Goal: Task Accomplishment & Management: Complete application form

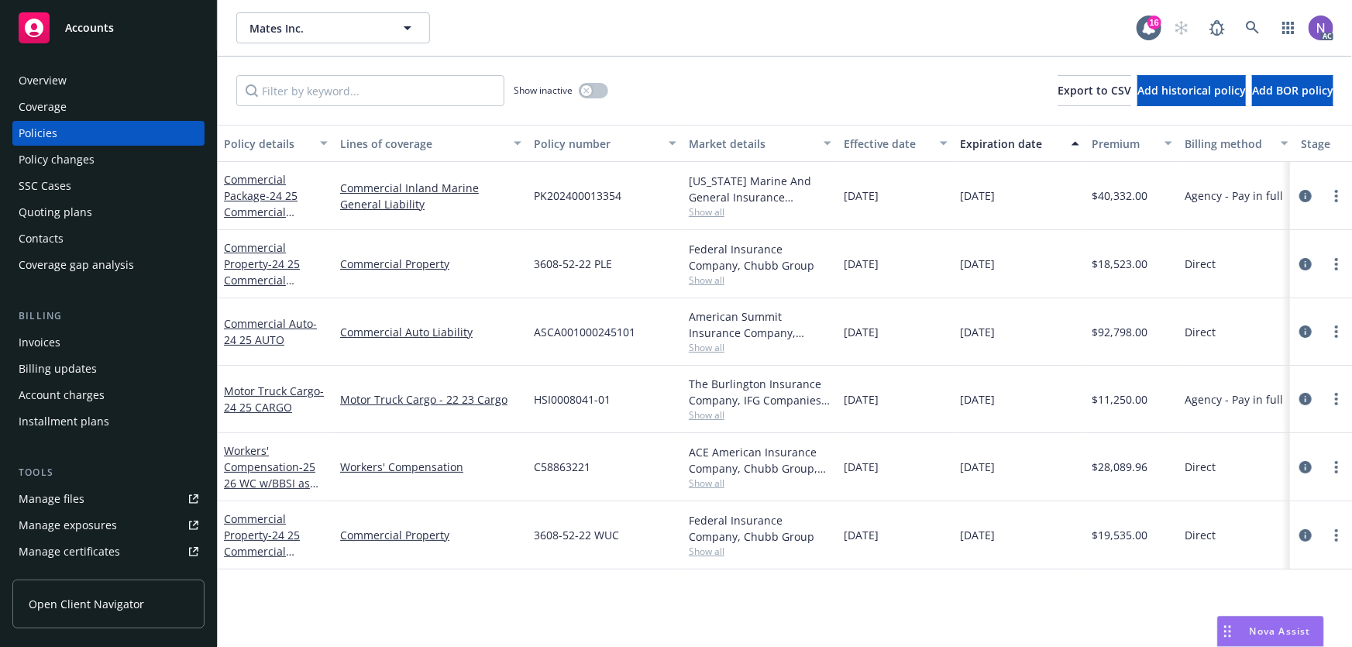
click at [94, 160] on div "Policy changes" at bounding box center [109, 159] width 180 height 25
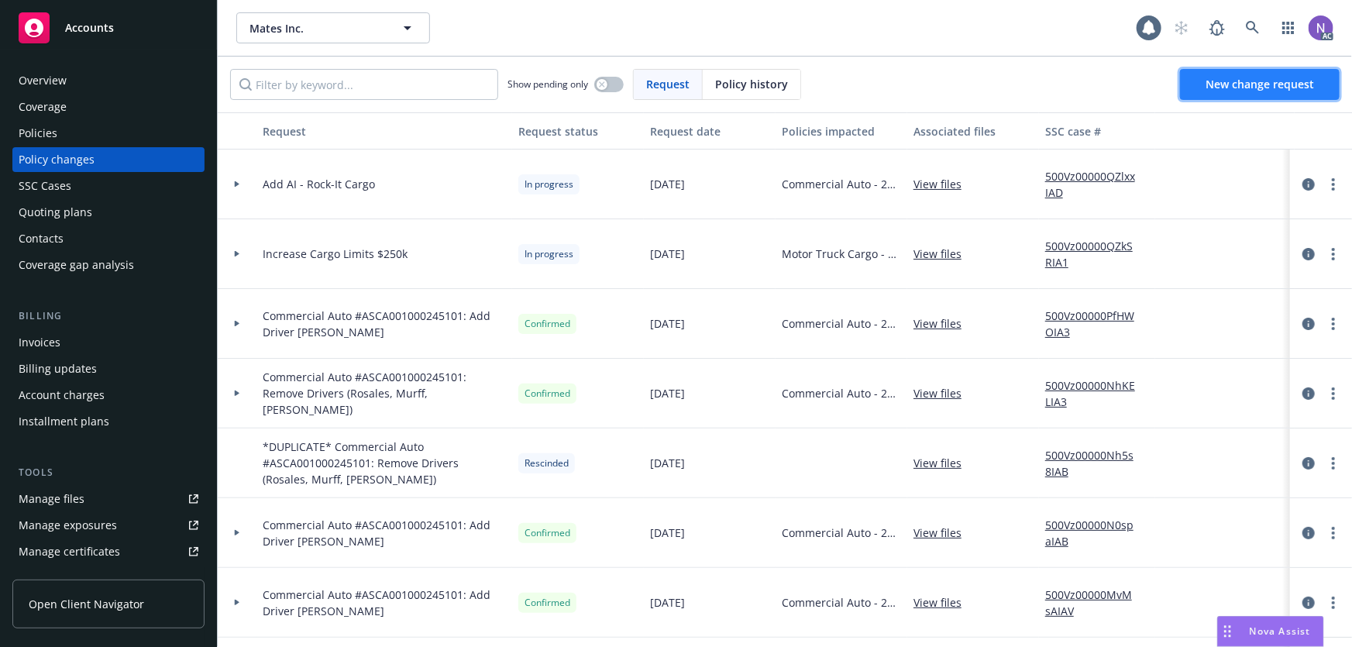
click at [1223, 91] on link "New change request" at bounding box center [1260, 84] width 160 height 31
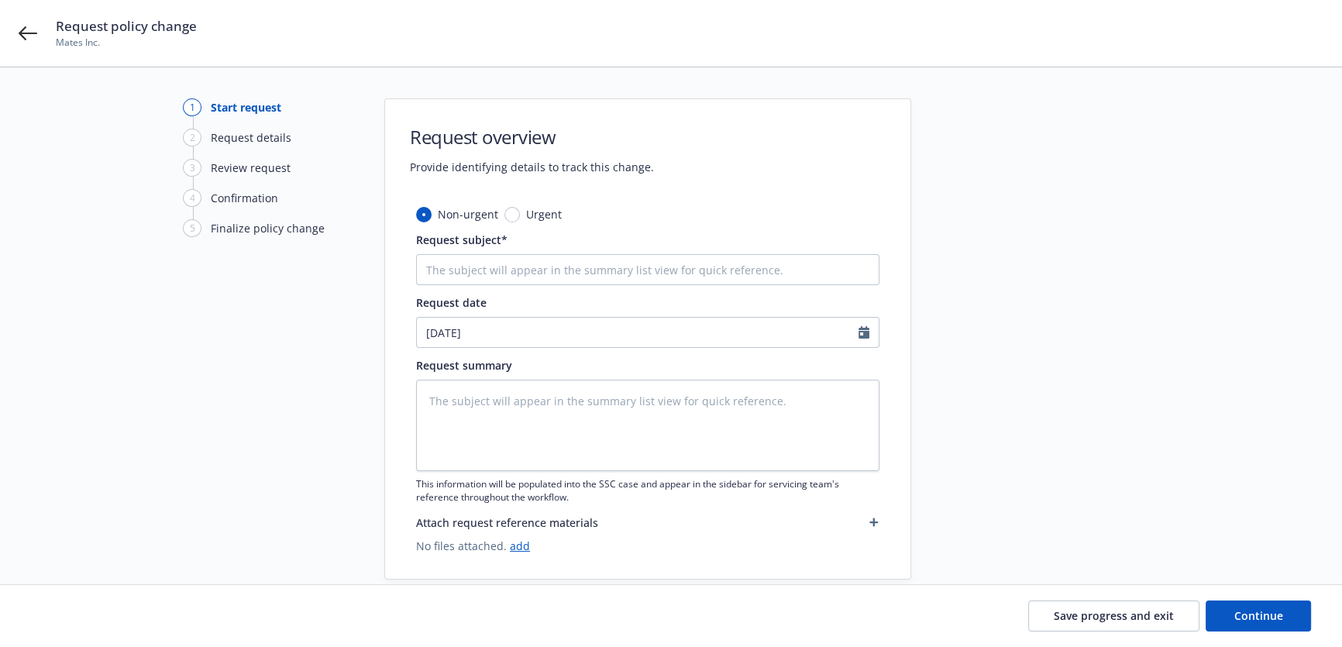
click at [37, 36] on div "Request policy change Mates Inc." at bounding box center [671, 33] width 1342 height 67
click at [32, 30] on icon at bounding box center [28, 33] width 19 height 19
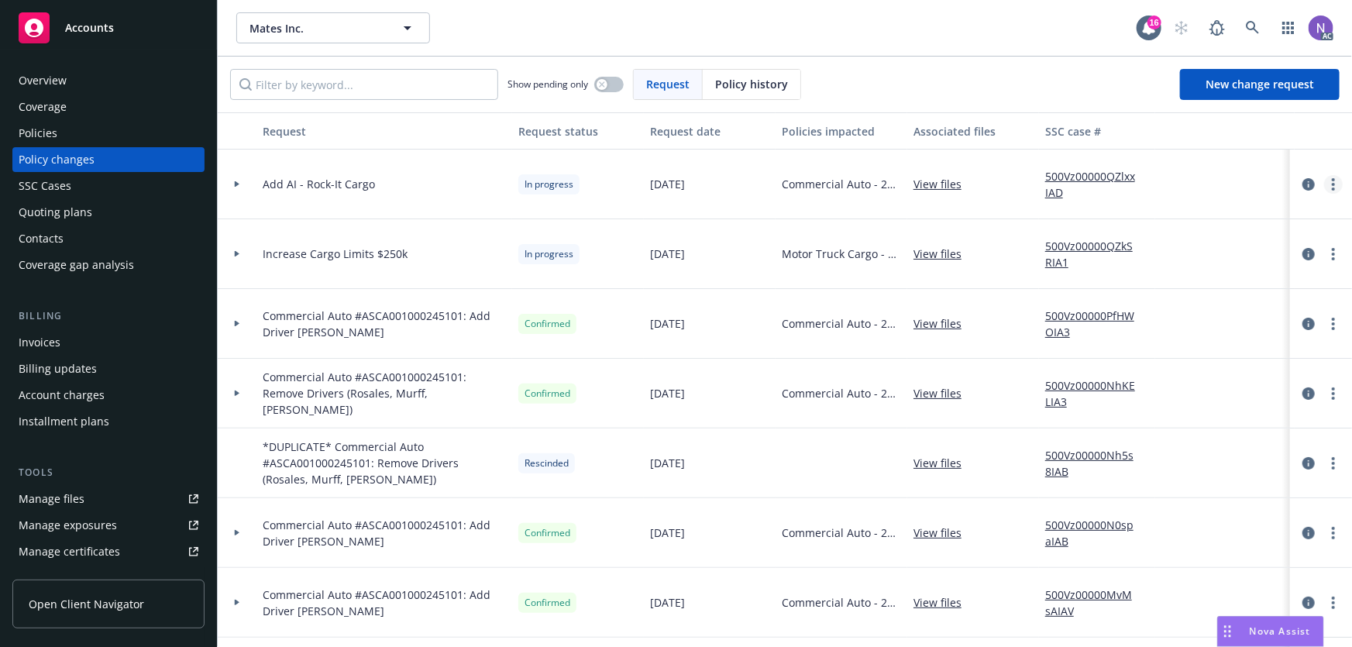
click at [1332, 181] on icon "more" at bounding box center [1333, 184] width 3 height 12
click at [1217, 302] on link "Resume workflow" at bounding box center [1199, 308] width 266 height 31
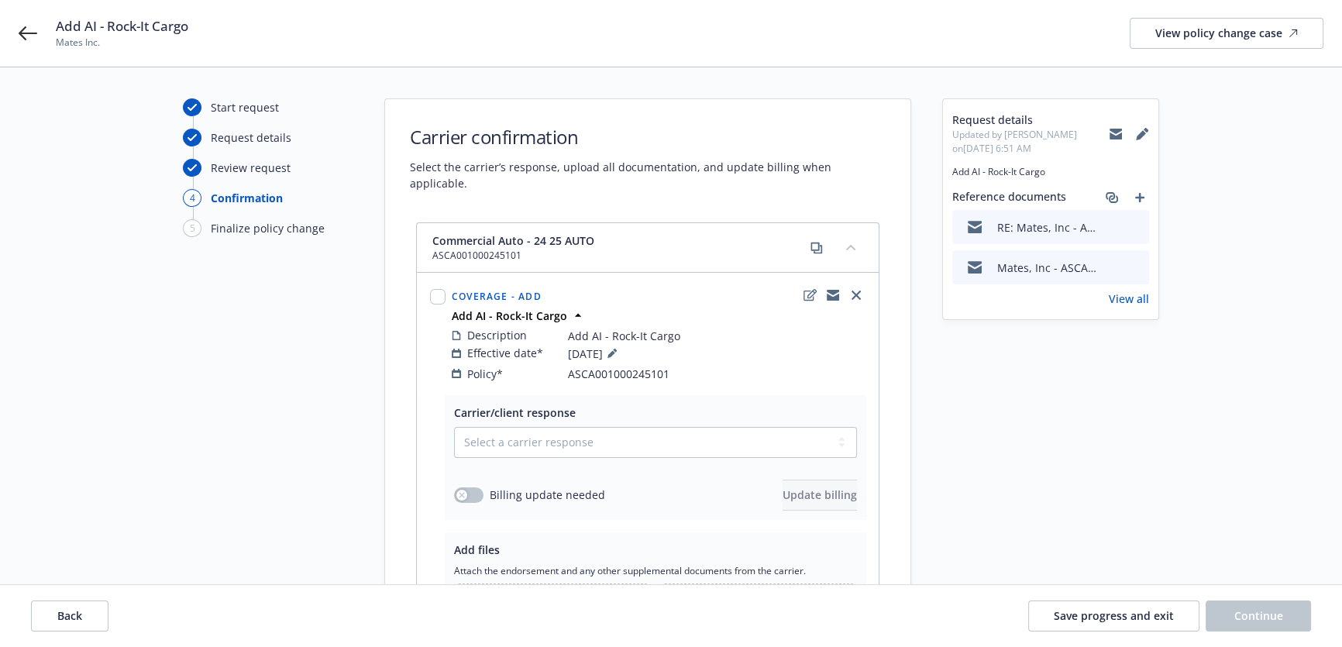
click at [1144, 139] on icon at bounding box center [1142, 134] width 12 height 12
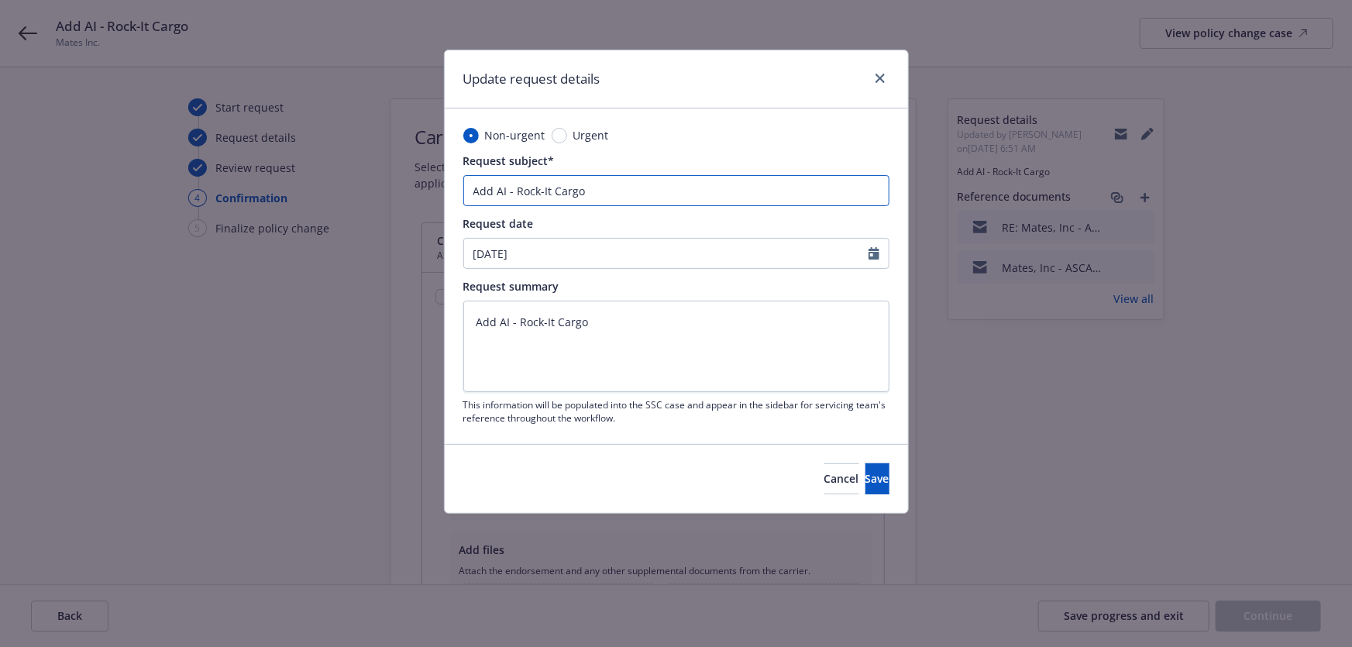
click at [466, 185] on input "Add AI - Rock-It Cargo" at bounding box center [676, 190] width 426 height 31
type textarea "x"
type input "CAdd AI - Rock-It Cargo"
type textarea "x"
type input "COAdd AI - Rock-It Cargo"
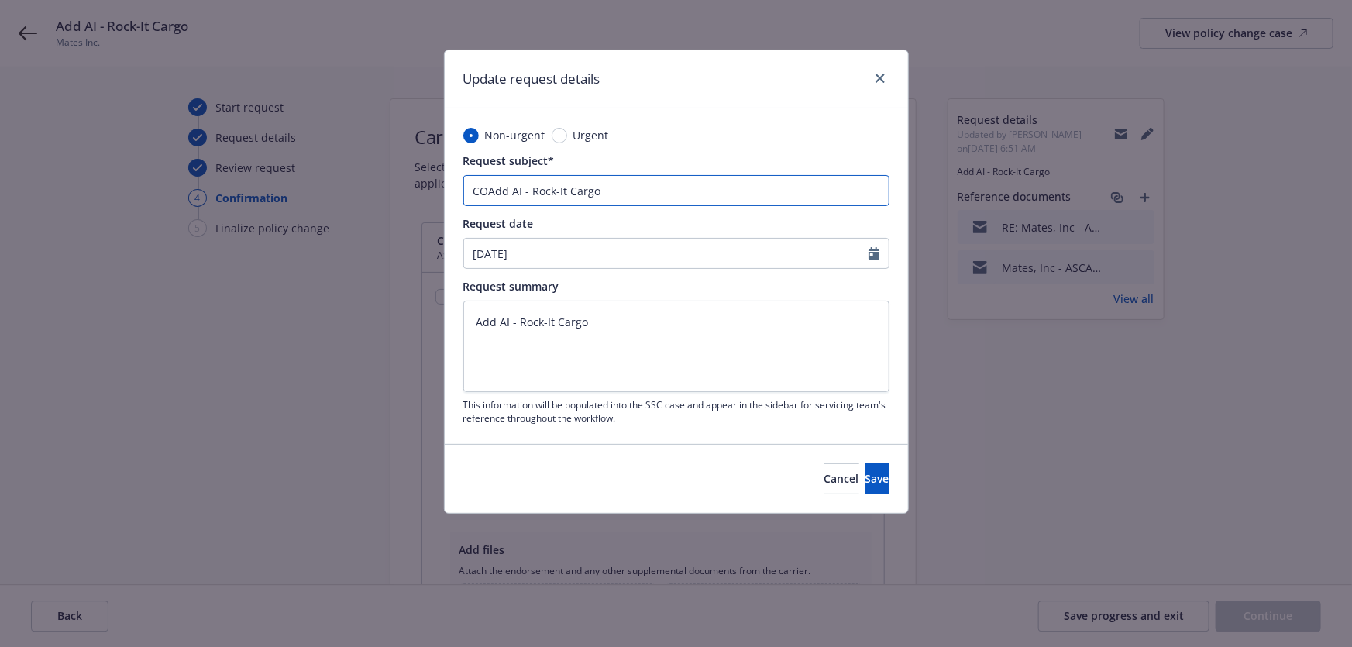
type textarea "x"
type input "COMAAdd AI - Rock-It Cargo"
type textarea "x"
type input "COMAUAdd AI - Rock-It Cargo"
type textarea "x"
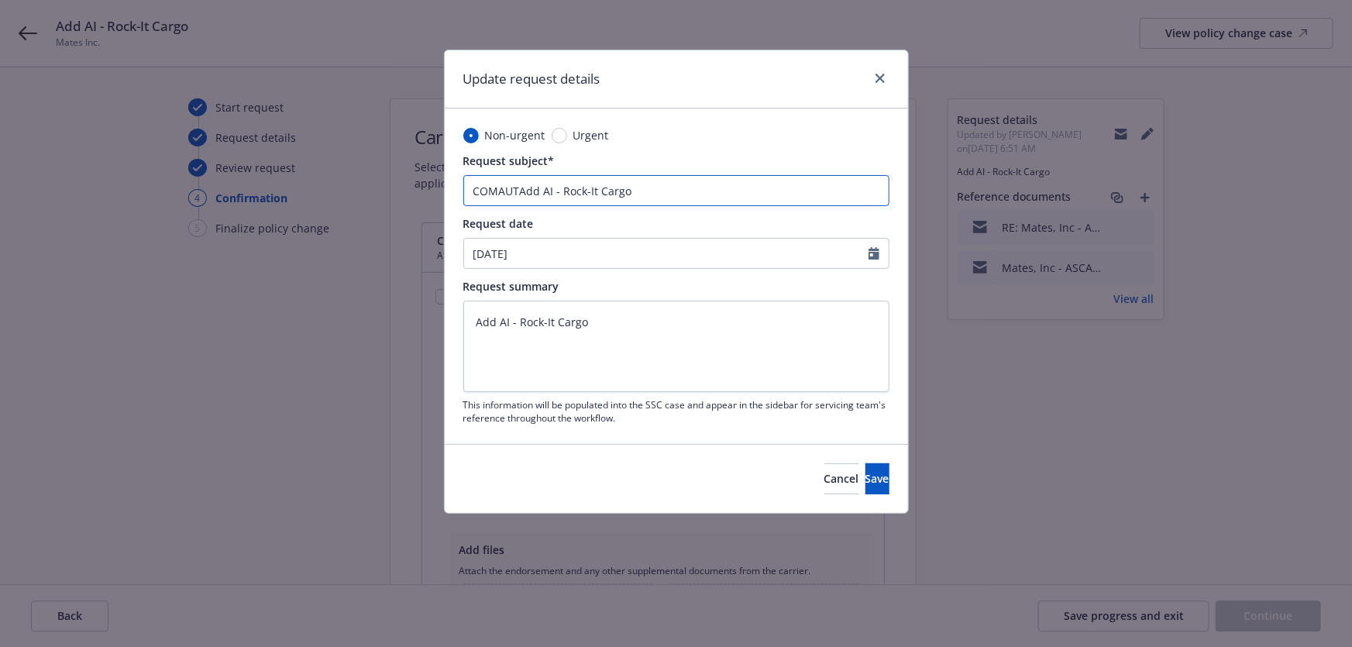
paste input "ommercial Auto"
type input "Commercial AutoAdd AI - Rock-It Cargo"
type textarea "x"
type input "Commercial Auto Add AI - Rock-It Cargo"
type textarea "x"
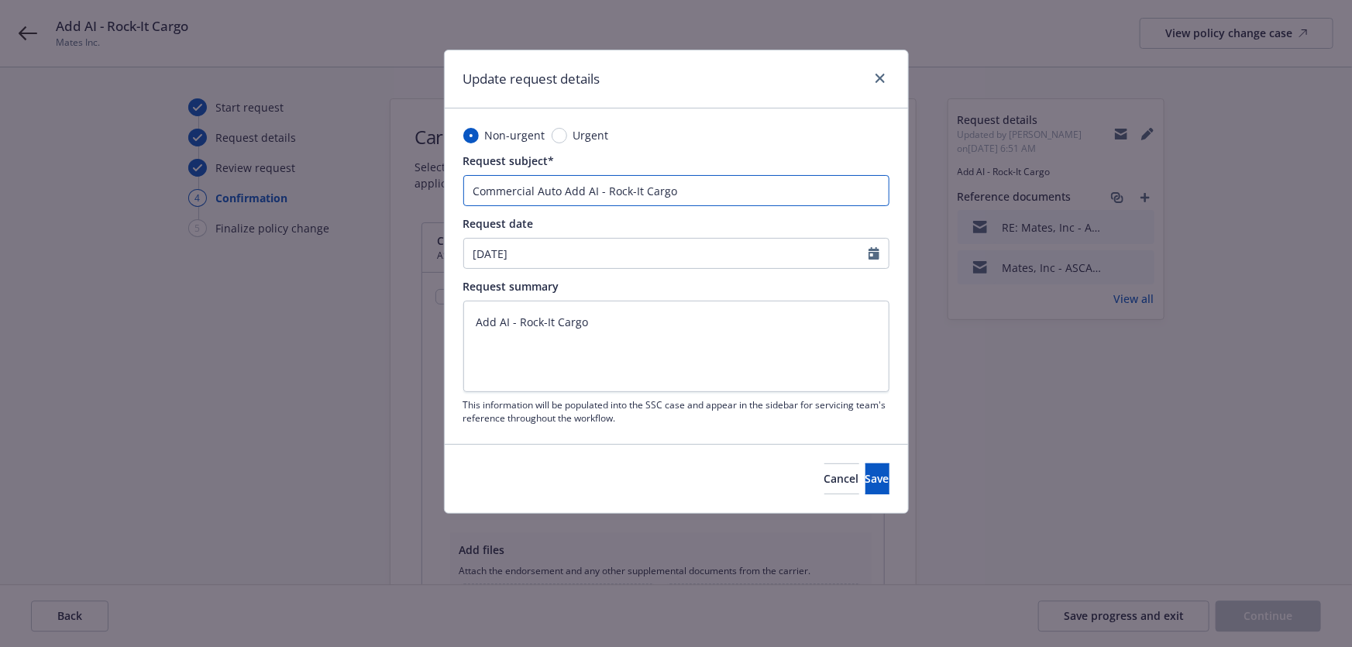
type input "Commercial Auto #Add AI - Rock-It Cargo"
paste input "SCA001000245101 A"
type textarea "x"
type input "Commercial Auto #ASCA001000245101 Add AI - Rock-It Cargo"
type textarea "x"
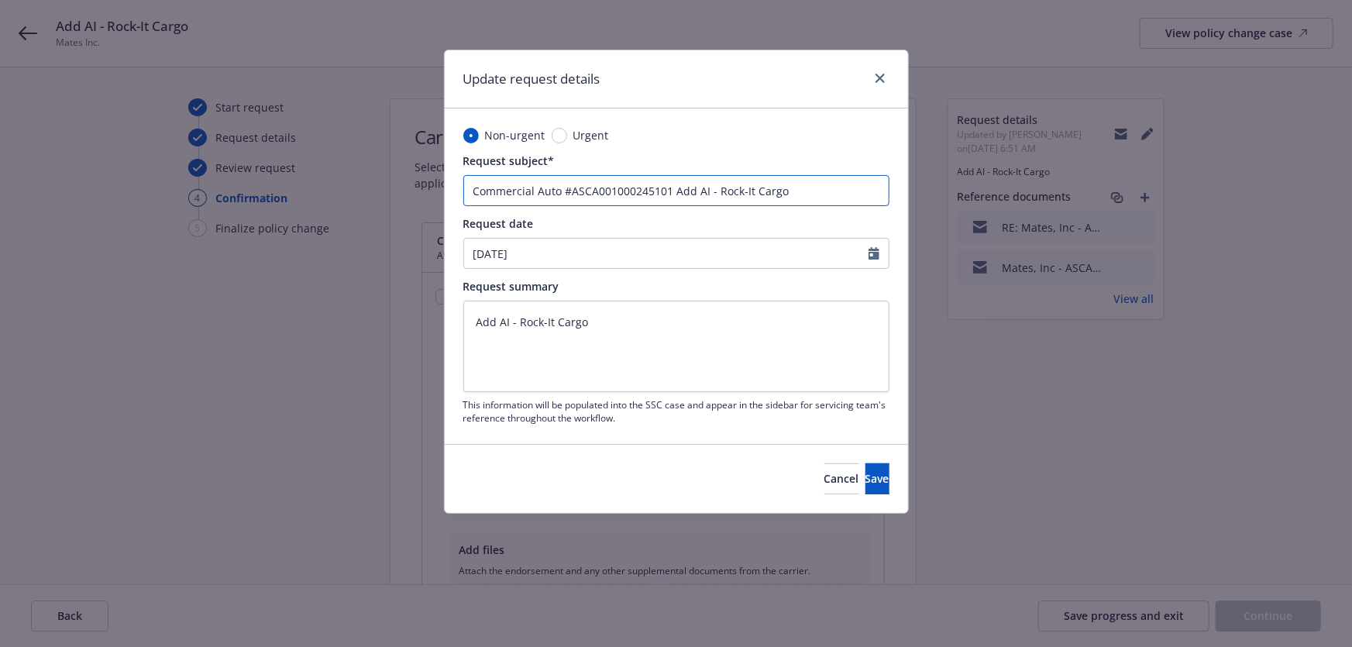
type input "Commercial Auto #ASCA001000245101 :Add AI - Rock-It Cargo"
type textarea "x"
type input "Commercial Auto #ASCA001000245101 Add AI - Rock-It Cargo"
type textarea "x"
type input "Commercial Auto #ASCA001000245101Add AI - Rock-It Cargo"
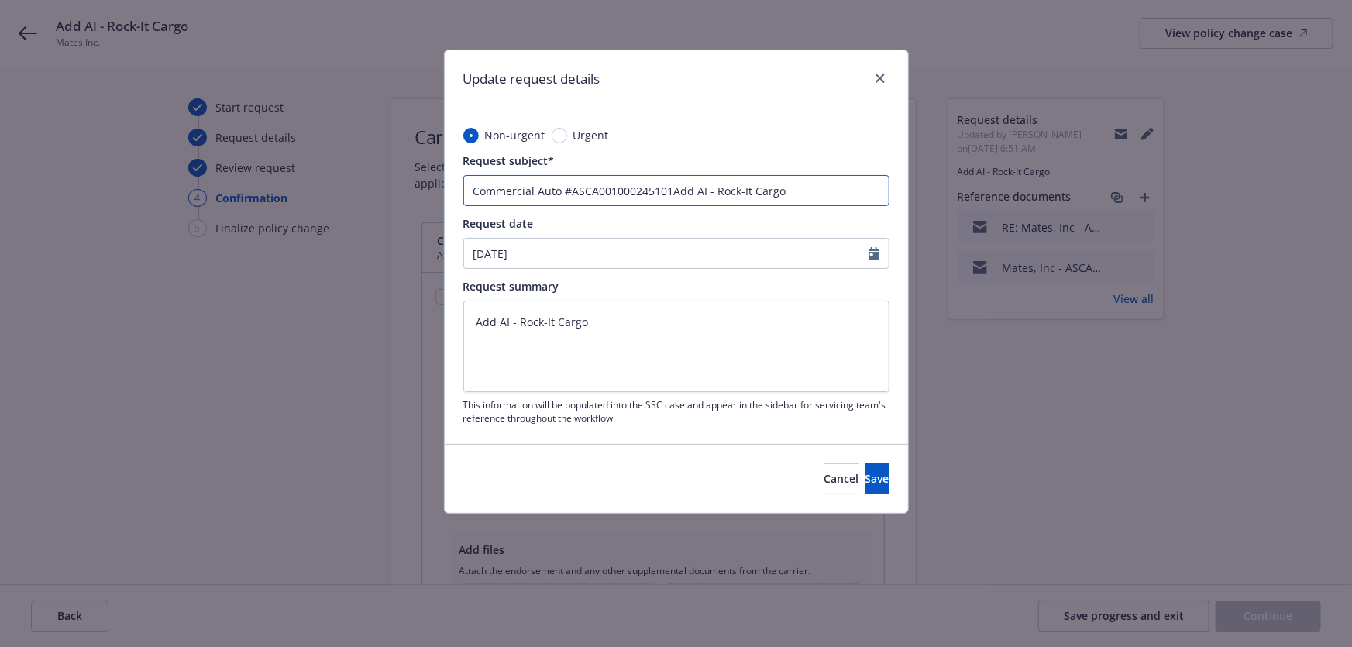
type textarea "x"
type input "Commercial Auto #ASCA001000245101:Add AI - Rock-It Cargo"
type textarea "x"
type input "Commercial Auto #ASCA001000245101: Add AI - Rock-It Cargo"
click at [715, 191] on input "Commercial Auto #ASCA001000245101: Add AI - Rock-It Cargo" at bounding box center [676, 190] width 426 height 31
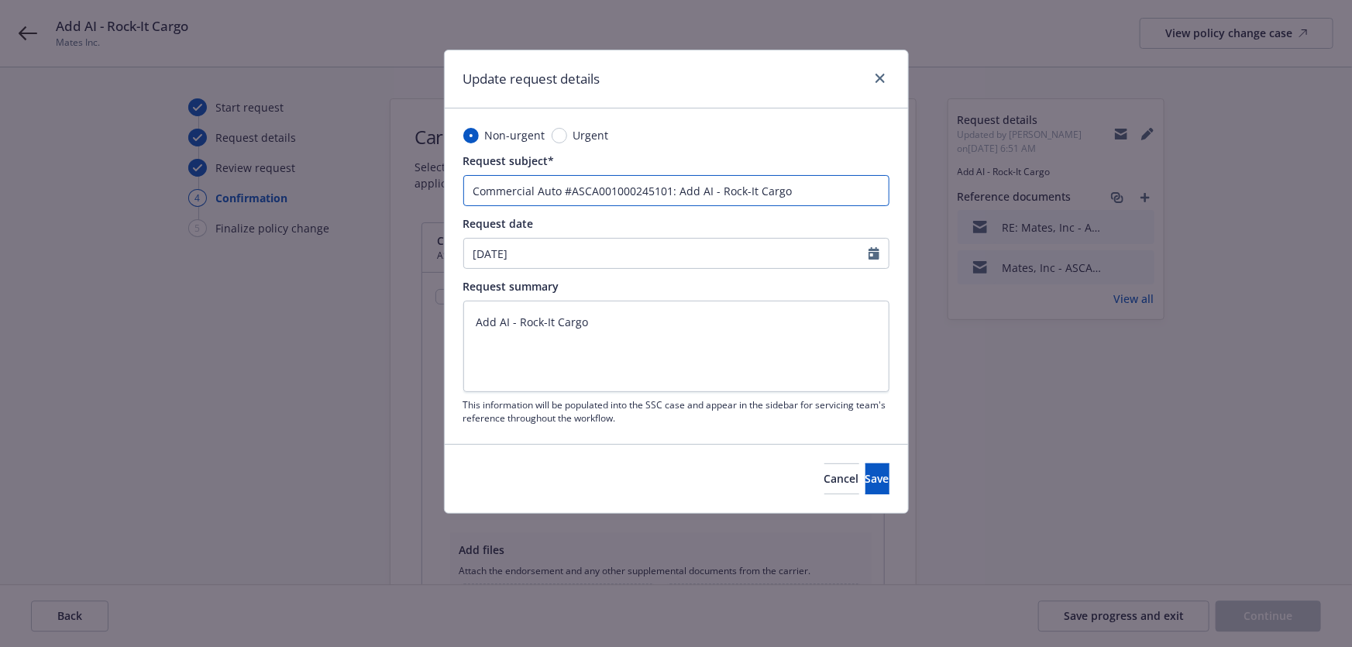
type textarea "x"
type input "Commercial Auto #ASCA001000245101: Add AI Rock-It Cargo"
type textarea "x"
type input "Commercial Auto #ASCA001000245101: Add AI Rock-It Cargo"
type textarea "x"
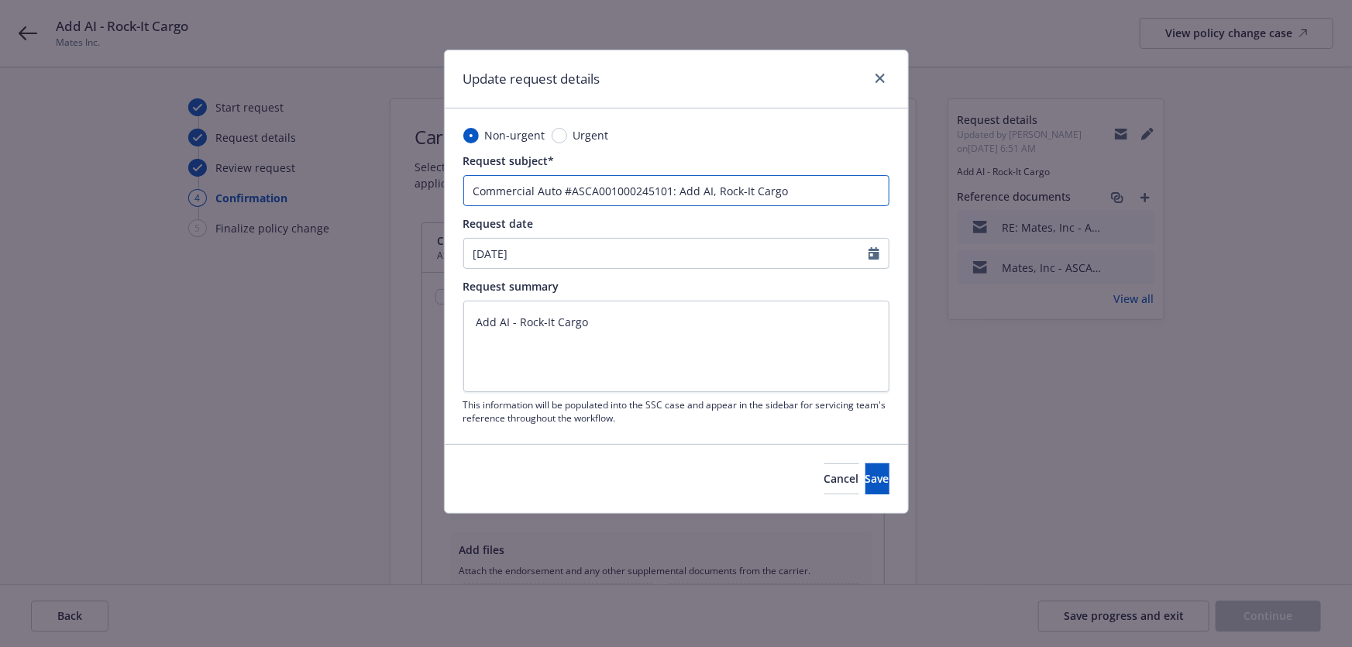
type input "Commercial Auto #ASCA001000245101: Add AI, Rock-It Cargo"
click at [675, 333] on textarea "Add AI - Rock-It Cargo" at bounding box center [676, 346] width 426 height 91
type textarea "x"
type textarea "Add AI - Rock-It Cargo"
paste textarea "5343 W Imperial Hwy Ste 900 Los Angeles CA 90045"
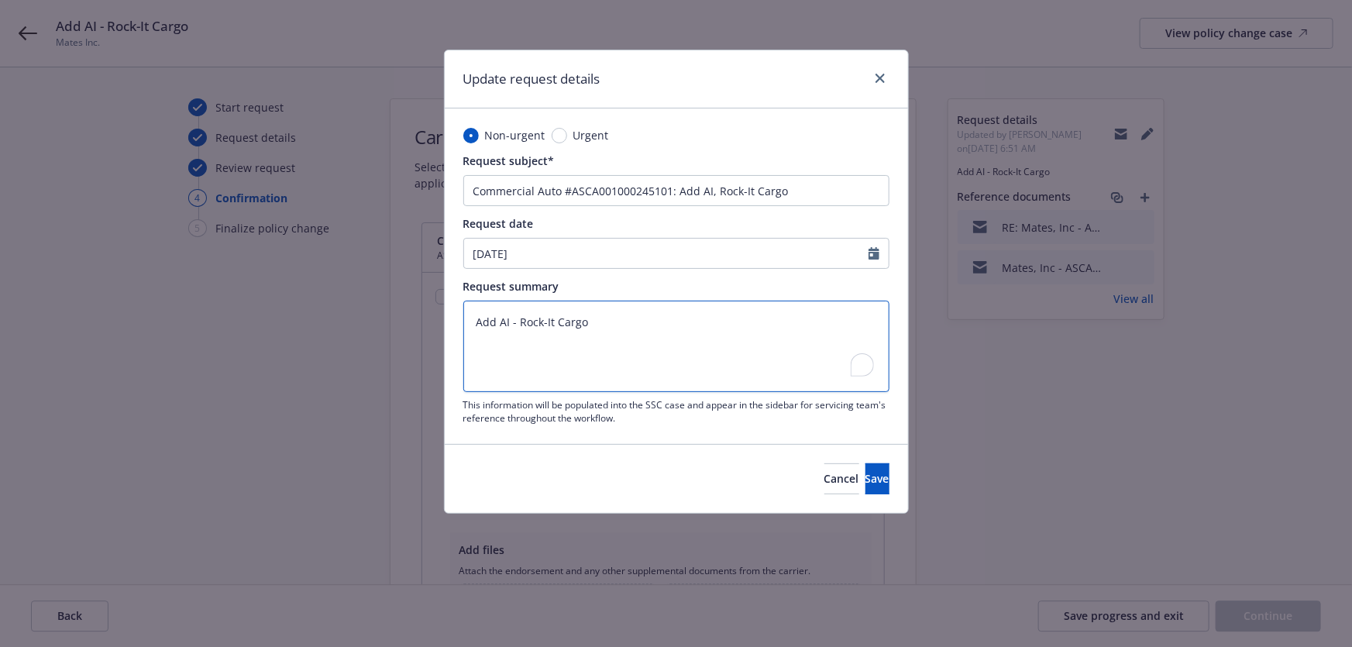
type textarea "x"
type textarea "Add AI - Rock-It Cargo 5343 W Imperial Hwy Ste 900 Los Angeles CA 90045"
click at [519, 319] on textarea "Add AI - Rock-It Cargo 5343 W Imperial Hwy Ste 900 Los Angeles CA 90045" at bounding box center [676, 346] width 426 height 91
type textarea "x"
type textarea "Add AI - Rock-It Cargo 5343 W Imperial Hwy Ste 900 Los Angeles CA 90045"
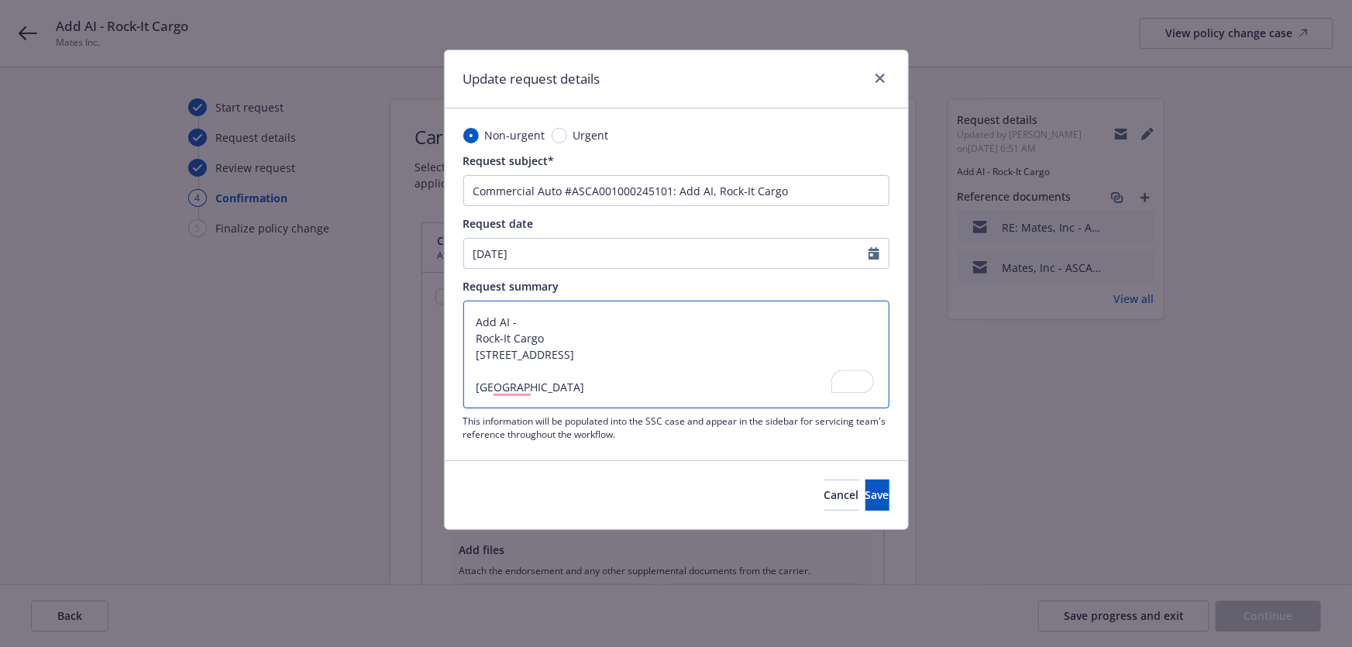
click at [512, 376] on textarea "Add AI - Rock-It Cargo 5343 W Imperial Hwy Ste 900 Los Angeles CA 90045" at bounding box center [676, 355] width 426 height 108
type textarea "x"
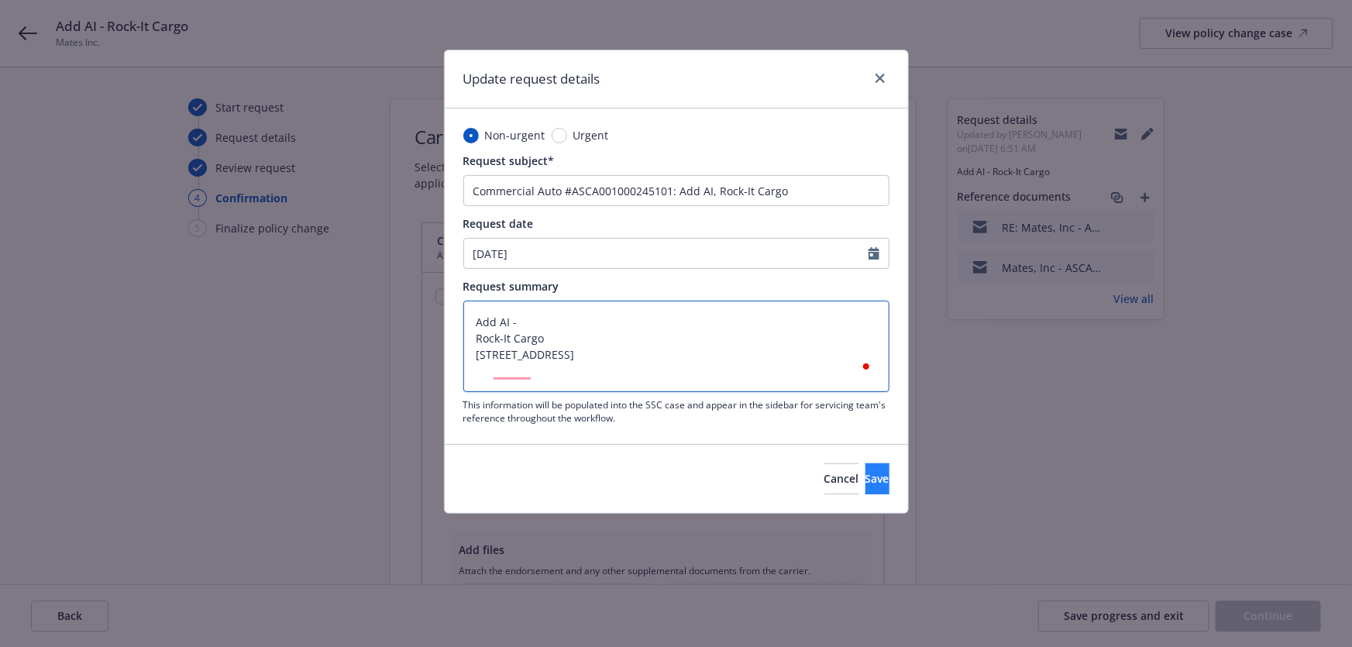
type textarea "Add AI - Rock-It Cargo 5343 W Imperial Hwy Ste 900 Los Angeles CA 90045"
click at [865, 480] on span "Save" at bounding box center [877, 478] width 24 height 15
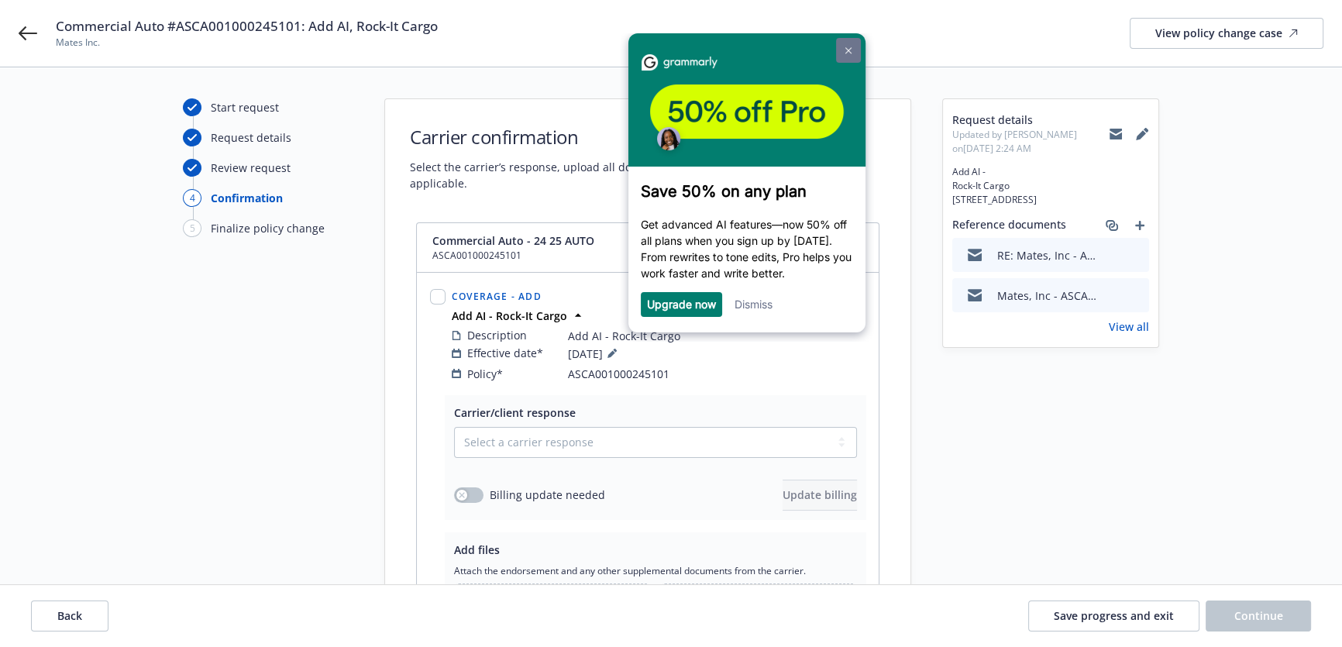
click at [844, 42] on link at bounding box center [847, 50] width 25 height 25
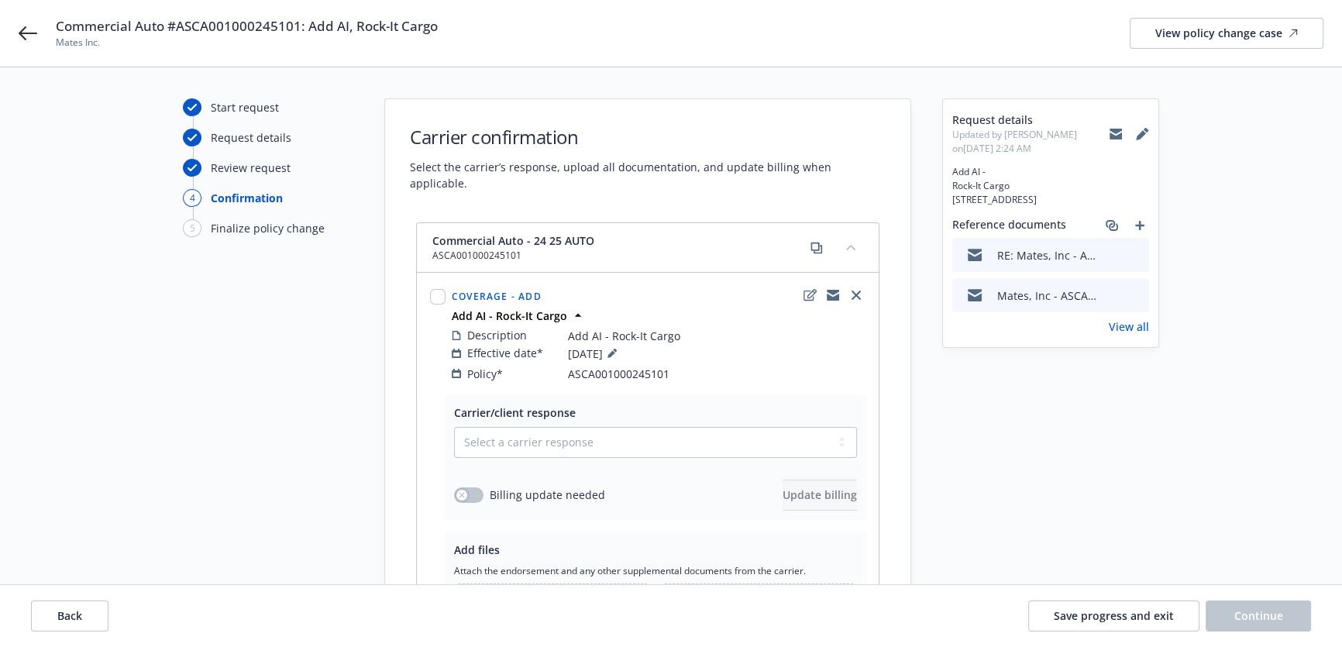
drag, startPoint x: 1081, startPoint y: 214, endPoint x: 950, endPoint y: 172, distance: 137.5
click at [950, 172] on div "Request details Updated by Angela Marquez on 08/13/2025, 2:24 AM Add AI - Rock-…" at bounding box center [1050, 223] width 215 height 248
copy span "Add AI - Rock-It Cargo 5343 W Imperial Hwy Ste 900 Los Angeles CA 90045"
click at [810, 289] on icon "edit" at bounding box center [809, 295] width 13 height 12
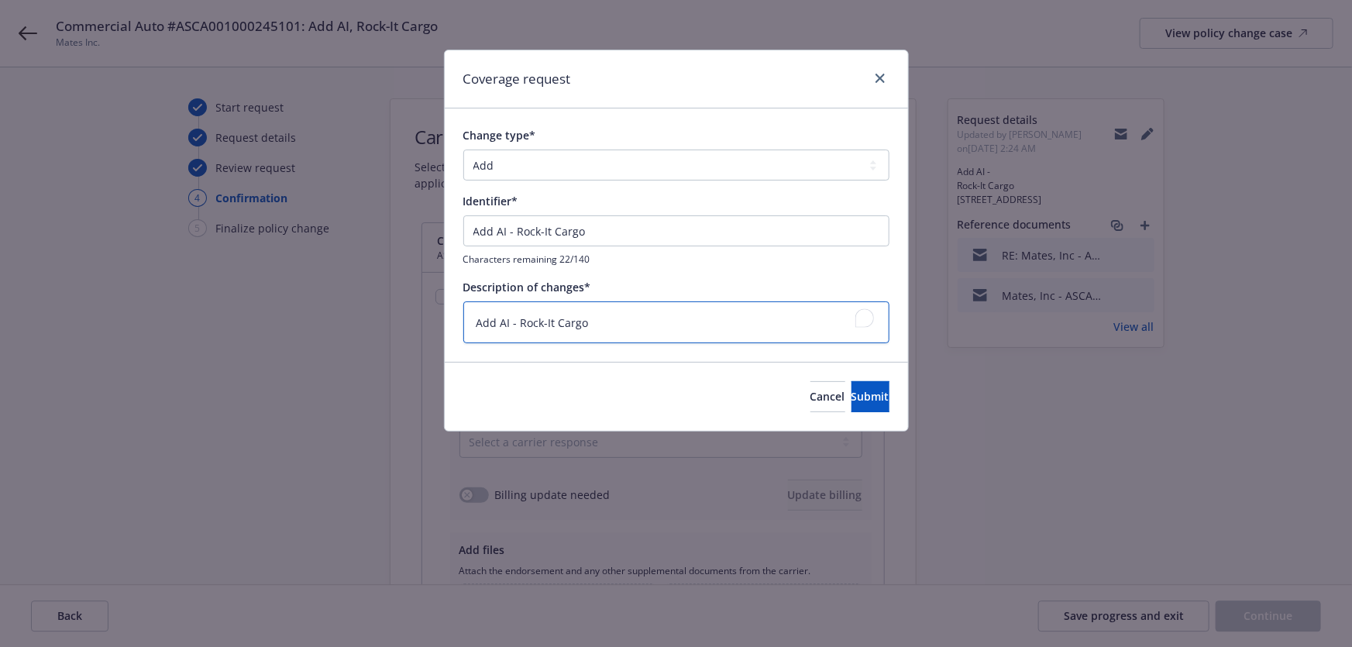
drag, startPoint x: 648, startPoint y: 318, endPoint x: 621, endPoint y: 317, distance: 27.9
click at [625, 315] on textarea "Add AI - Rock-It Cargo" at bounding box center [676, 322] width 426 height 43
click at [621, 317] on textarea "Add AI - Rock-It Cargo" at bounding box center [676, 322] width 426 height 43
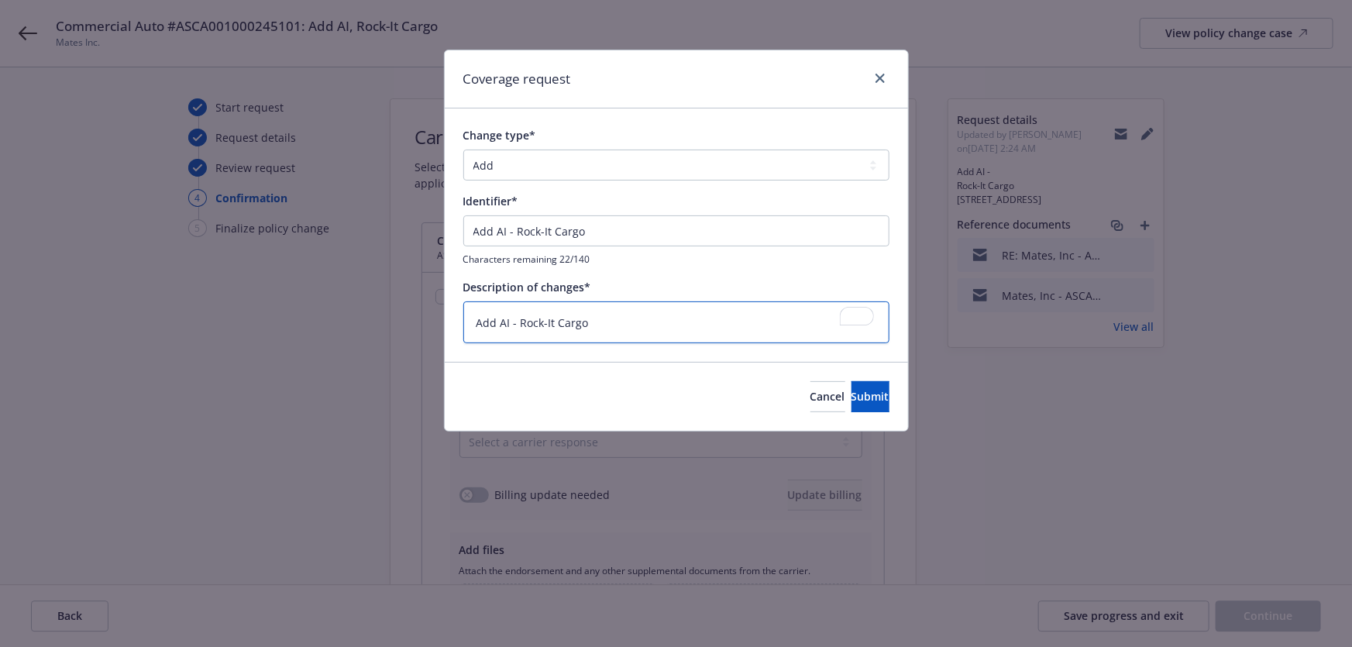
paste textarea "Rock-It Cargo 5343 W Imperial Hwy Ste 900 Los Angeles CA 90045"
type textarea "x"
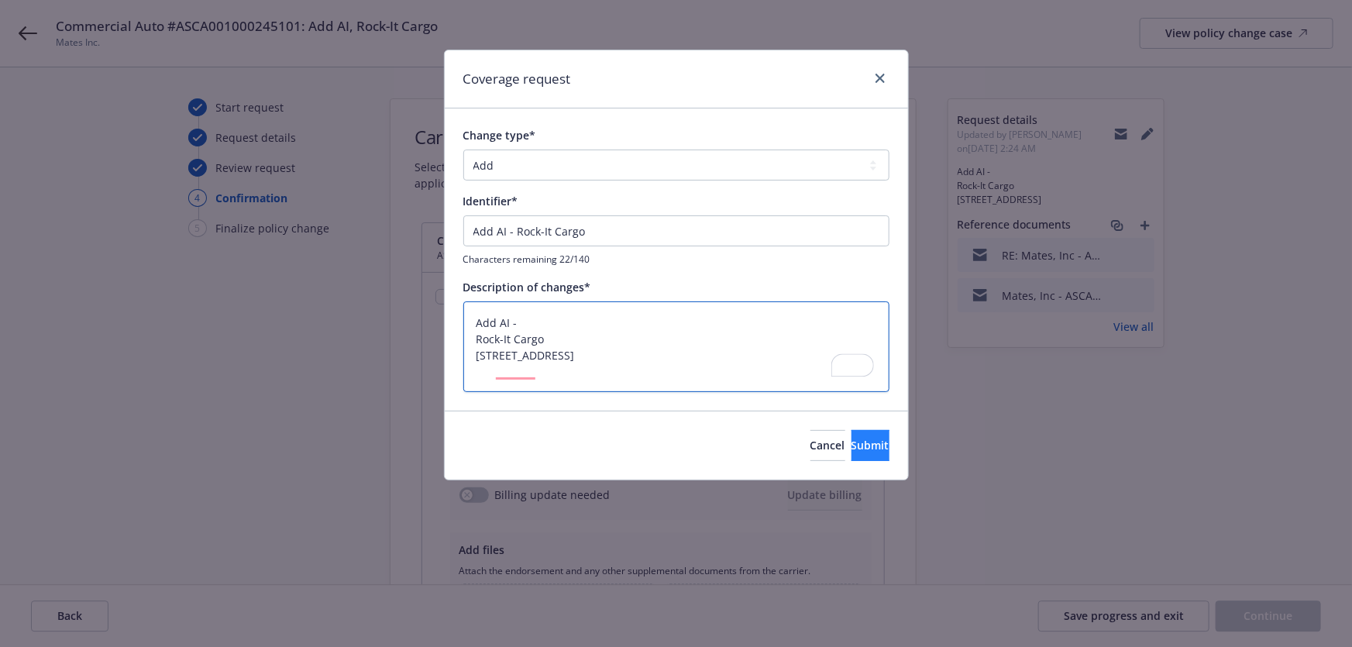
type textarea "Add AI - Rock-It Cargo 5343 W Imperial Hwy Ste 900 Los Angeles CA 90045"
click at [851, 441] on span "Submit" at bounding box center [870, 445] width 38 height 15
type textarea "x"
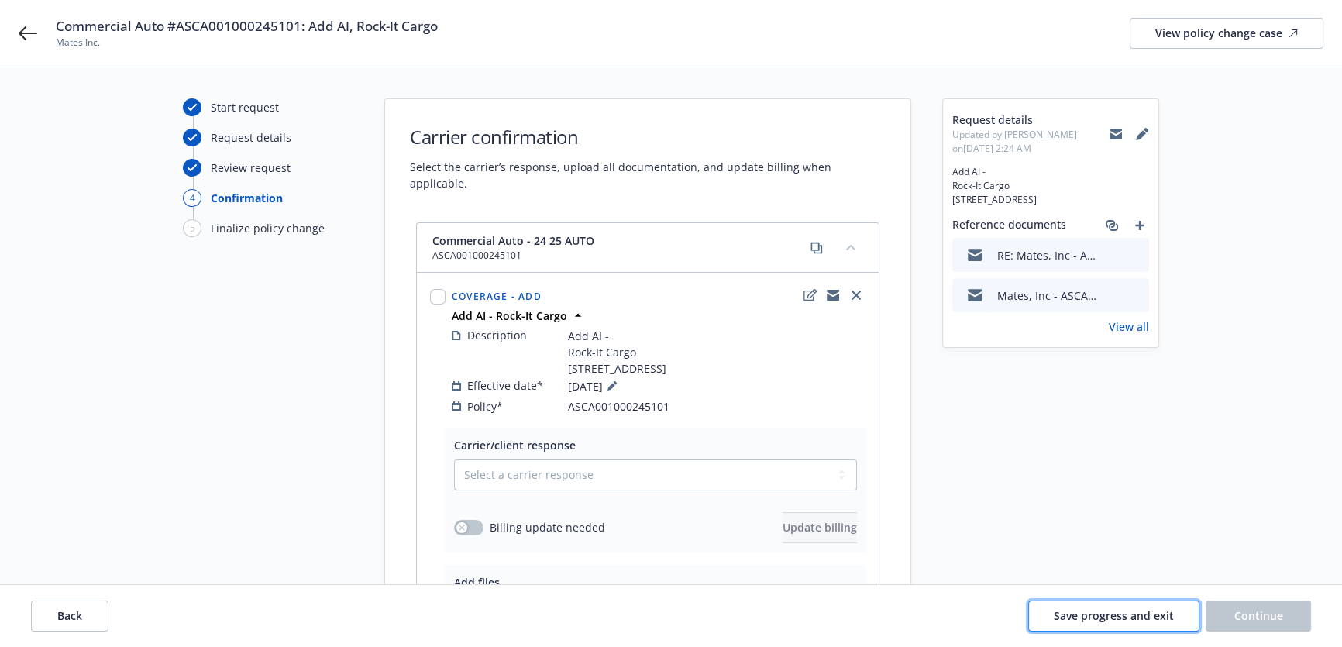
click at [1166, 614] on span "Save progress and exit" at bounding box center [1114, 615] width 120 height 15
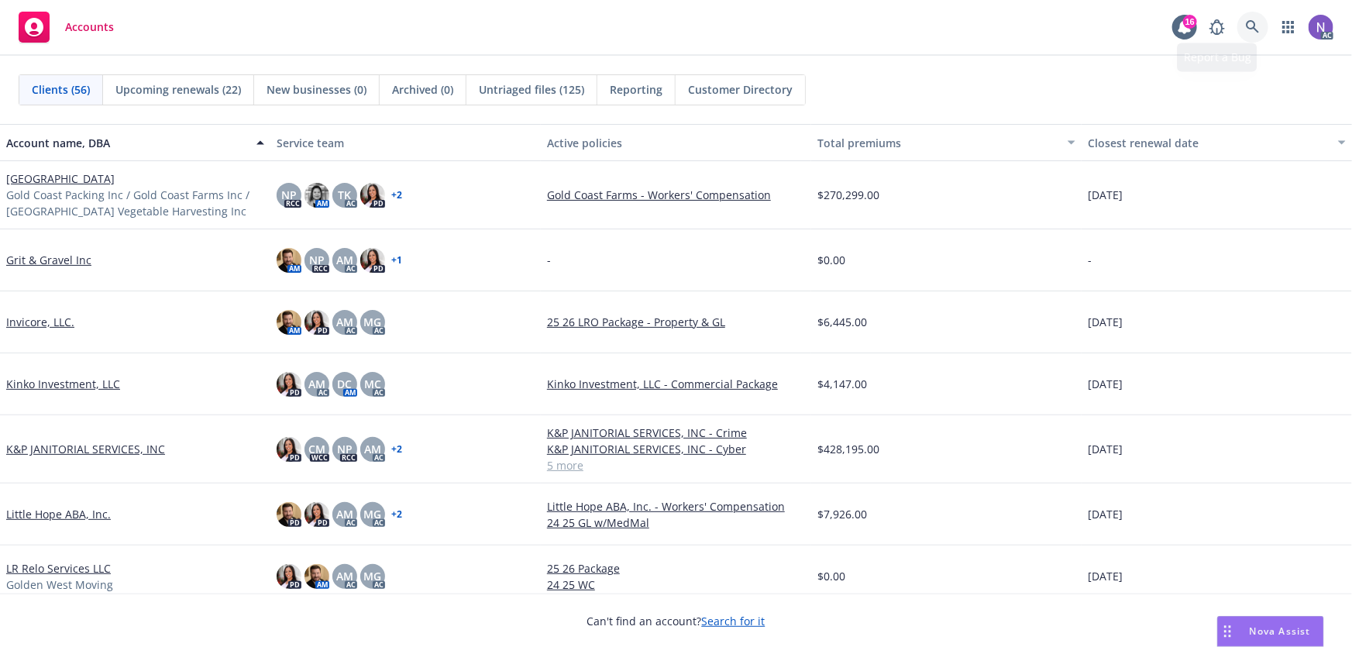
click at [1255, 34] on link at bounding box center [1252, 27] width 31 height 31
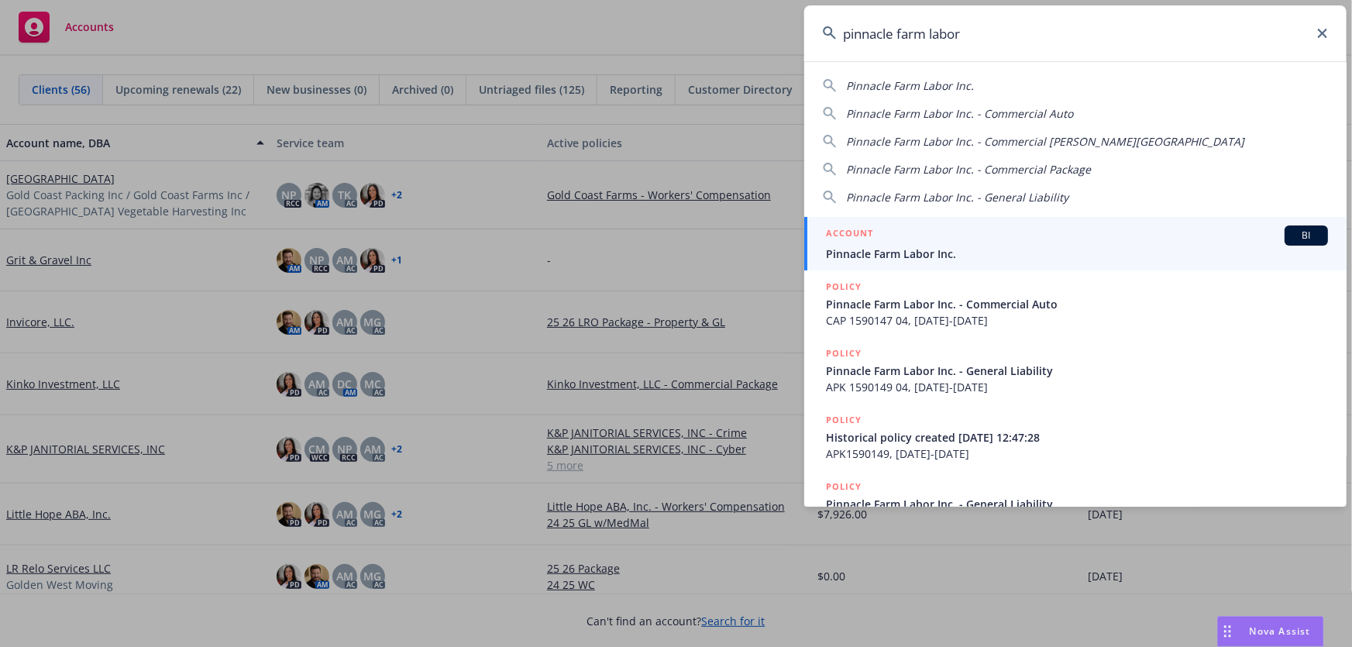
type input "pinnacle farm labor"
click at [922, 239] on div "ACCOUNT BI" at bounding box center [1077, 235] width 502 height 20
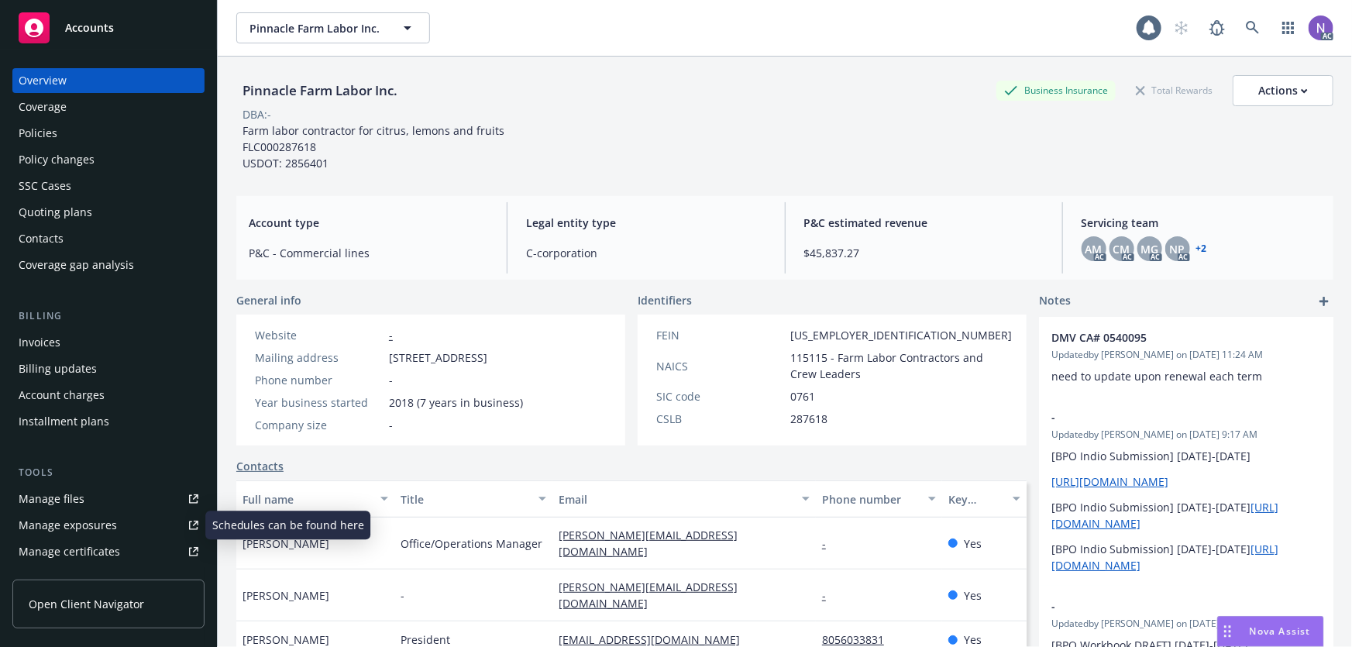
click at [119, 522] on link "Manage exposures" at bounding box center [108, 525] width 192 height 25
click at [67, 165] on div "Policy changes" at bounding box center [57, 159] width 76 height 25
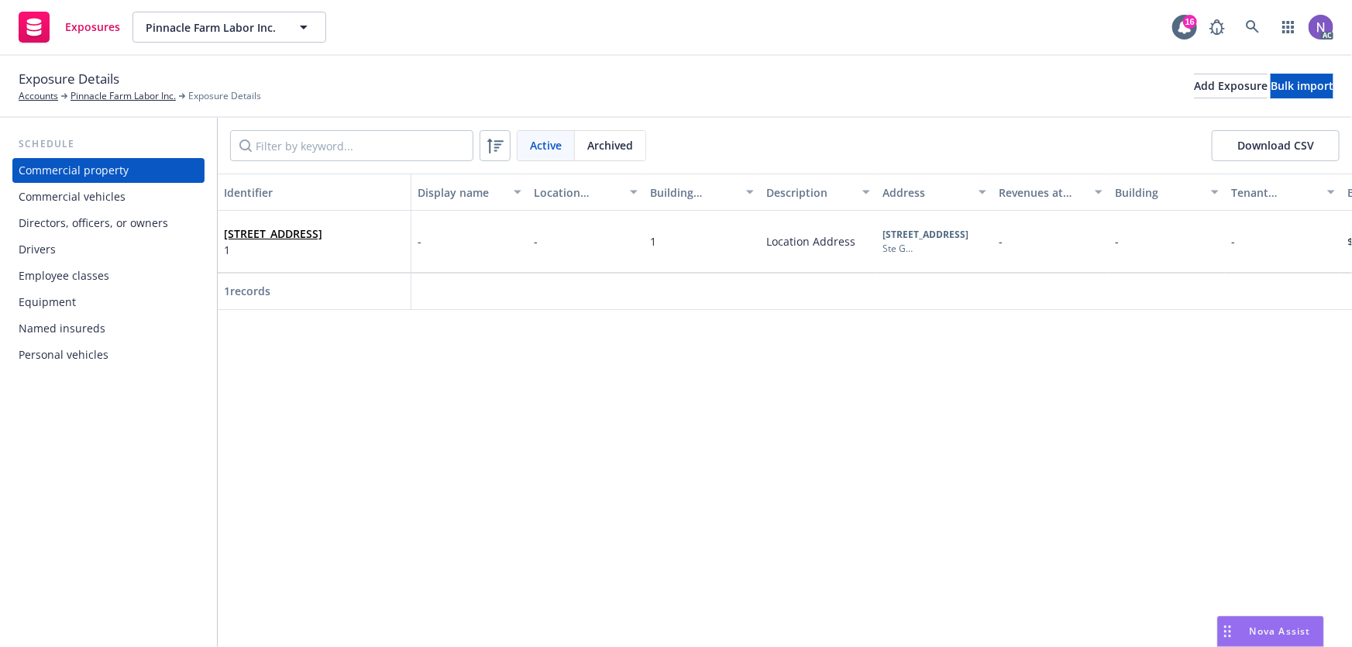
click at [122, 205] on div "Commercial vehicles" at bounding box center [72, 196] width 107 height 25
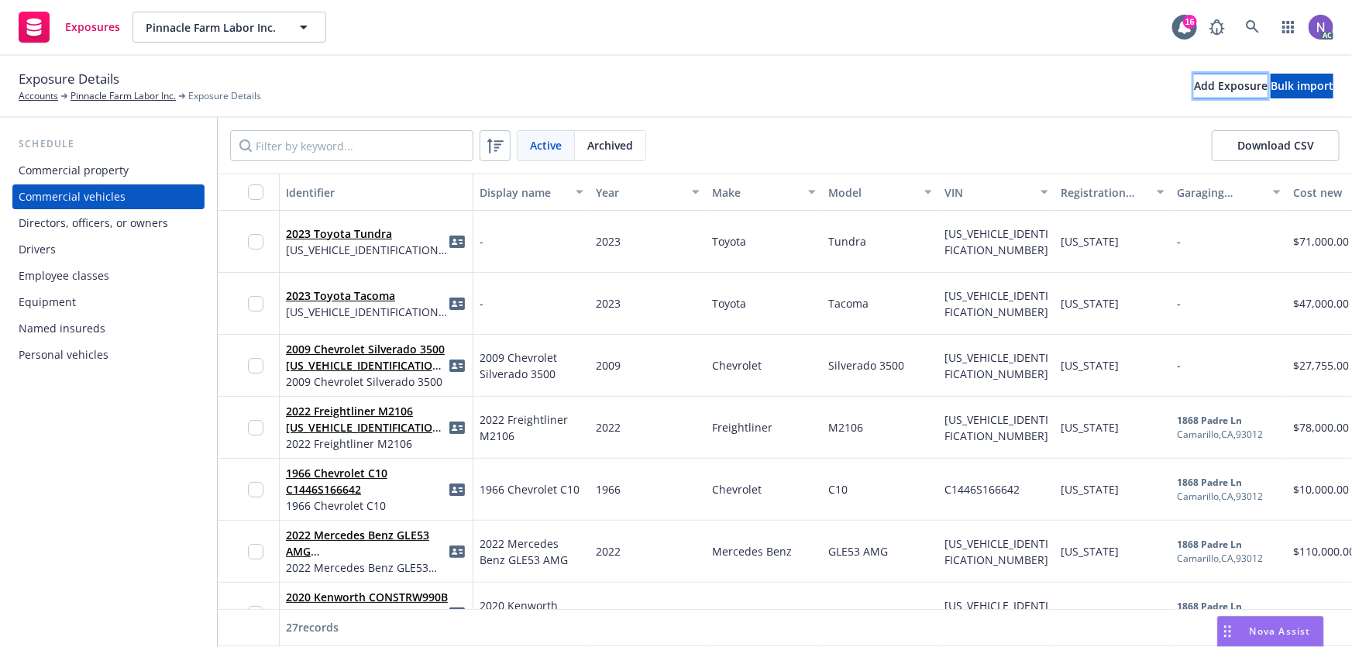
click at [1194, 86] on div "Add Exposure" at bounding box center [1231, 85] width 74 height 23
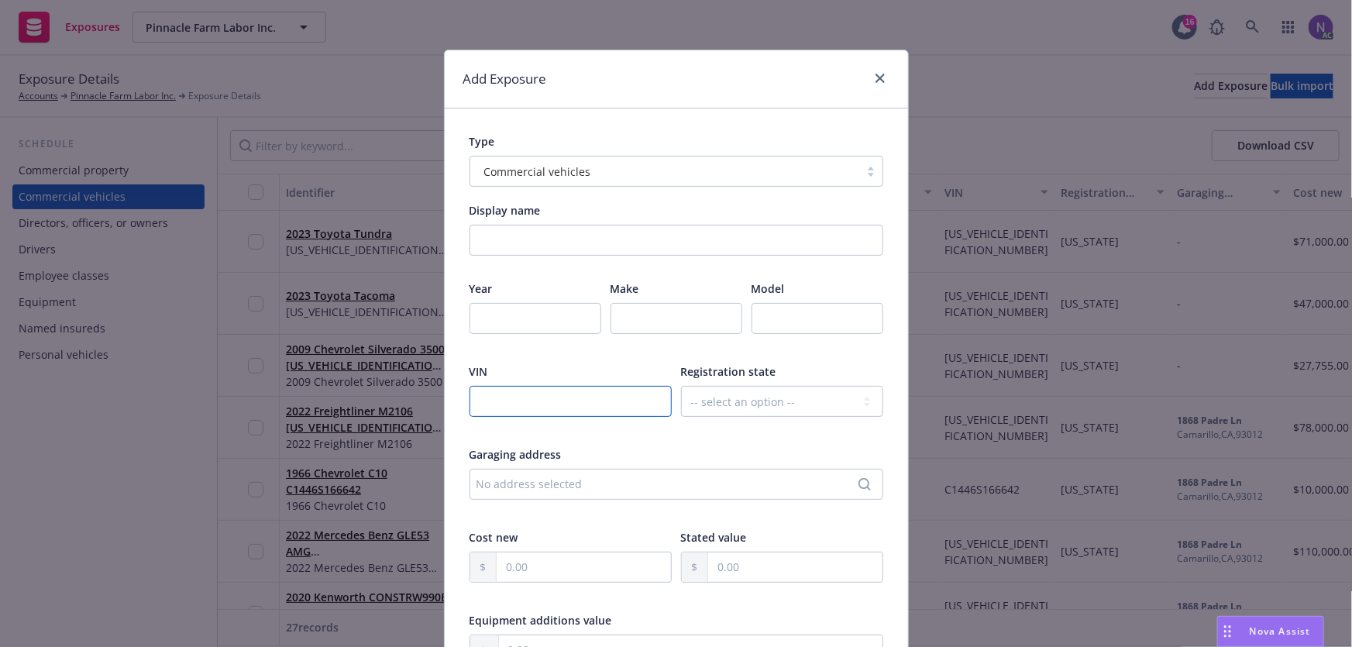
click at [581, 407] on input "text" at bounding box center [570, 401] width 202 height 31
paste input "5PVNJ8JV4H4S63625"
type input "5PVNJ8JV4H4S63625"
click at [738, 402] on select "-- select an option -- Alaska Alabama Arkansas American Samoa Arizona Californi…" at bounding box center [782, 401] width 202 height 31
select select "CA"
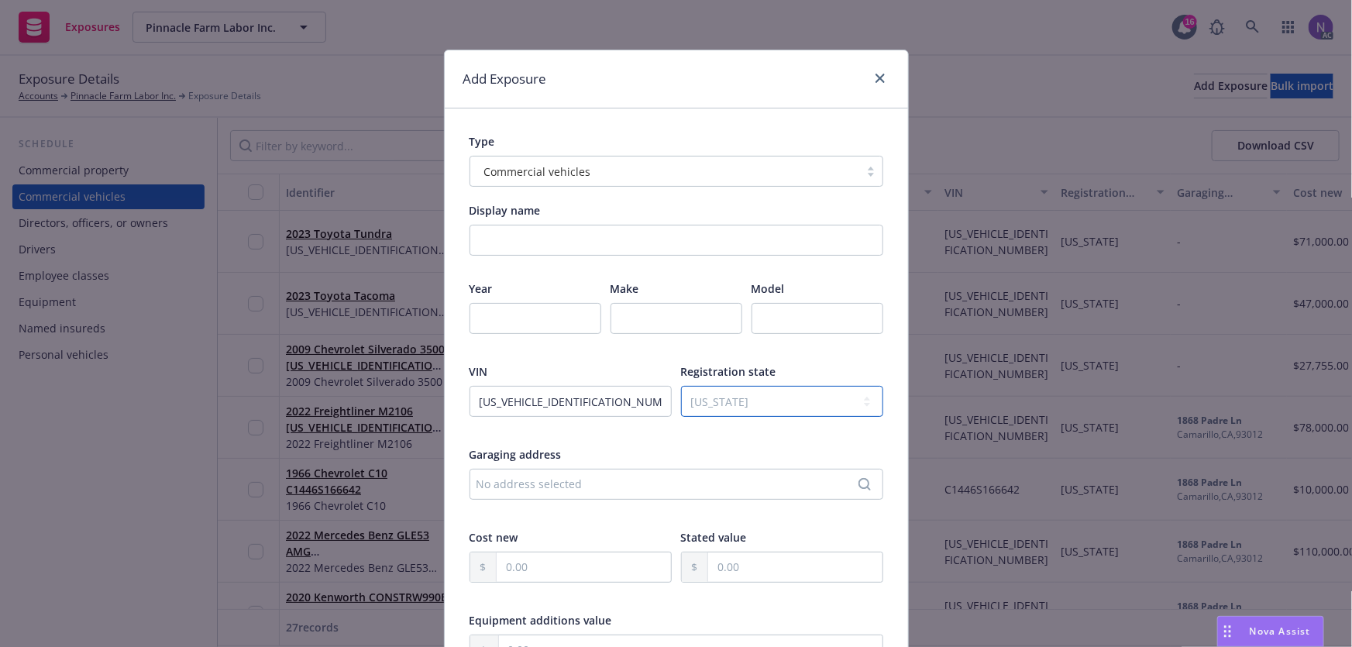
click at [681, 386] on select "-- select an option -- Alaska Alabama Arkansas American Samoa Arizona Californi…" at bounding box center [782, 401] width 202 height 31
click at [528, 318] on input "number" at bounding box center [535, 318] width 132 height 31
paste input "2017"
type input "2017"
click at [659, 325] on input "text" at bounding box center [676, 318] width 132 height 31
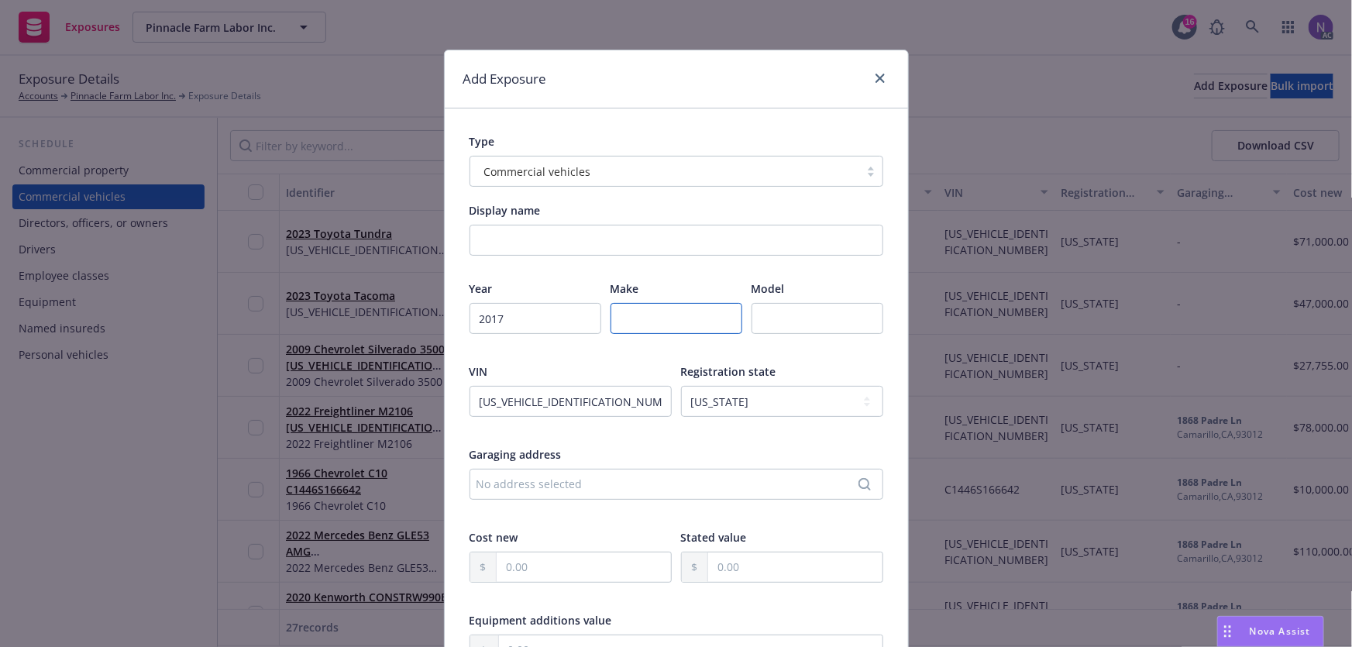
drag, startPoint x: 659, startPoint y: 325, endPoint x: 635, endPoint y: 325, distance: 24.8
click at [635, 325] on input "text" at bounding box center [676, 318] width 132 height 31
type input "Hino"
paste input "268A"
type input "268A"
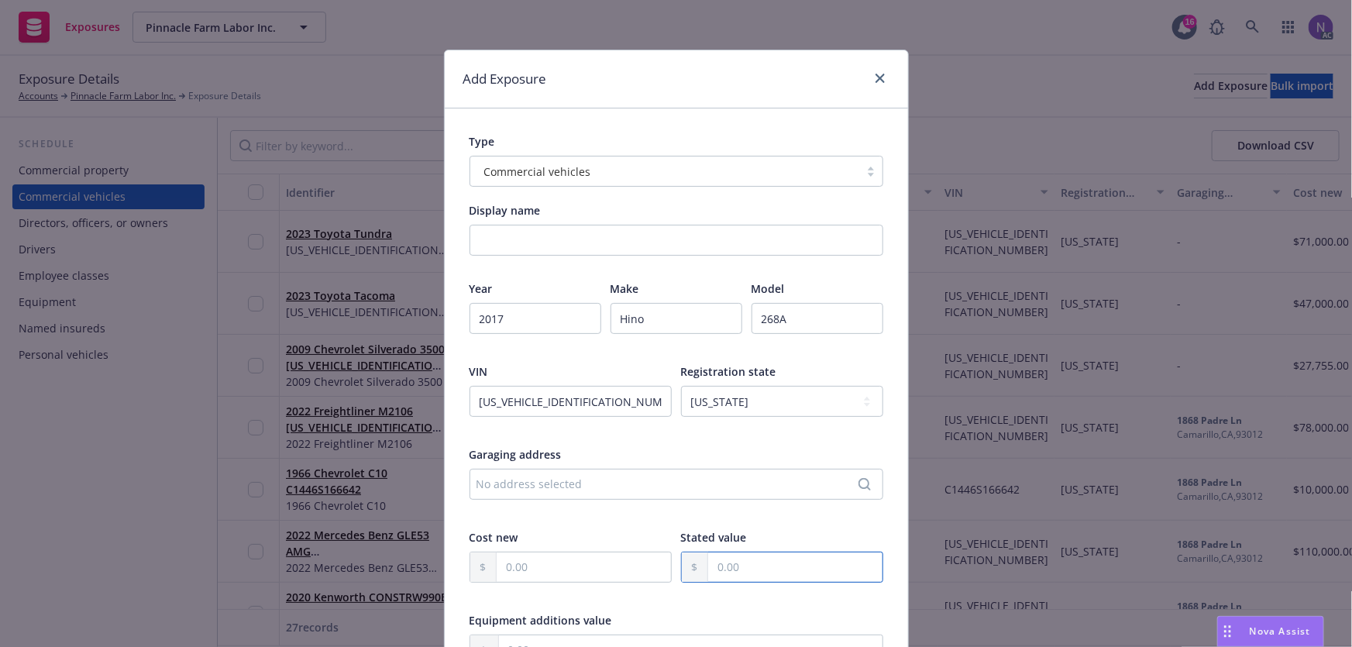
click at [758, 569] on input "text" at bounding box center [795, 566] width 174 height 29
paste input "25,000.00"
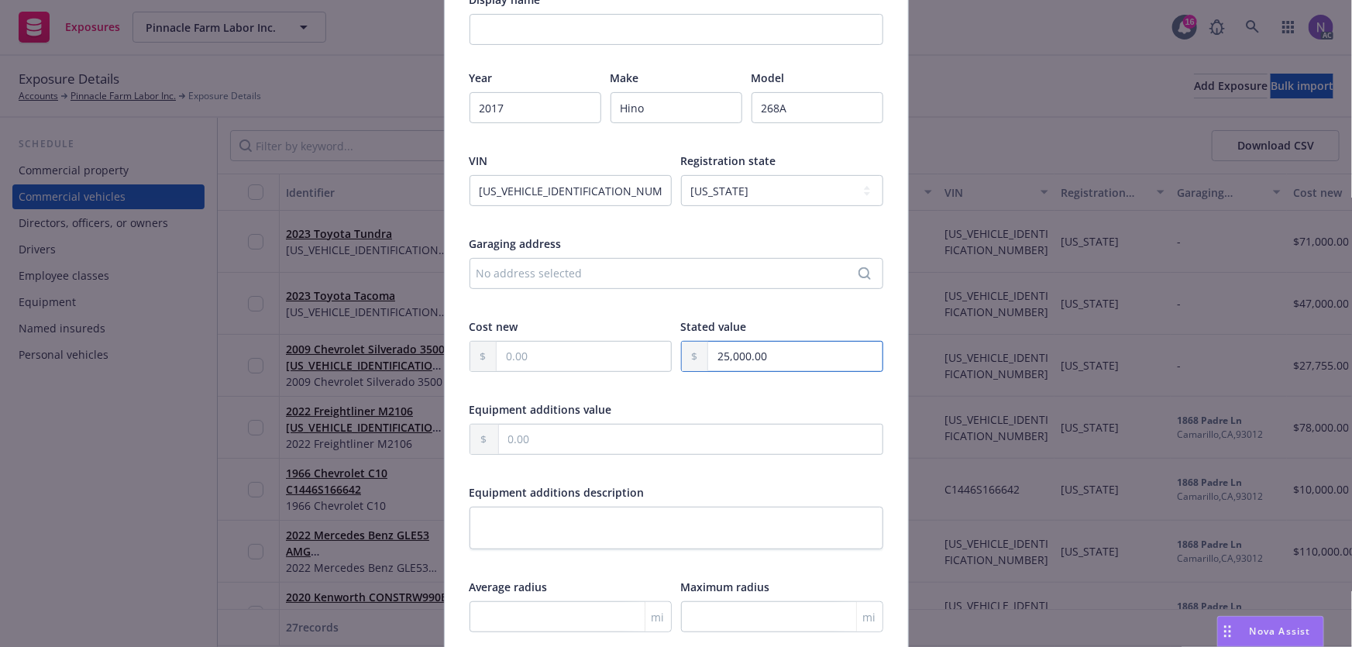
scroll to position [422, 0]
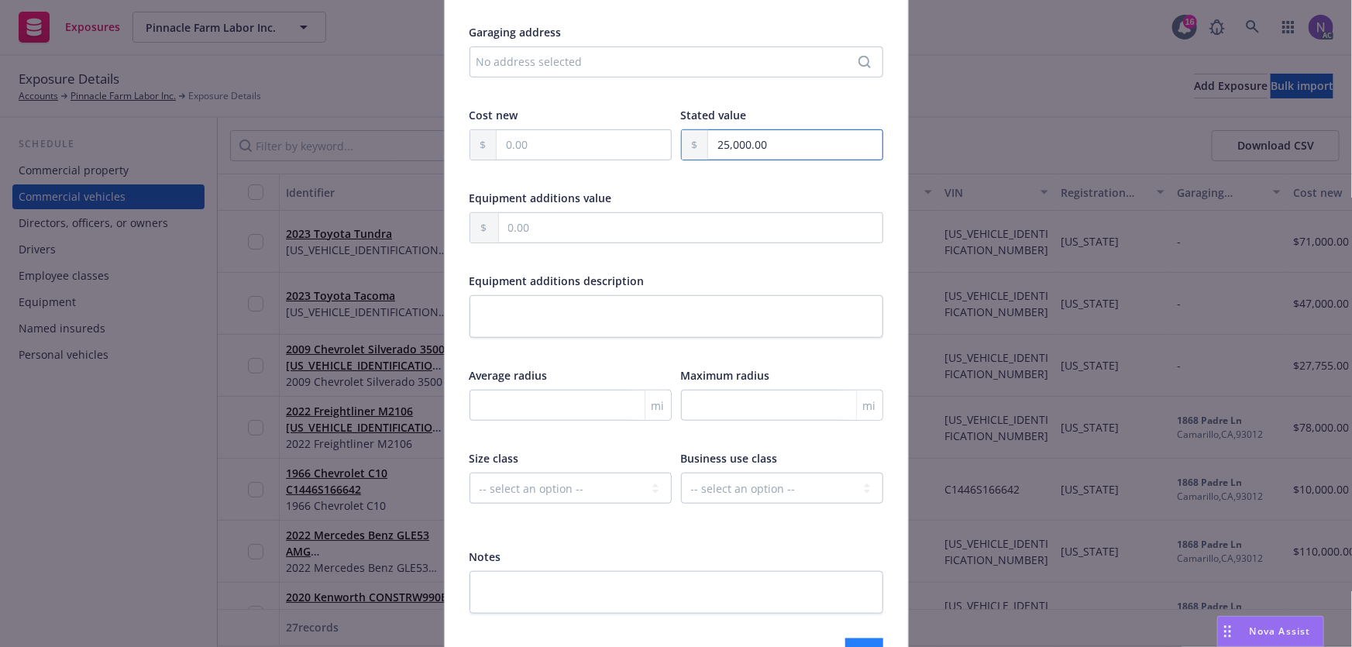
type input "25,000.00"
click at [837, 636] on div at bounding box center [676, 626] width 414 height 25
click at [842, 635] on div at bounding box center [676, 626] width 414 height 25
click at [845, 641] on button "Submit" at bounding box center [864, 653] width 38 height 31
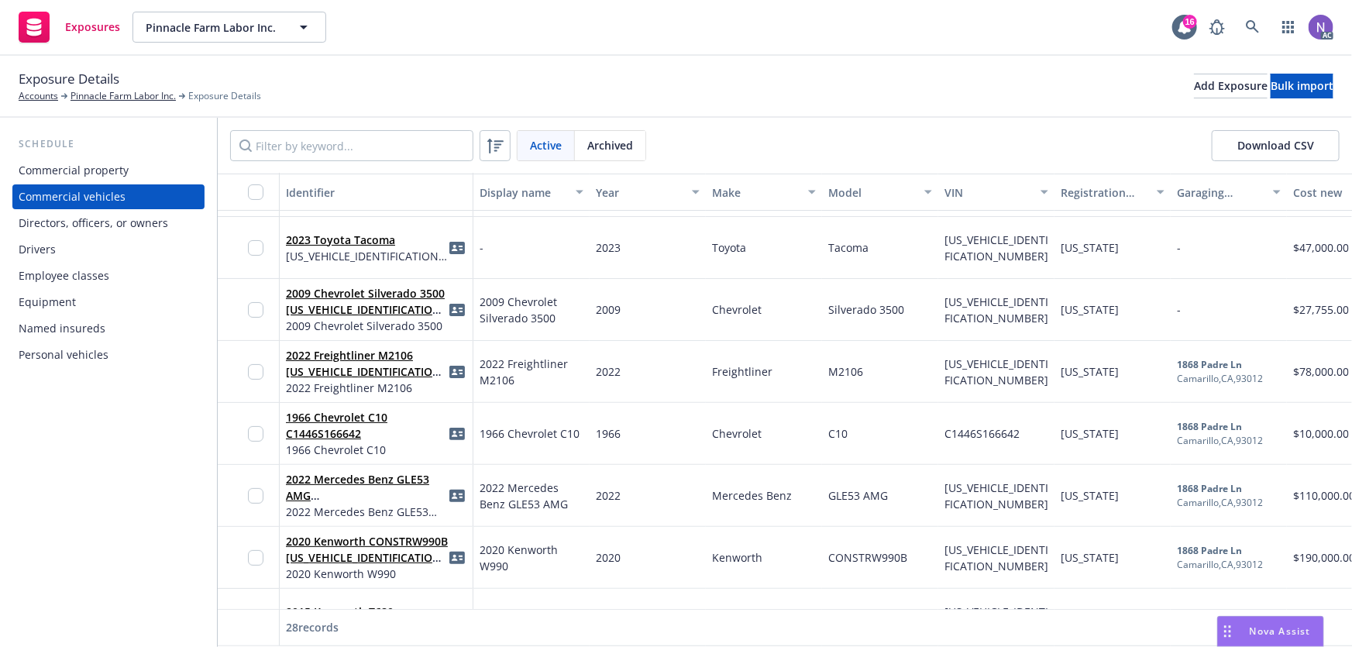
drag, startPoint x: 835, startPoint y: 635, endPoint x: 941, endPoint y: 635, distance: 105.4
click at [941, 635] on div "28 records" at bounding box center [1217, 628] width 1999 height 38
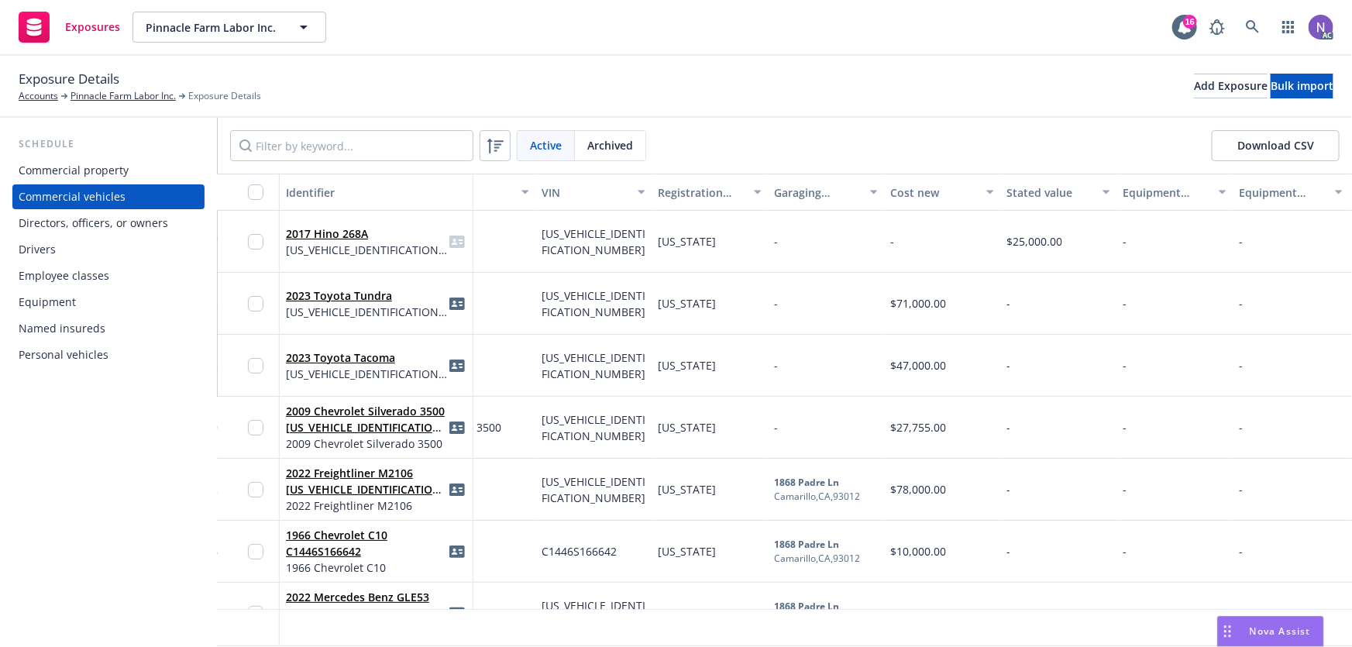
scroll to position [0, 414]
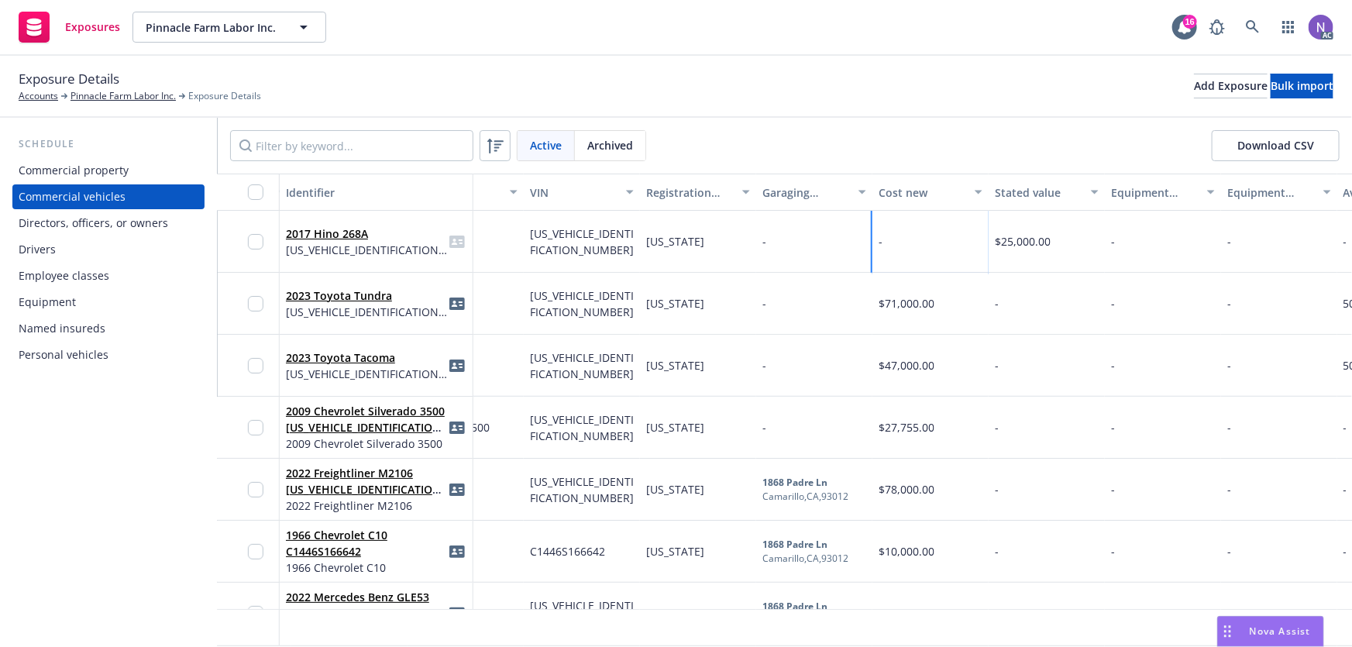
click at [915, 233] on div "-" at bounding box center [930, 242] width 116 height 62
click at [906, 237] on div "-" at bounding box center [930, 242] width 116 height 62
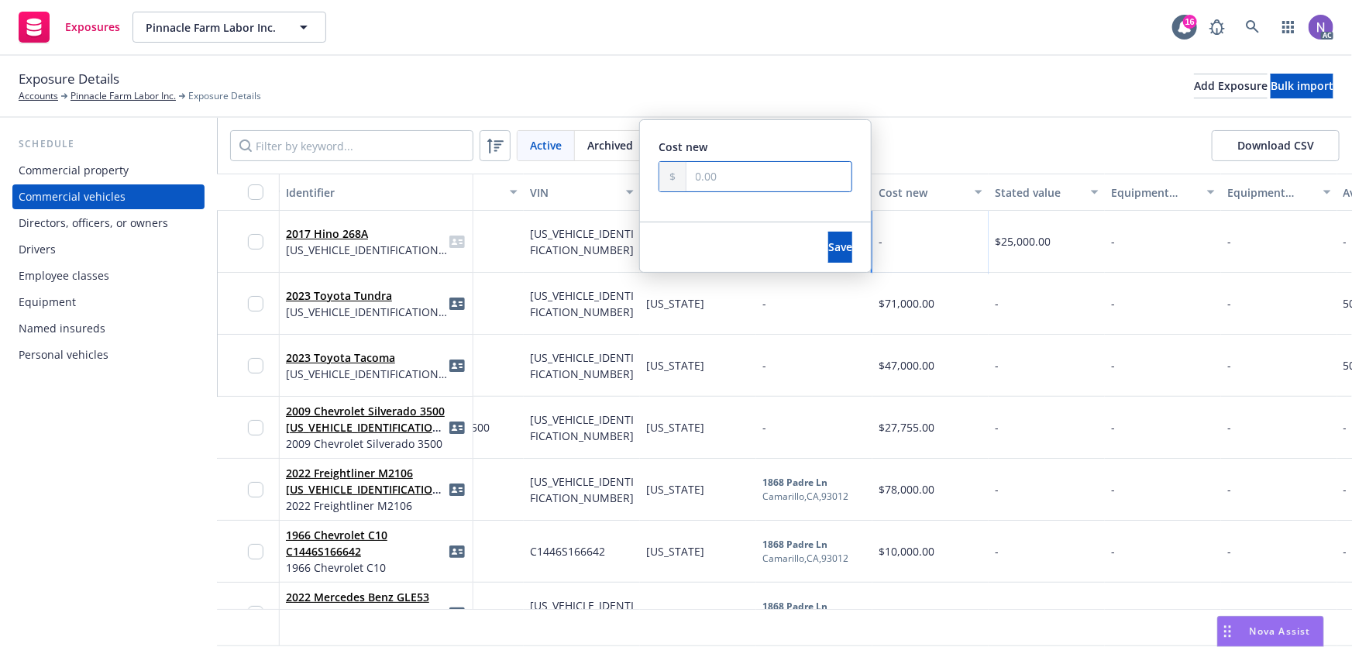
click at [737, 185] on input "text" at bounding box center [769, 176] width 166 height 29
type input "25,000.00"
click at [828, 254] on button "Save" at bounding box center [840, 247] width 24 height 31
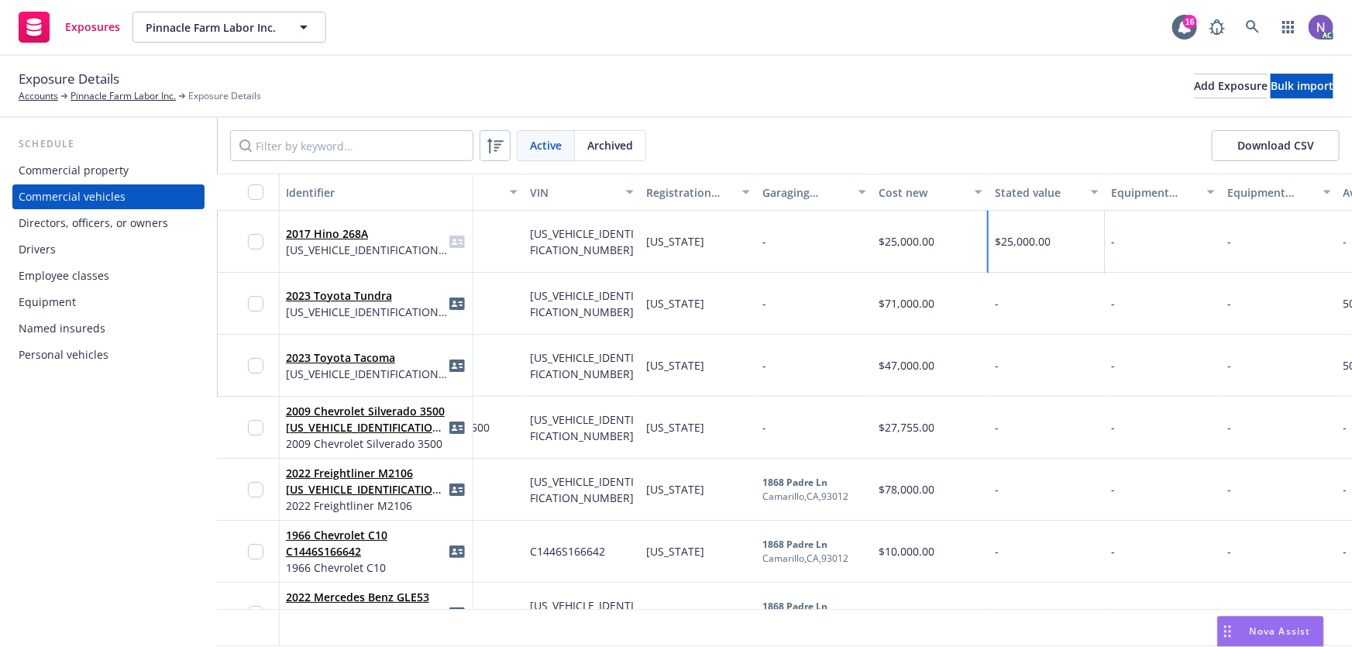
click at [1009, 233] on div "$25,000.00" at bounding box center [1023, 241] width 56 height 16
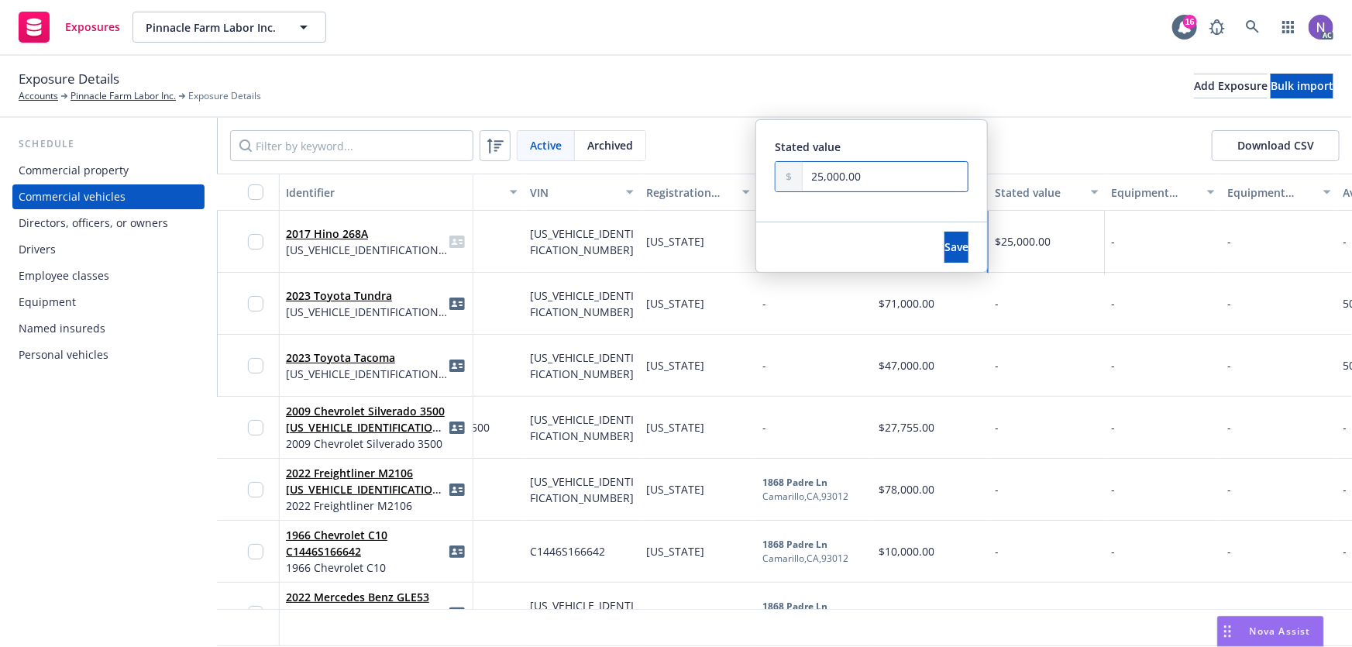
click at [837, 177] on input "25,000.00" at bounding box center [886, 176] width 166 height 29
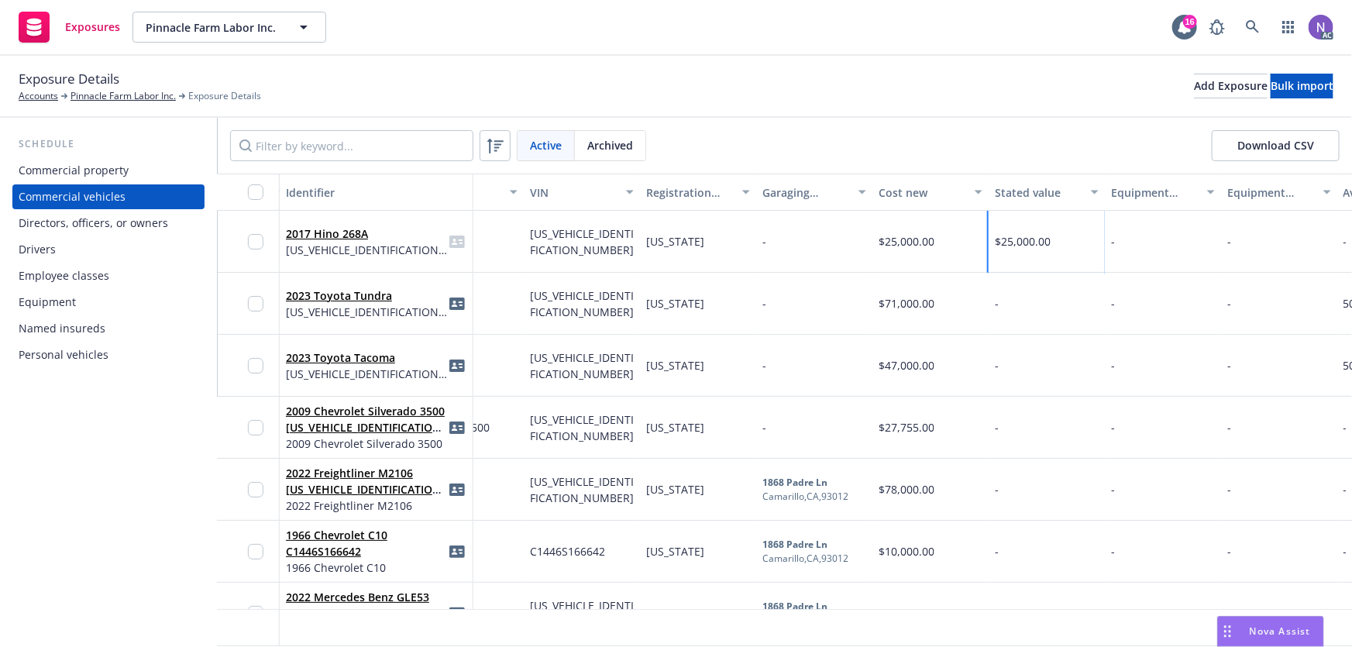
click at [837, 177] on input "25,000.00" at bounding box center [886, 176] width 166 height 29
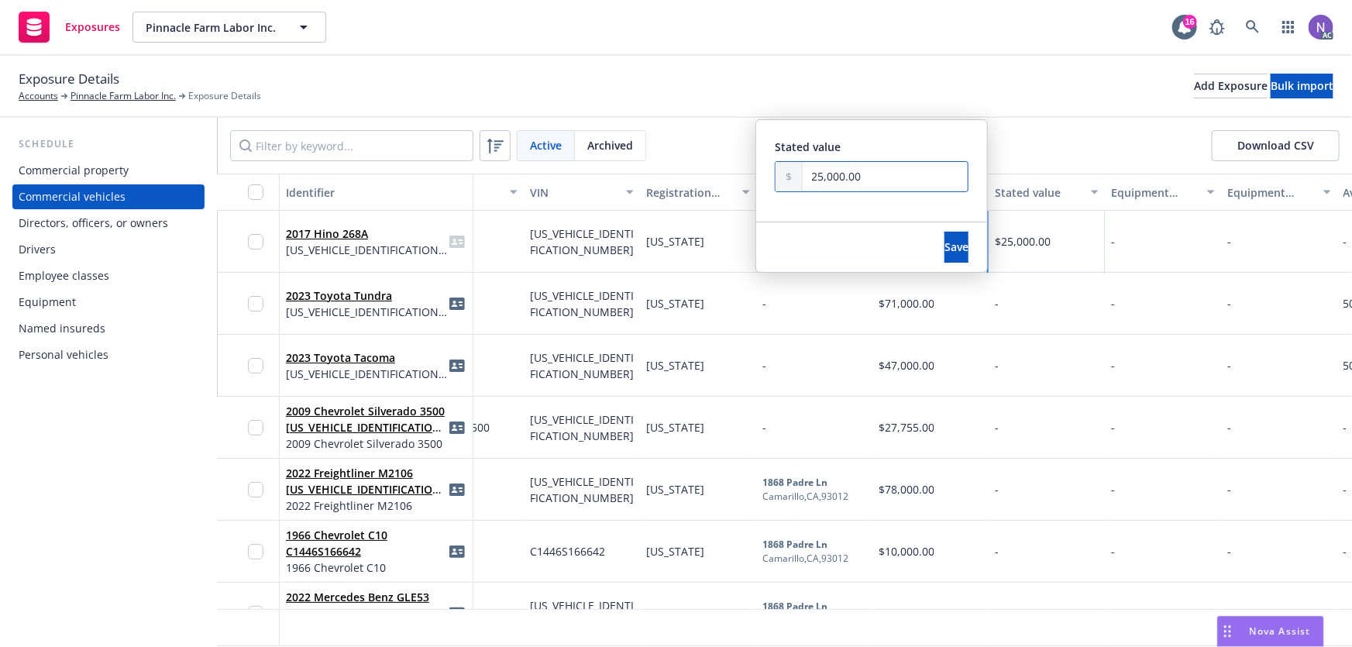
click at [837, 177] on input "25,000.00" at bounding box center [886, 176] width 166 height 29
click at [944, 242] on button "Save" at bounding box center [956, 247] width 24 height 31
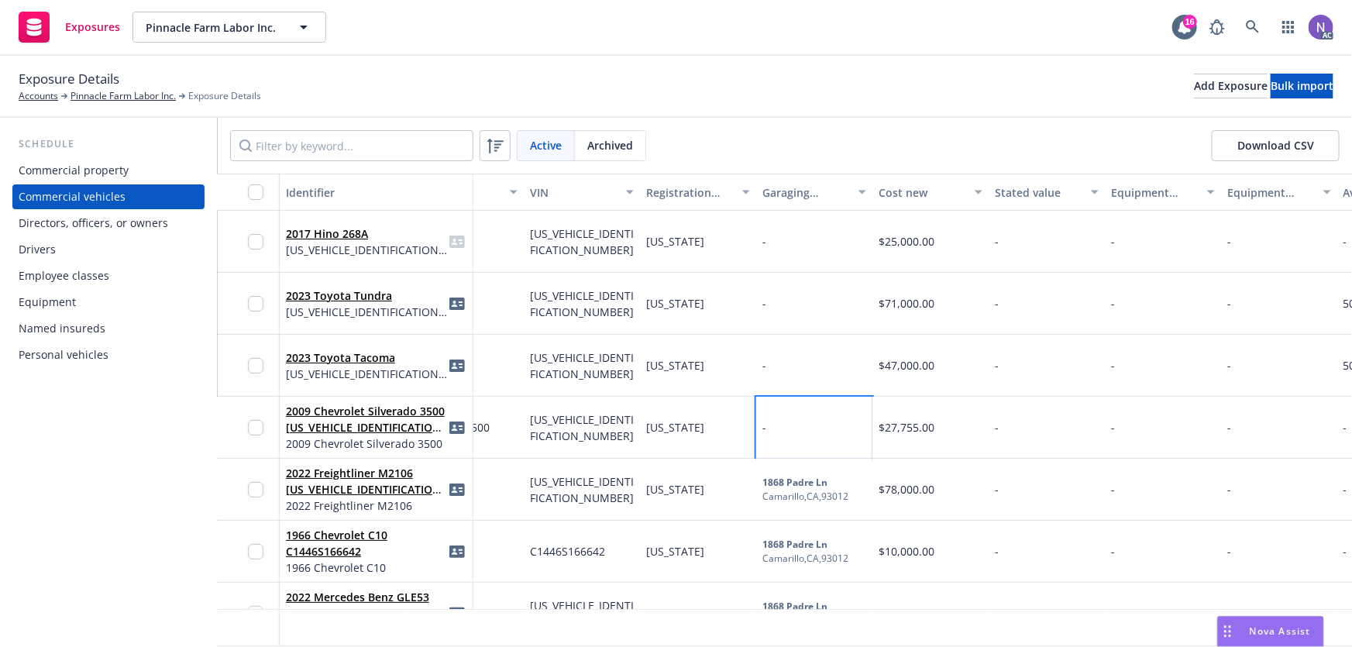
click at [796, 418] on div "-" at bounding box center [814, 428] width 116 height 62
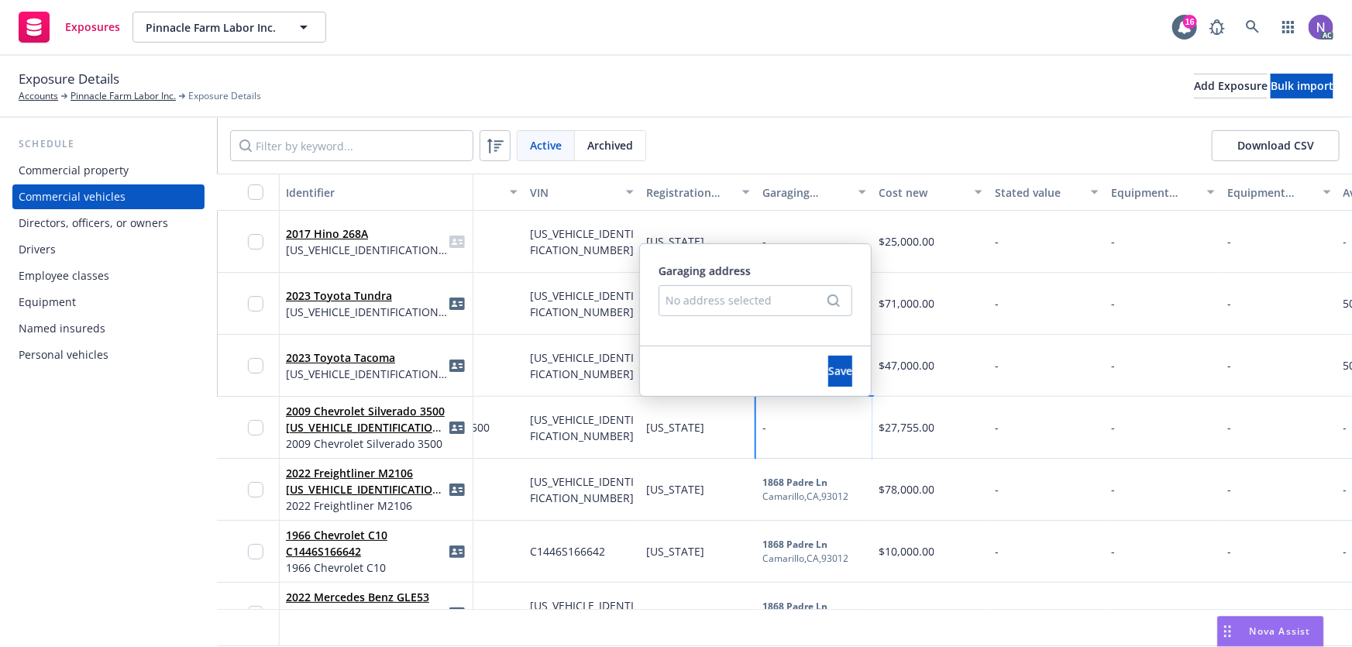
click at [760, 292] on div "No address selected" at bounding box center [748, 300] width 164 height 16
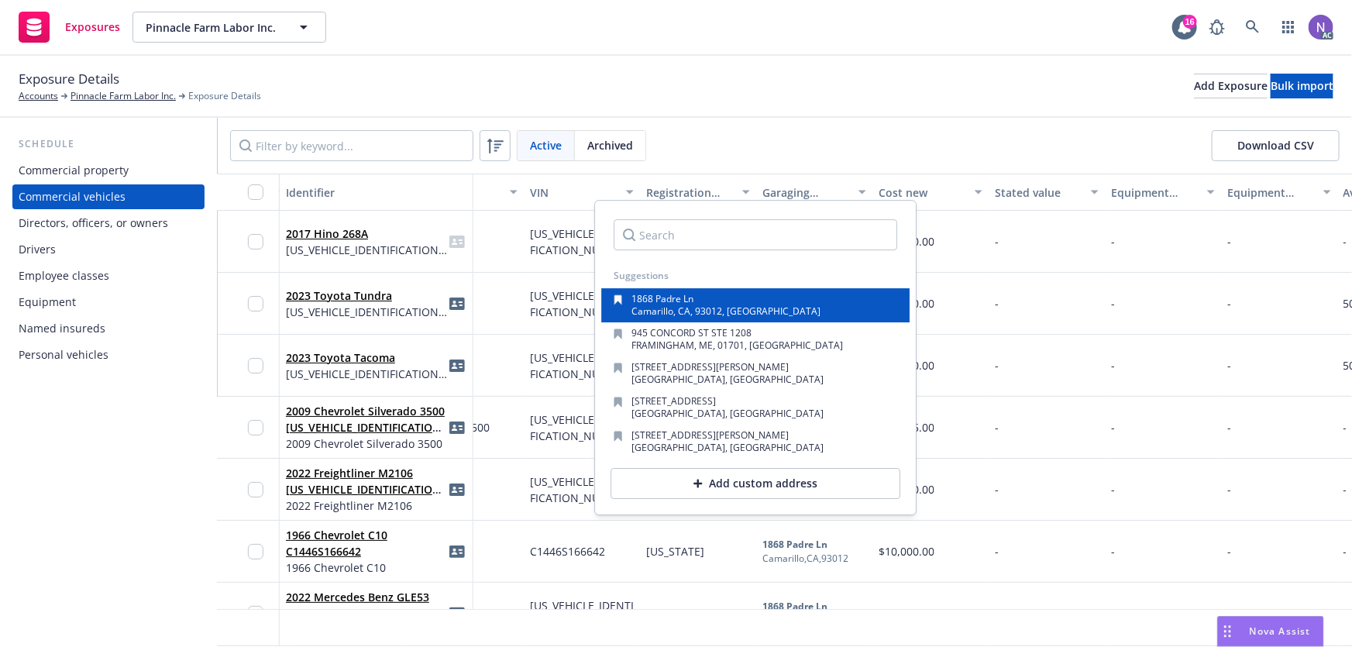
click at [734, 302] on div "1868 Padre Ln" at bounding box center [726, 300] width 189 height 12
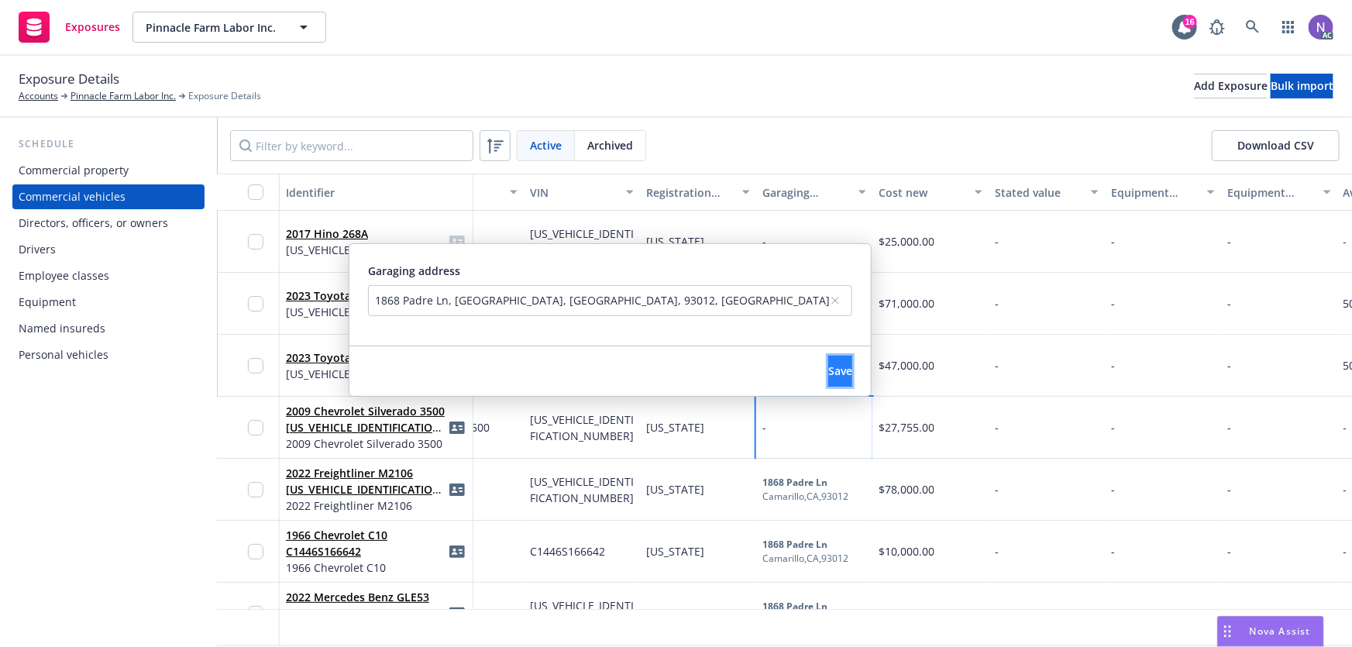
click at [828, 377] on span "Save" at bounding box center [840, 370] width 24 height 15
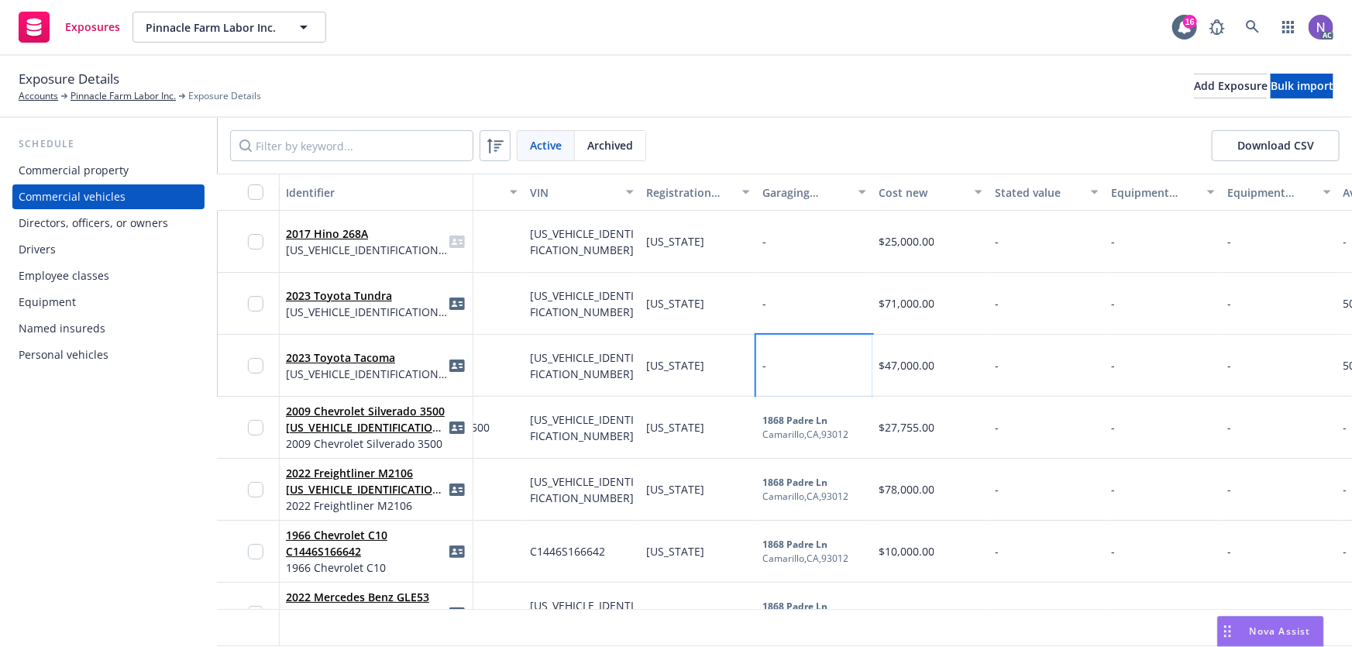
click at [823, 342] on div "-" at bounding box center [814, 366] width 116 height 62
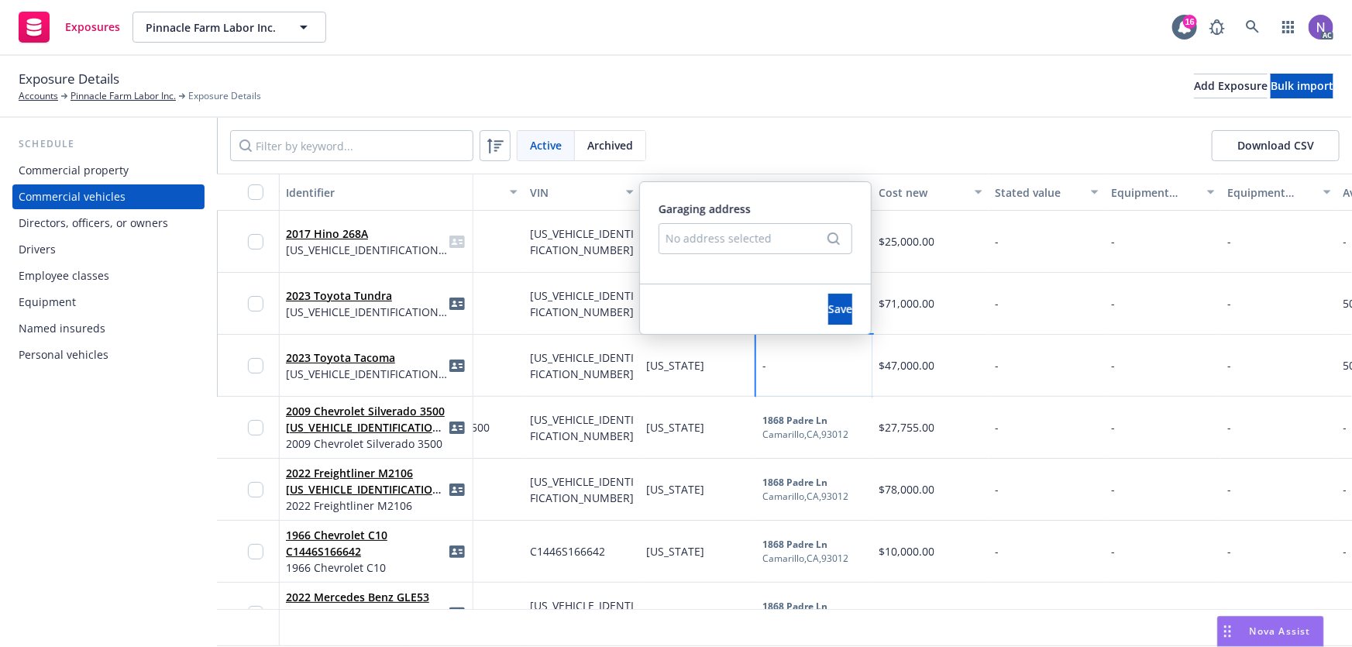
click at [748, 240] on div "No address selected" at bounding box center [748, 238] width 164 height 16
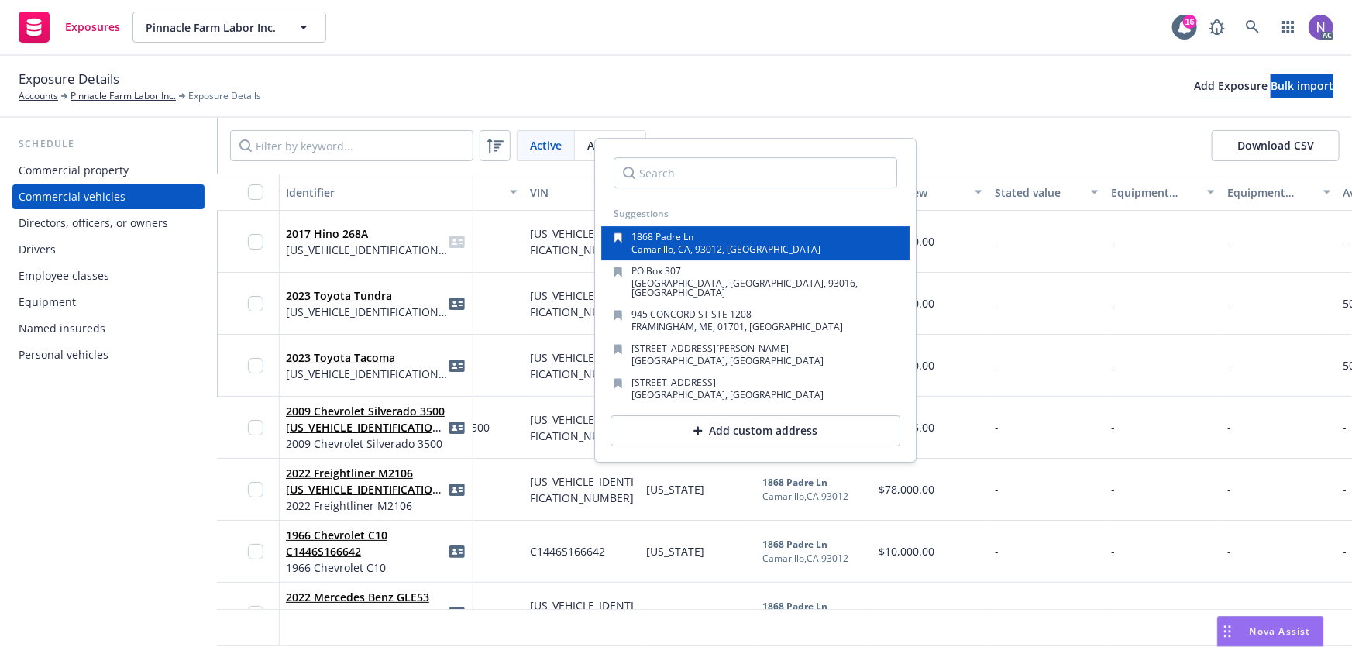
click at [753, 242] on div "1868 Padre Ln Camarillo, CA, 93012, USA" at bounding box center [756, 243] width 284 height 22
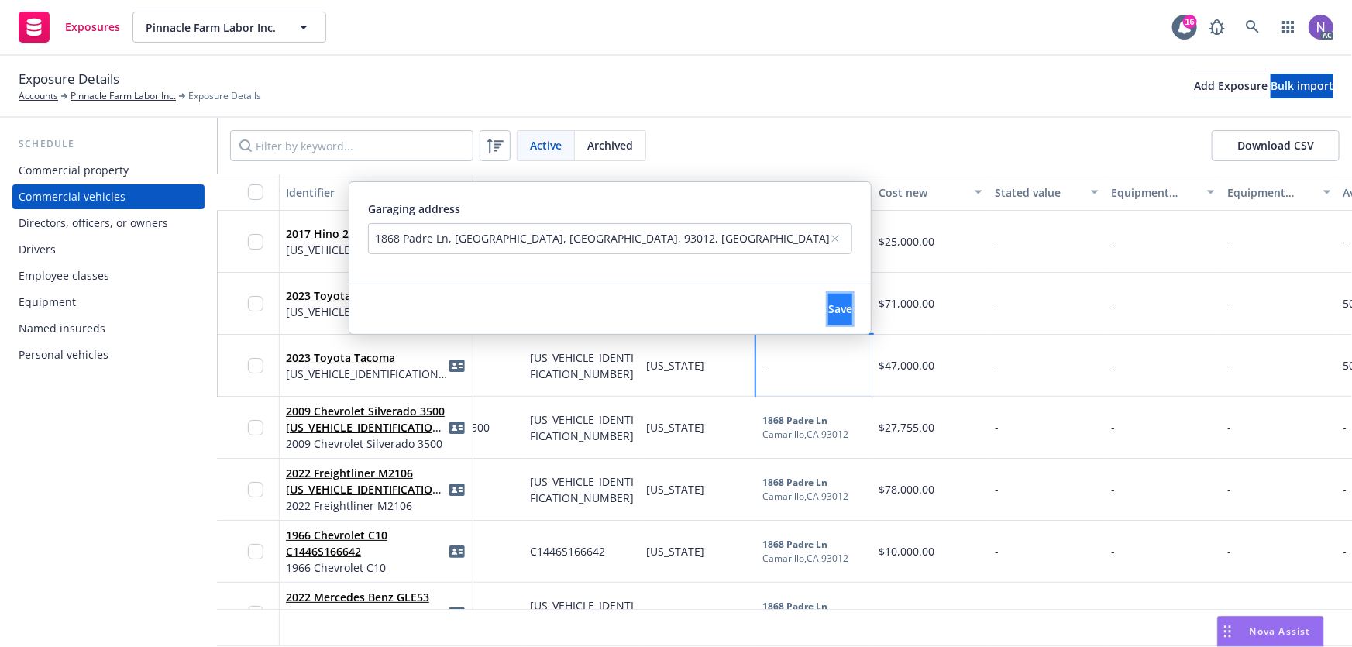
click at [828, 309] on span "Save" at bounding box center [840, 308] width 24 height 15
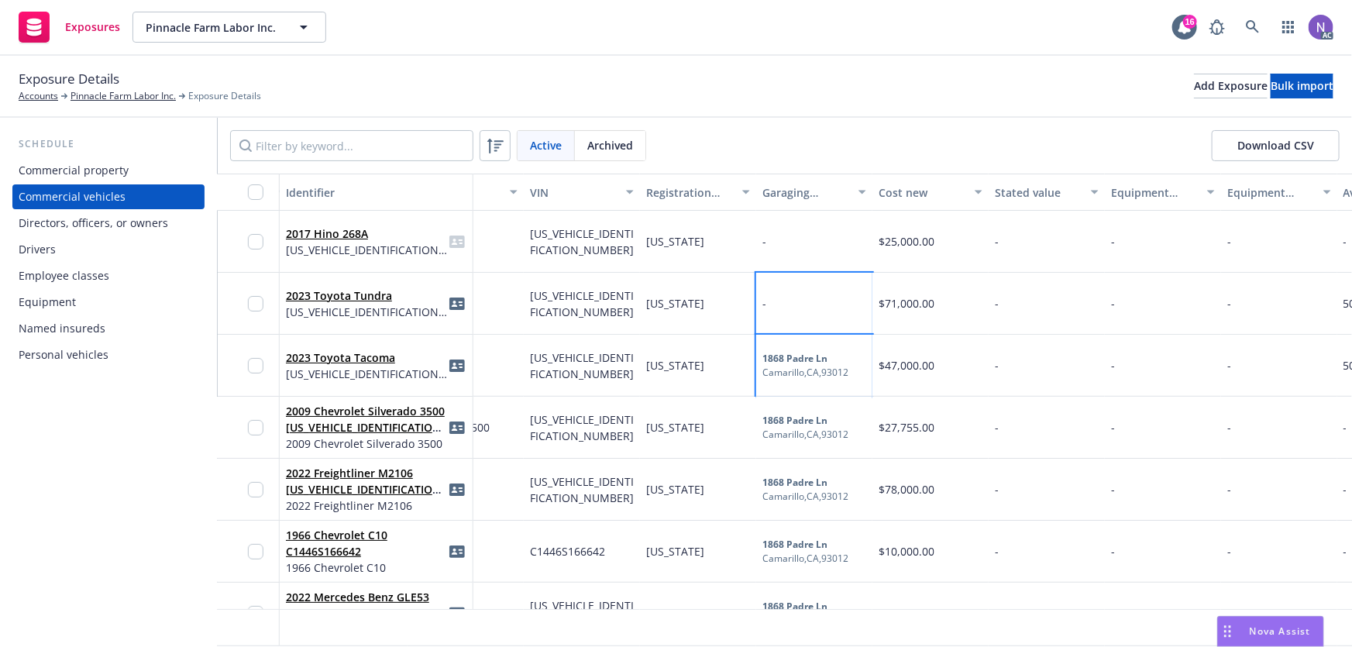
click at [816, 300] on div "-" at bounding box center [814, 304] width 116 height 62
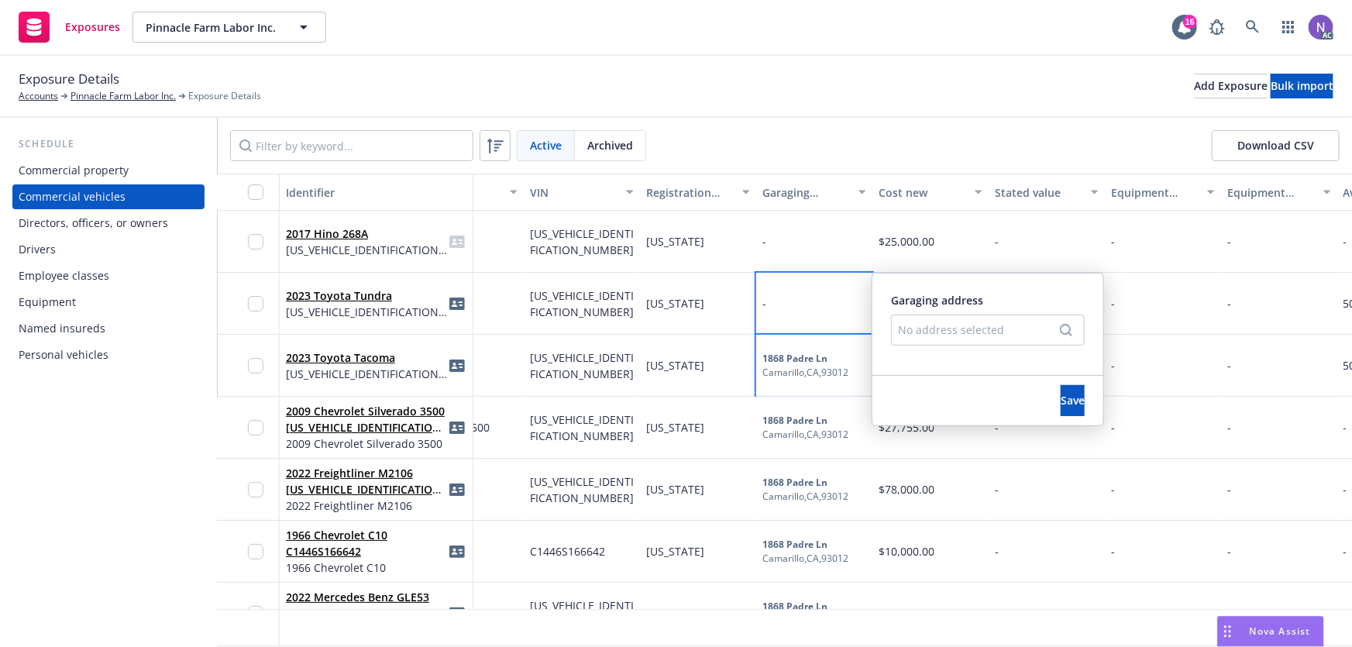
click at [929, 318] on div "No address selected" at bounding box center [988, 330] width 194 height 31
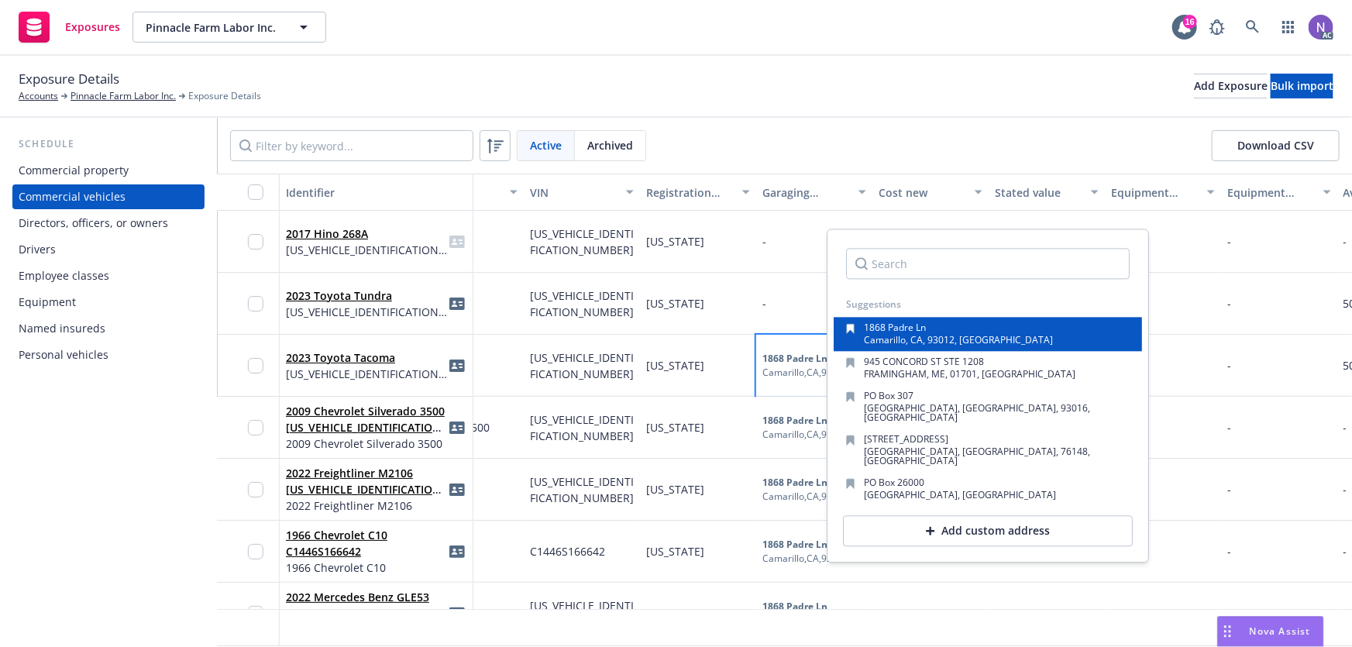
click at [927, 346] on div "1868 Padre Ln Camarillo, CA, 93012, USA" at bounding box center [988, 335] width 308 height 34
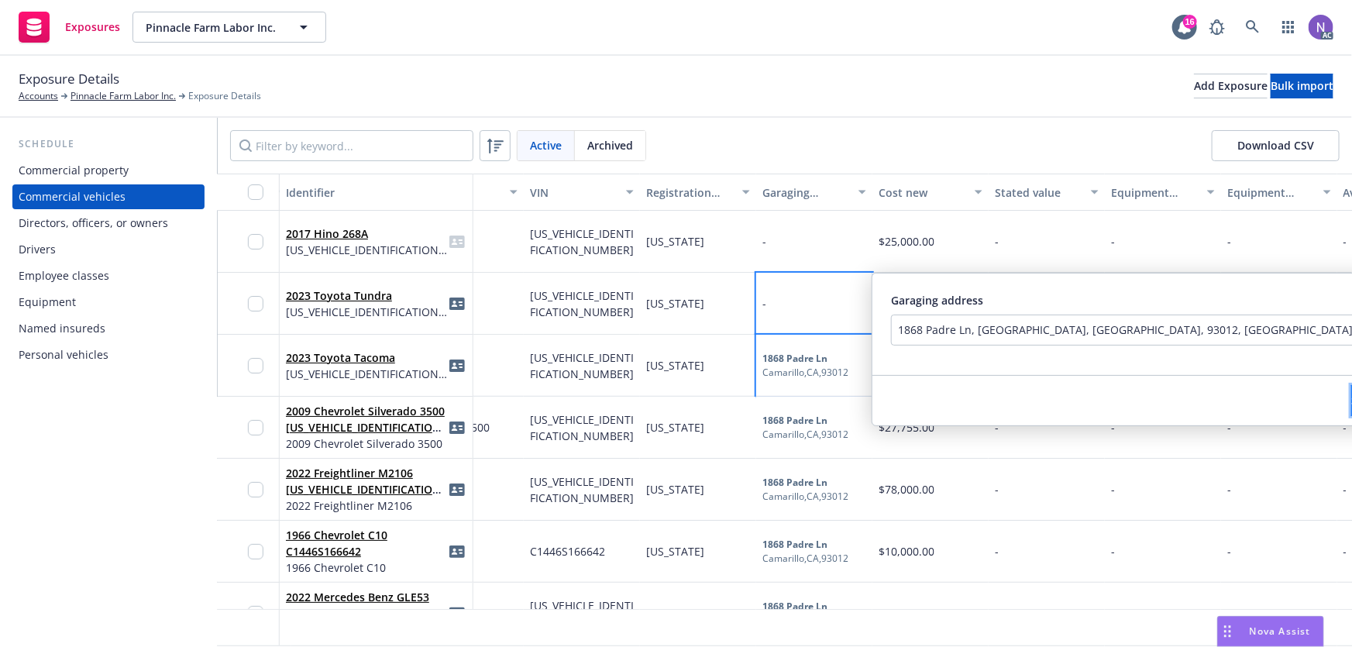
click at [1351, 393] on span "Save" at bounding box center [1363, 400] width 24 height 15
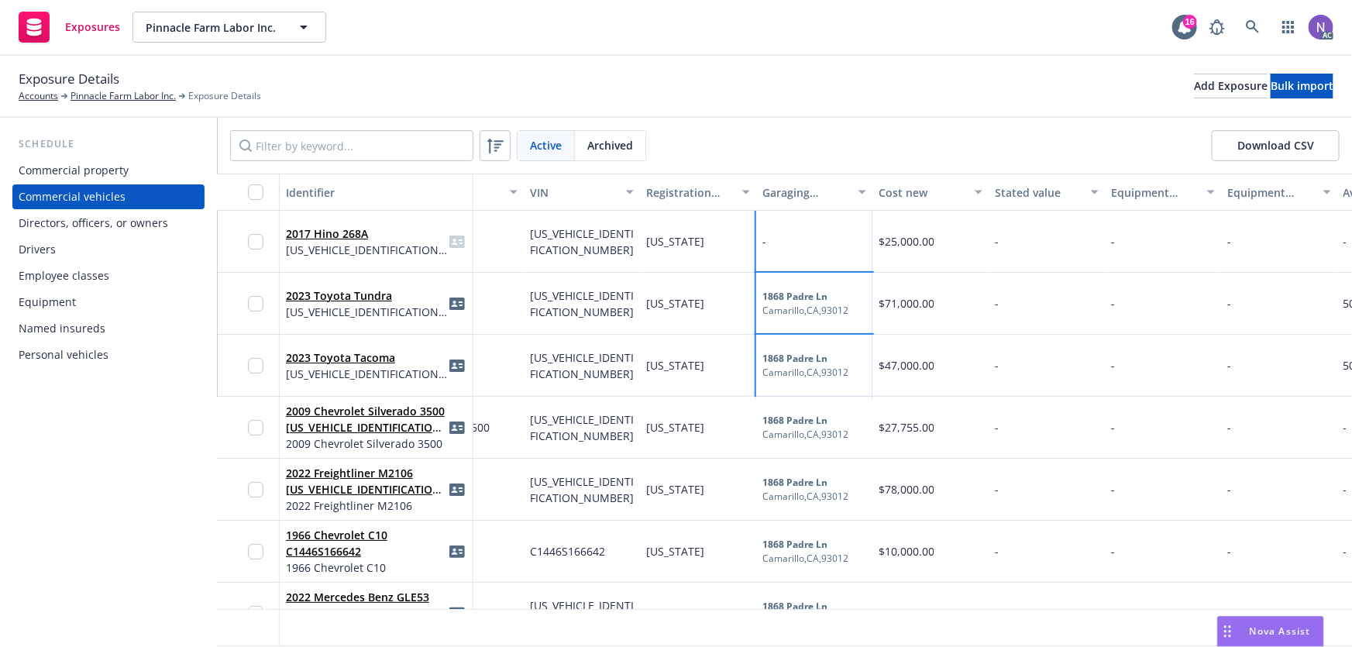
click at [820, 250] on div "-" at bounding box center [814, 242] width 116 height 62
click at [819, 250] on div "-" at bounding box center [814, 242] width 116 height 62
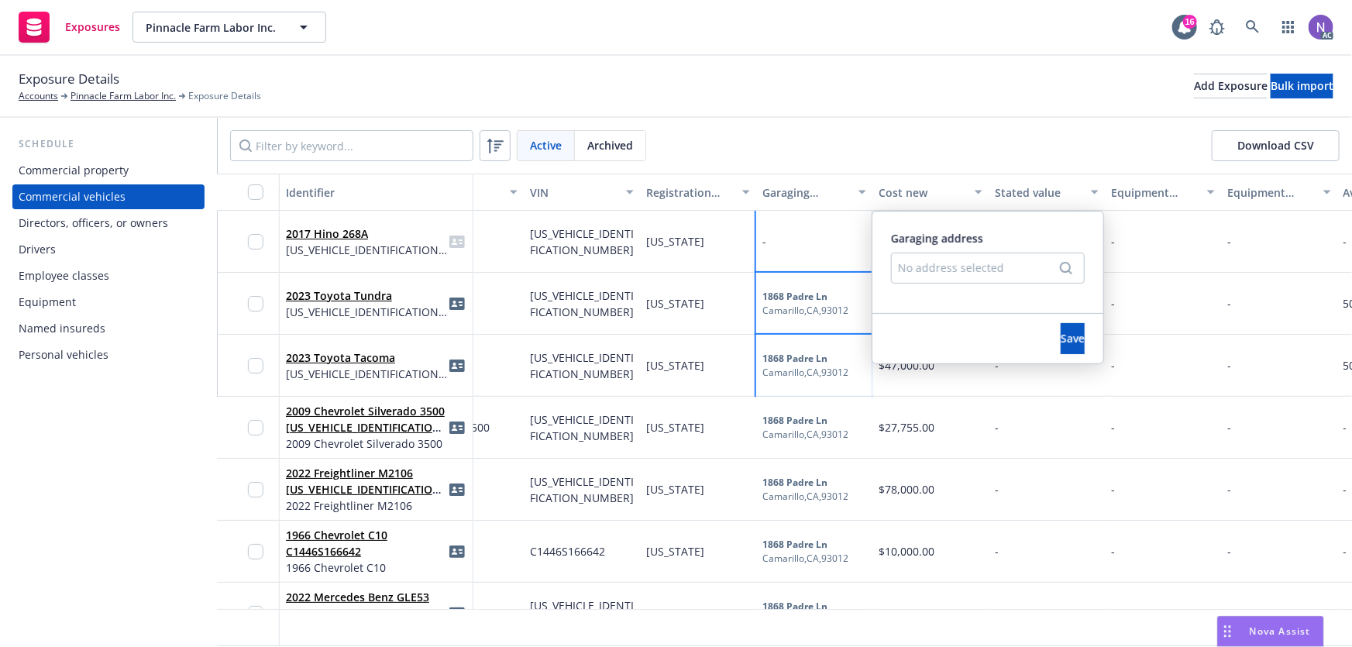
click at [929, 266] on div "No address selected" at bounding box center [980, 268] width 164 height 16
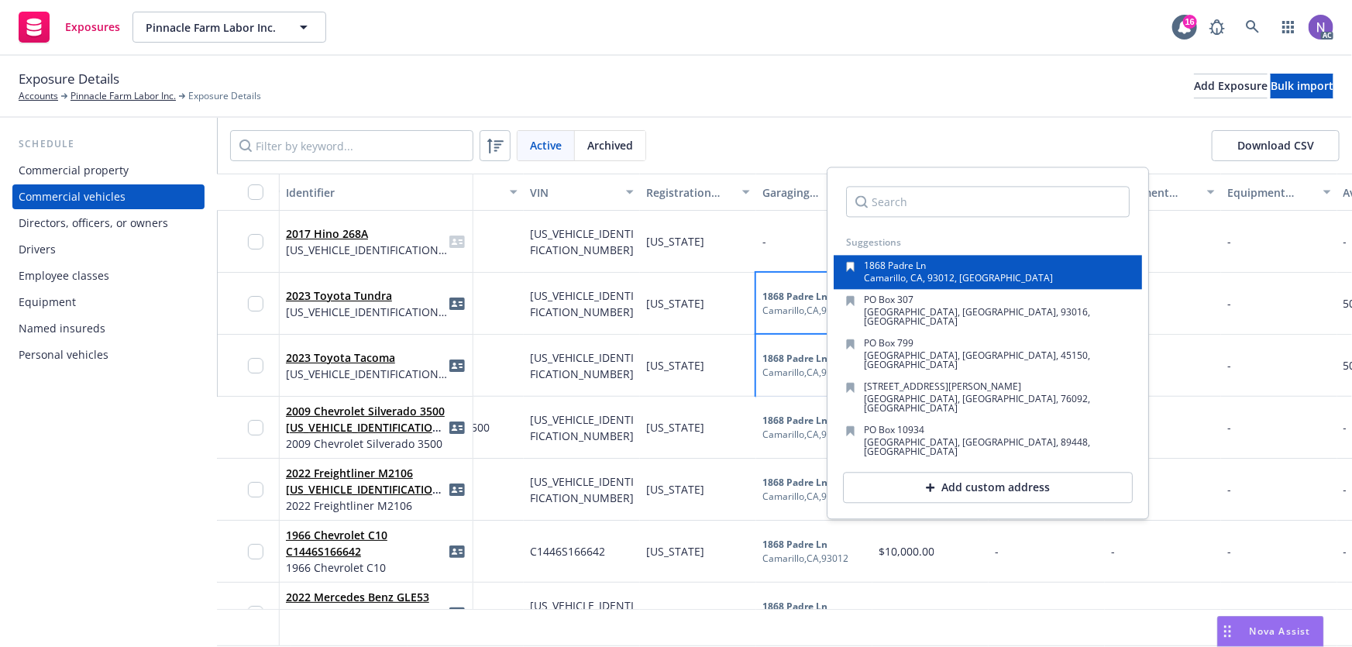
click at [924, 267] on span "1868 Padre Ln" at bounding box center [896, 266] width 62 height 13
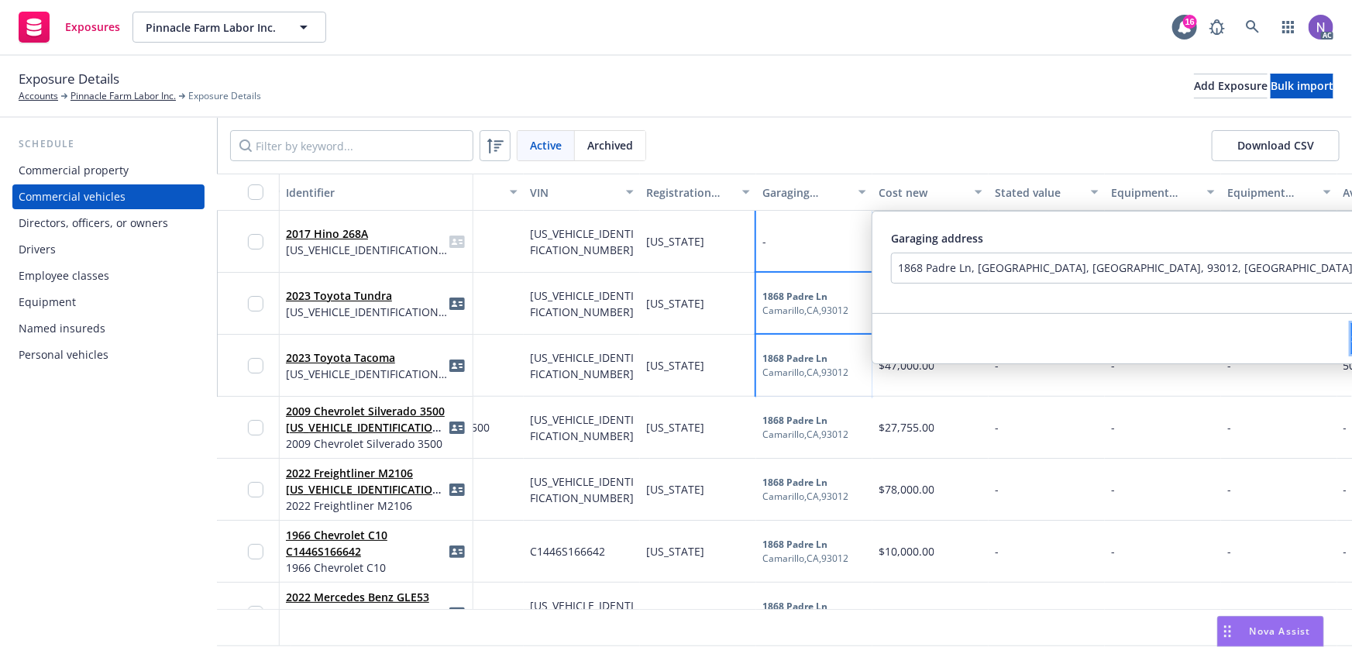
click at [1351, 326] on button "Save" at bounding box center [1363, 338] width 24 height 31
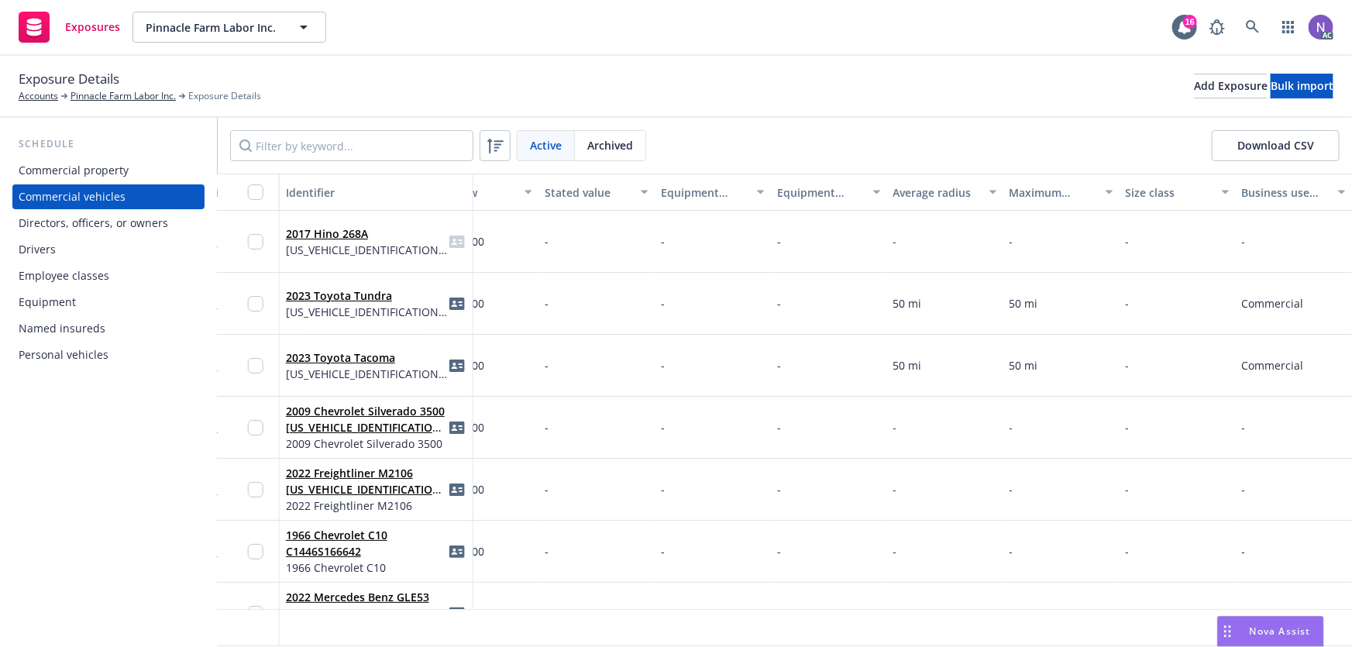
scroll to position [0, 875]
click at [924, 253] on div "-" at bounding box center [945, 242] width 116 height 62
click at [751, 179] on input "number" at bounding box center [761, 176] width 194 height 31
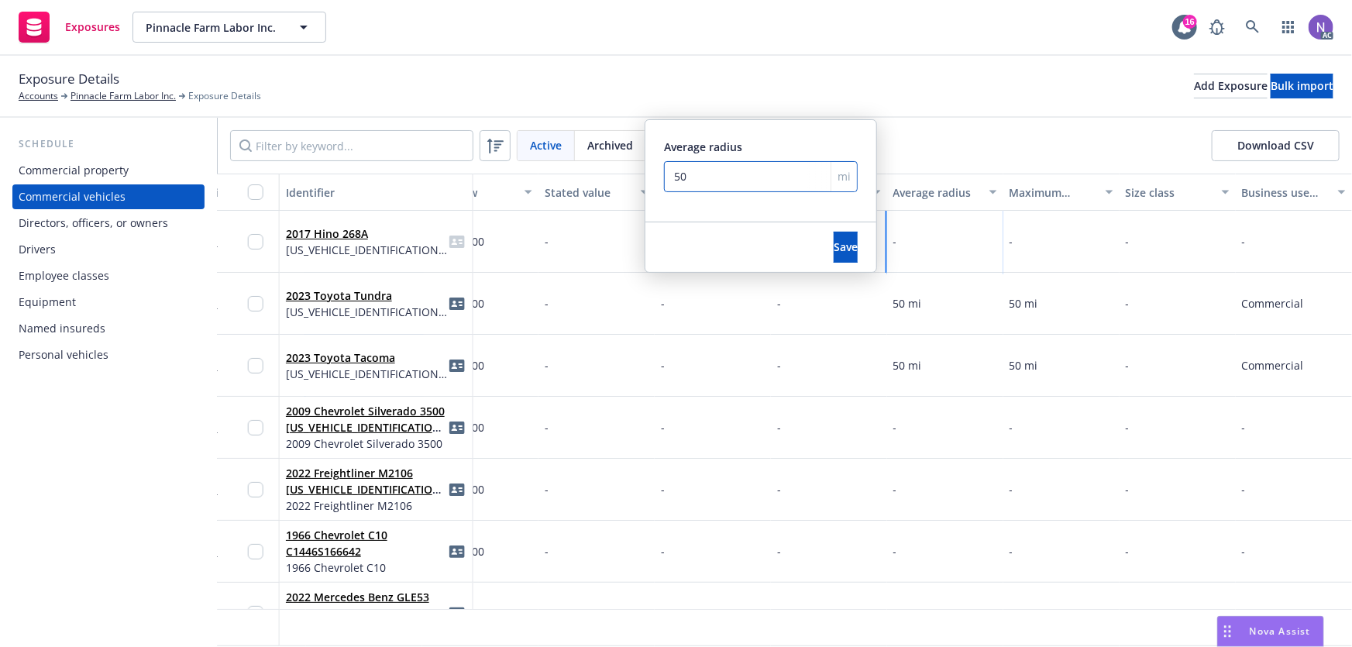
type input "50"
click at [815, 229] on div "Save" at bounding box center [845, 247] width 61 height 50
click at [834, 246] on span "Save" at bounding box center [846, 246] width 24 height 15
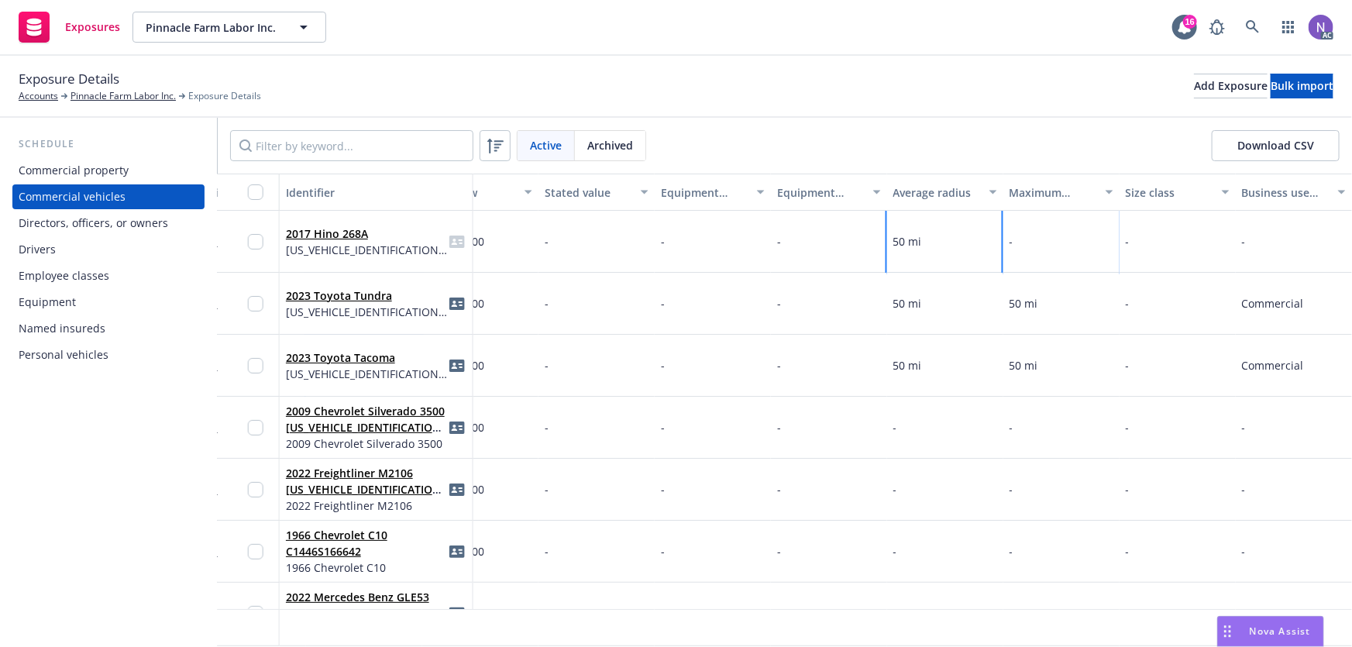
click at [1025, 238] on div "-" at bounding box center [1061, 242] width 116 height 62
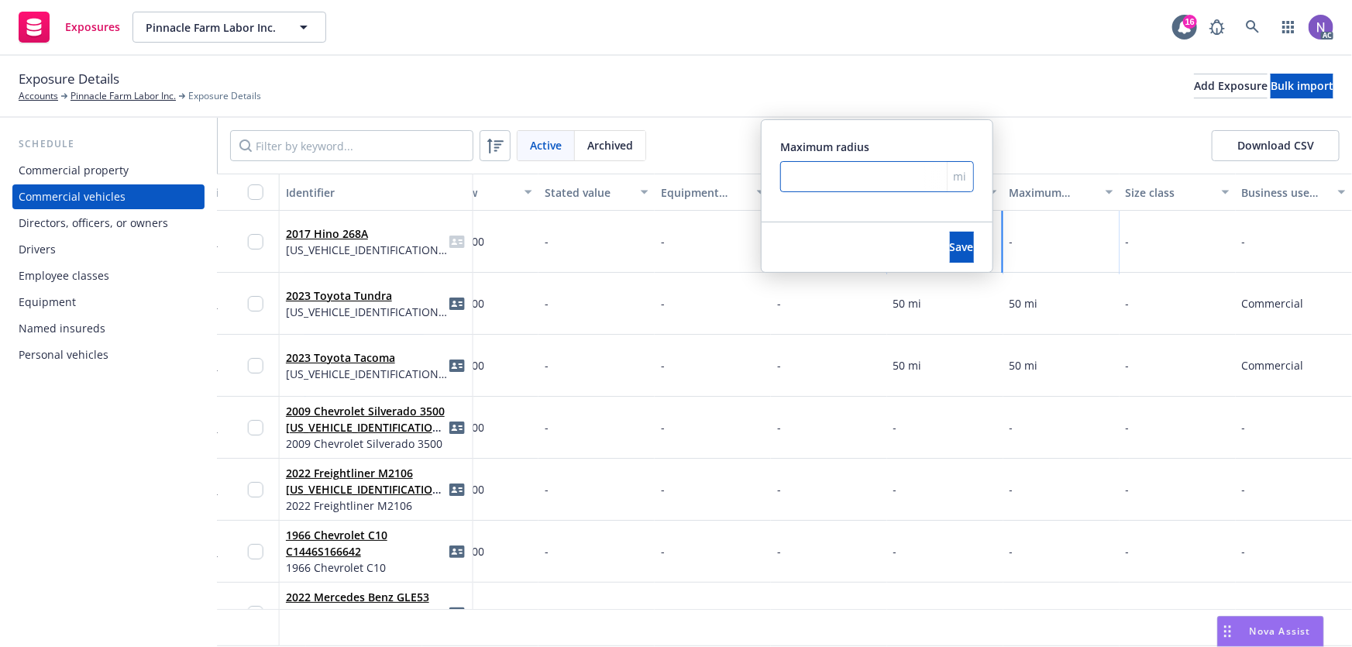
click at [876, 181] on input "number" at bounding box center [877, 176] width 194 height 31
type input "50"
click at [950, 242] on span "Save" at bounding box center [962, 246] width 24 height 15
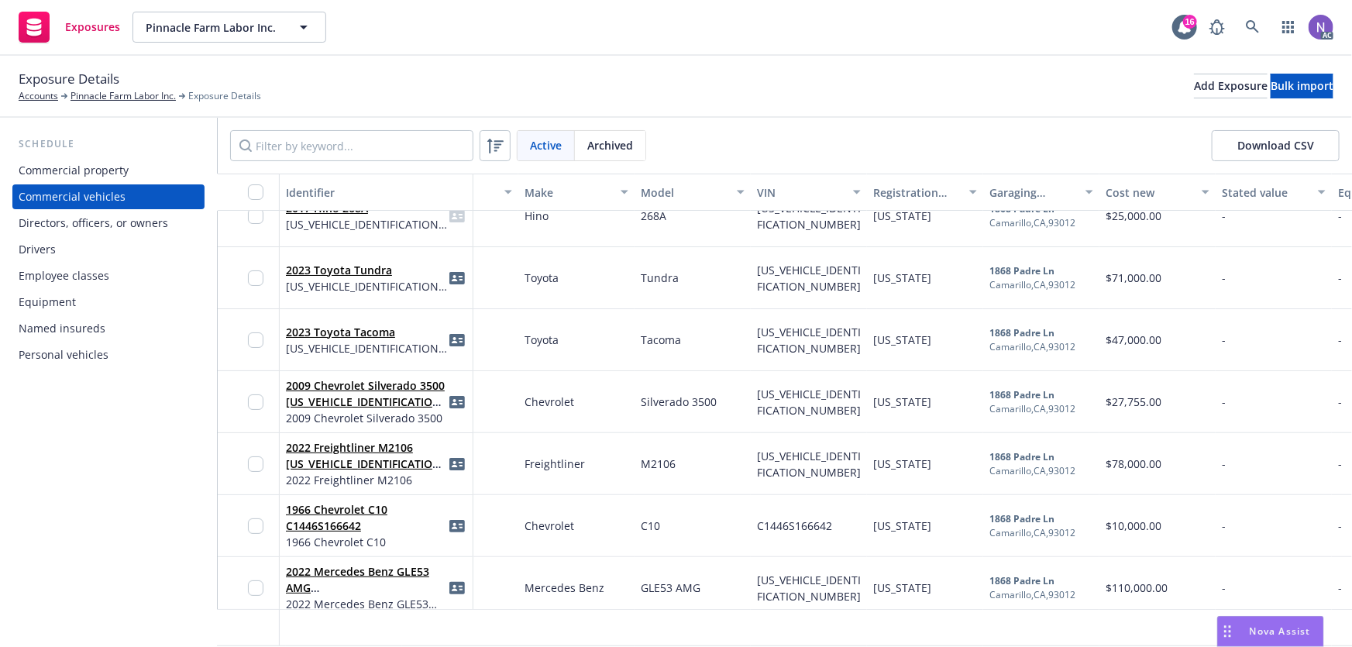
scroll to position [0, 187]
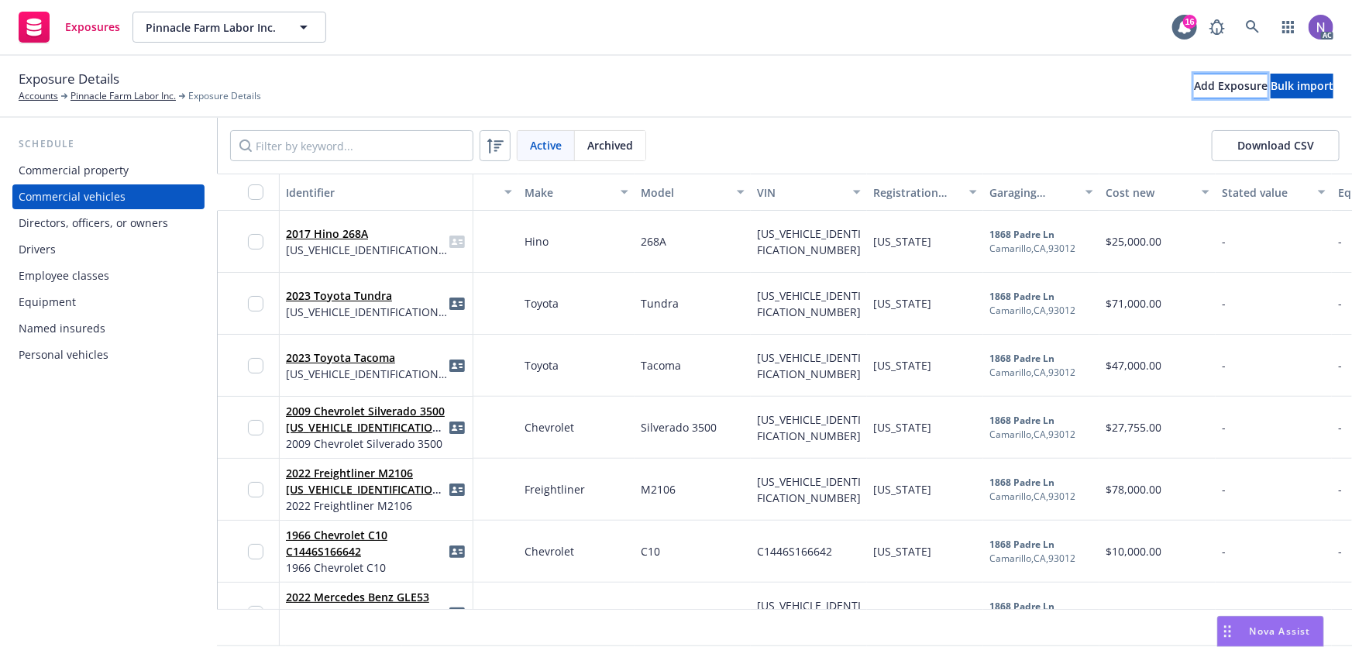
click at [1194, 79] on div "Add Exposure" at bounding box center [1231, 85] width 74 height 23
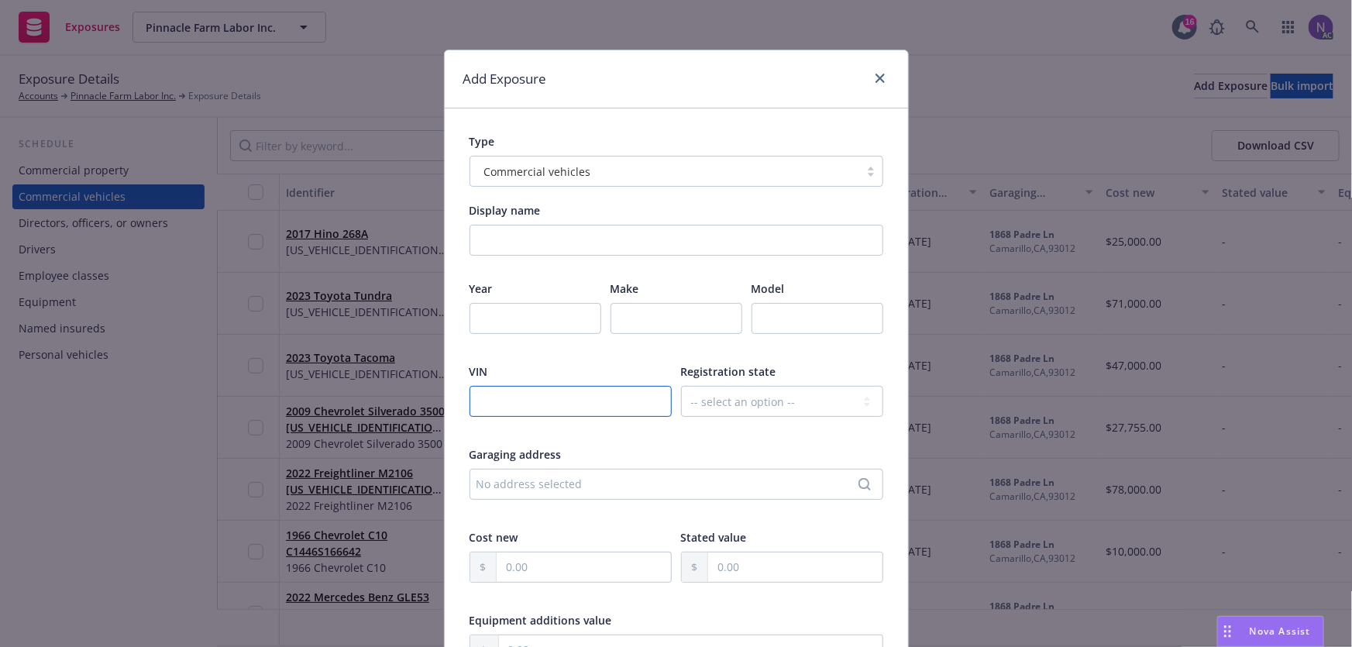
click at [593, 411] on input "text" at bounding box center [570, 401] width 202 height 31
paste input "5PVNJ8JT5F4S55853"
type input "5PVNJ8JT5F4S55853"
click at [727, 388] on select "-- select an option -- Alaska Alabama Arkansas American Samoa Arizona Californi…" at bounding box center [782, 401] width 202 height 31
select select "CA"
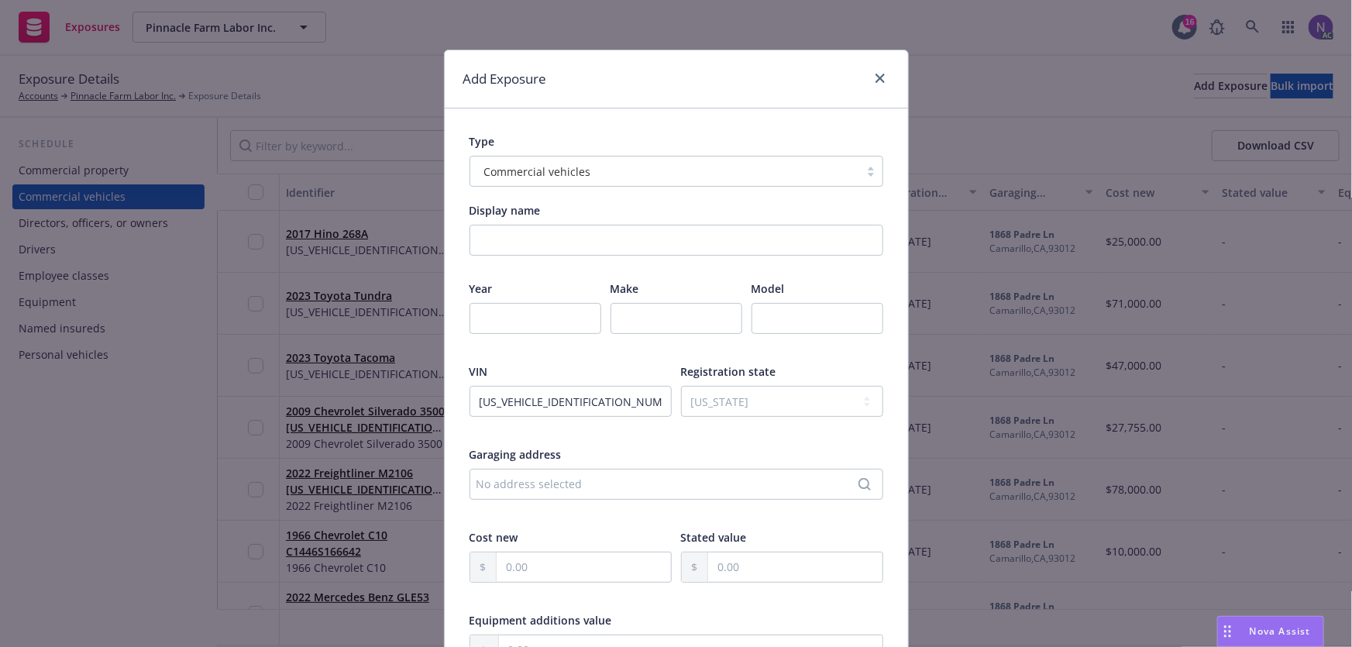
click at [545, 370] on div "VIN" at bounding box center [570, 371] width 202 height 16
drag, startPoint x: 511, startPoint y: 556, endPoint x: 516, endPoint y: 563, distance: 8.4
click at [516, 563] on input "text" at bounding box center [584, 566] width 174 height 29
type input "23,000.00"
click at [516, 325] on input "number" at bounding box center [535, 318] width 132 height 31
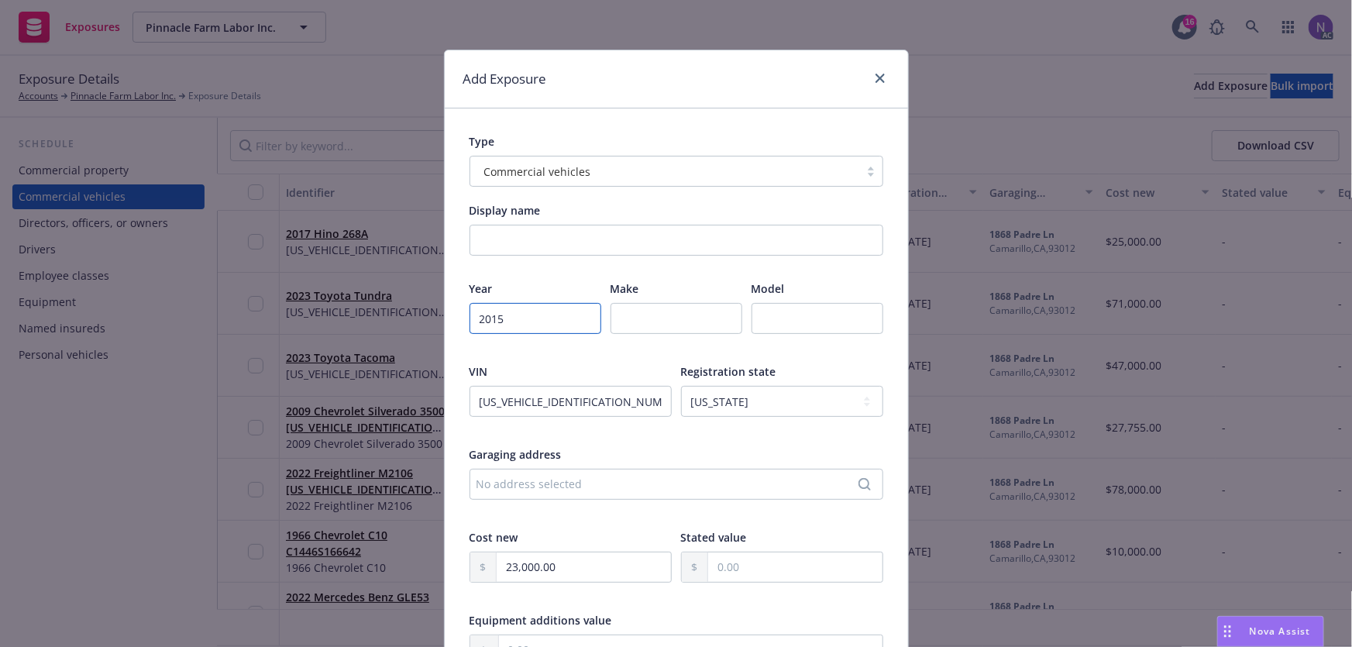
type input "2015"
type input "Hino"
paste input "268A"
type input "268A"
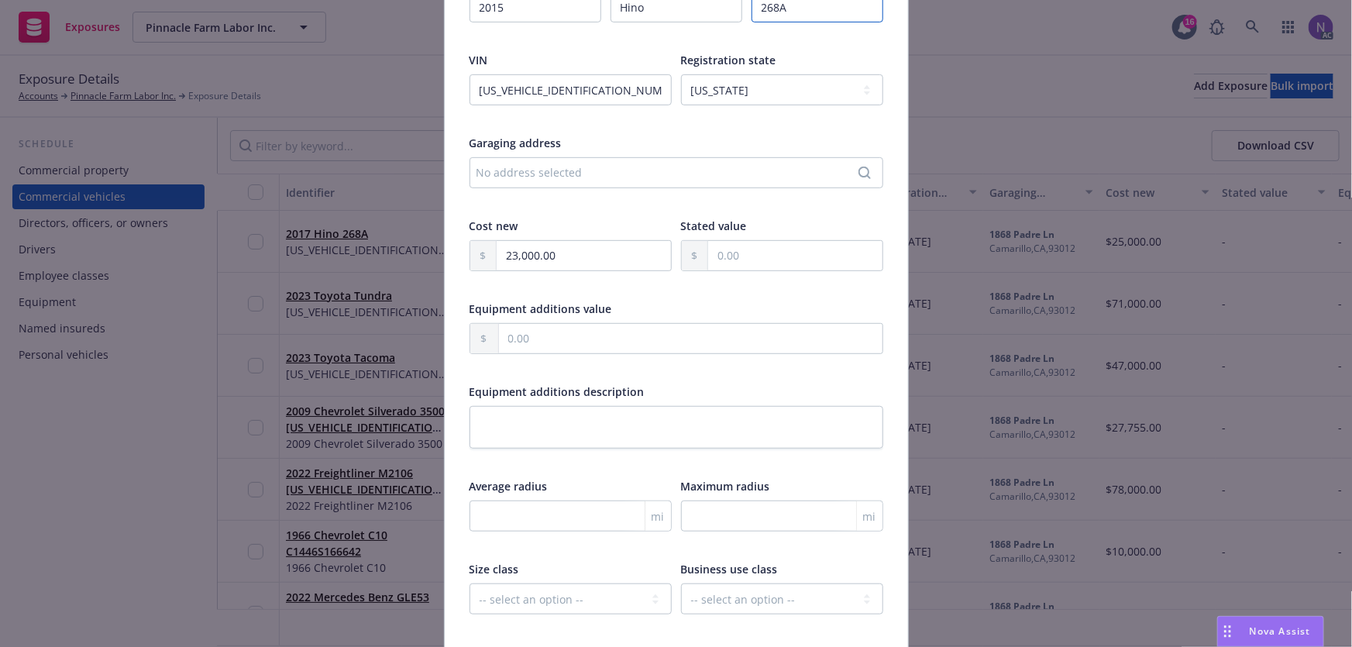
scroll to position [422, 0]
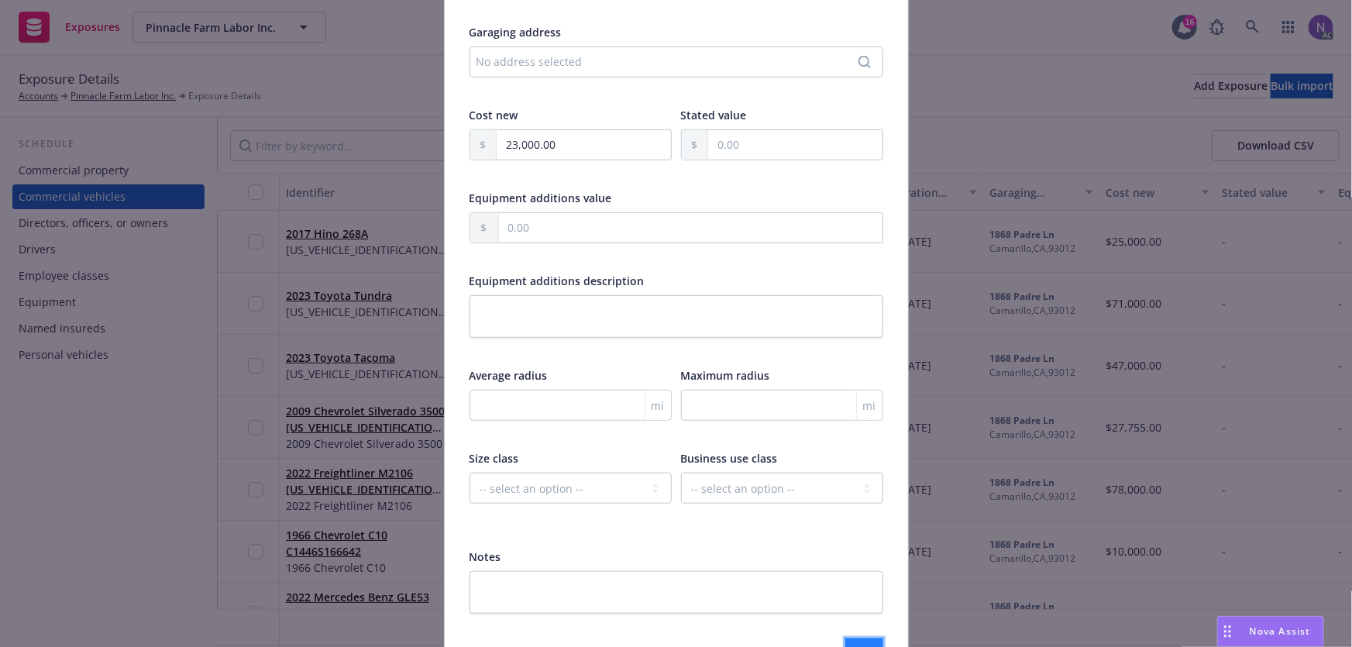
click at [847, 639] on button "Submit" at bounding box center [864, 653] width 38 height 31
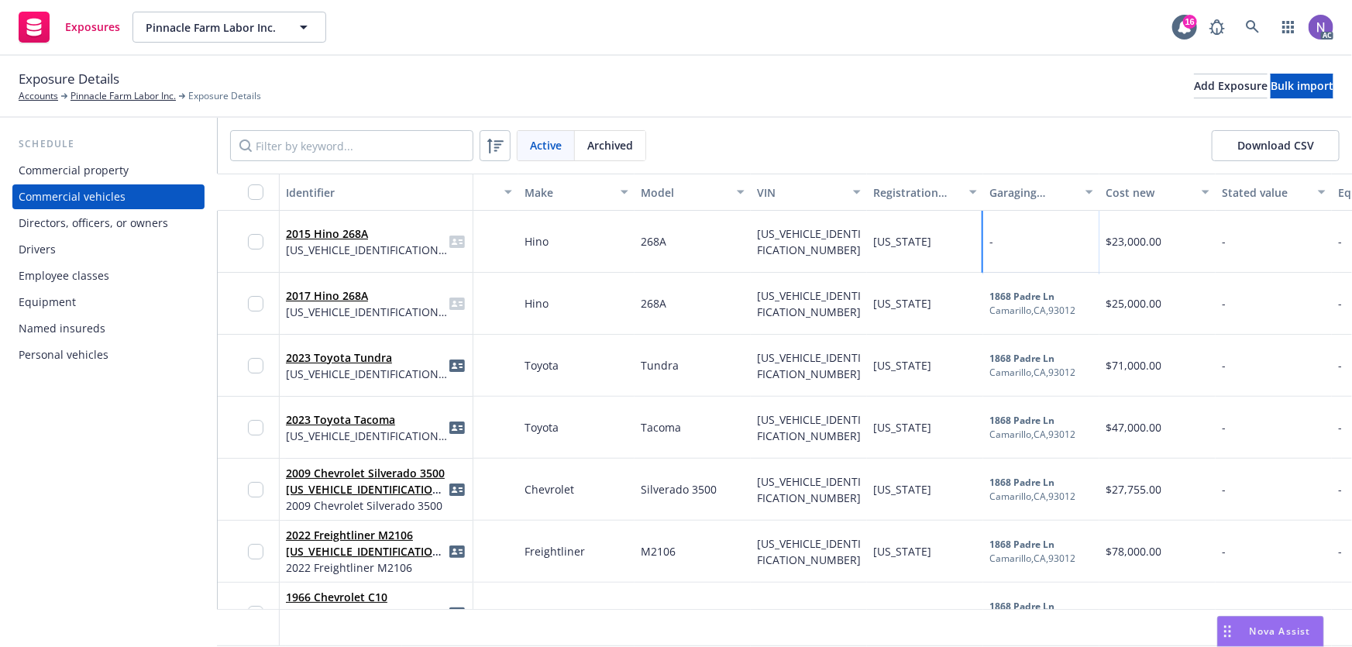
click at [1089, 246] on div "-" at bounding box center [1041, 242] width 116 height 62
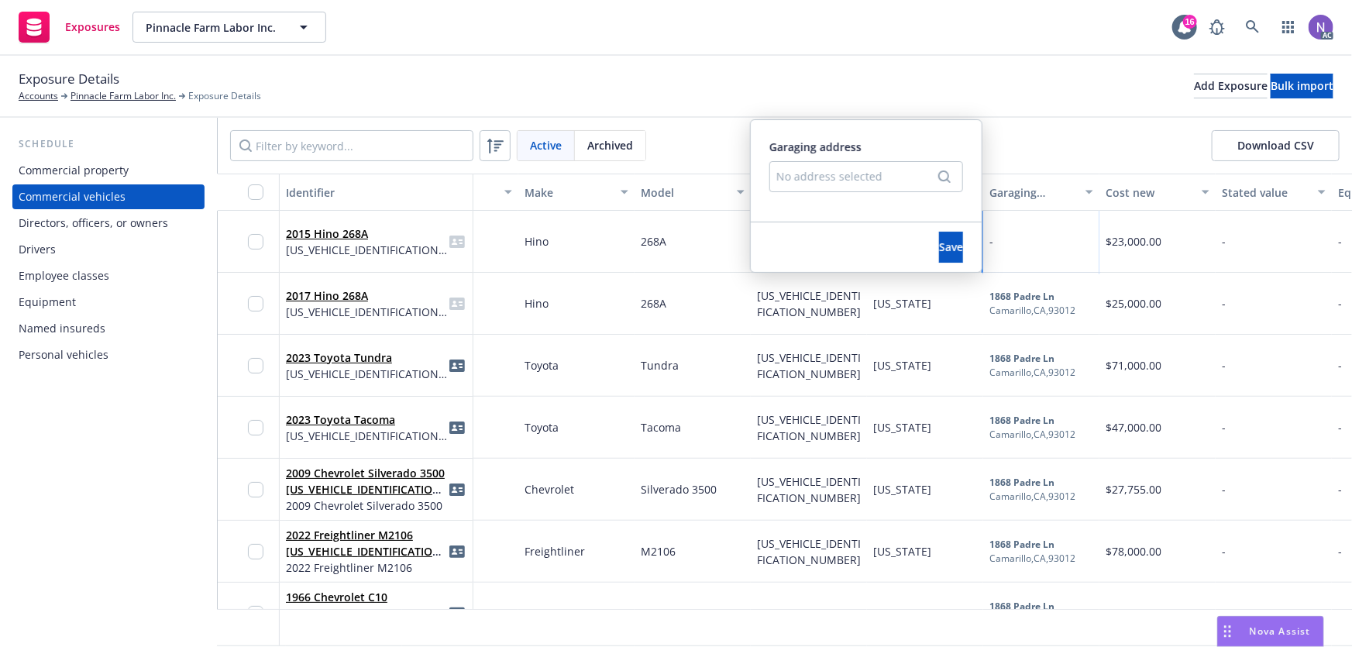
click at [886, 175] on div "No address selected" at bounding box center [858, 176] width 164 height 16
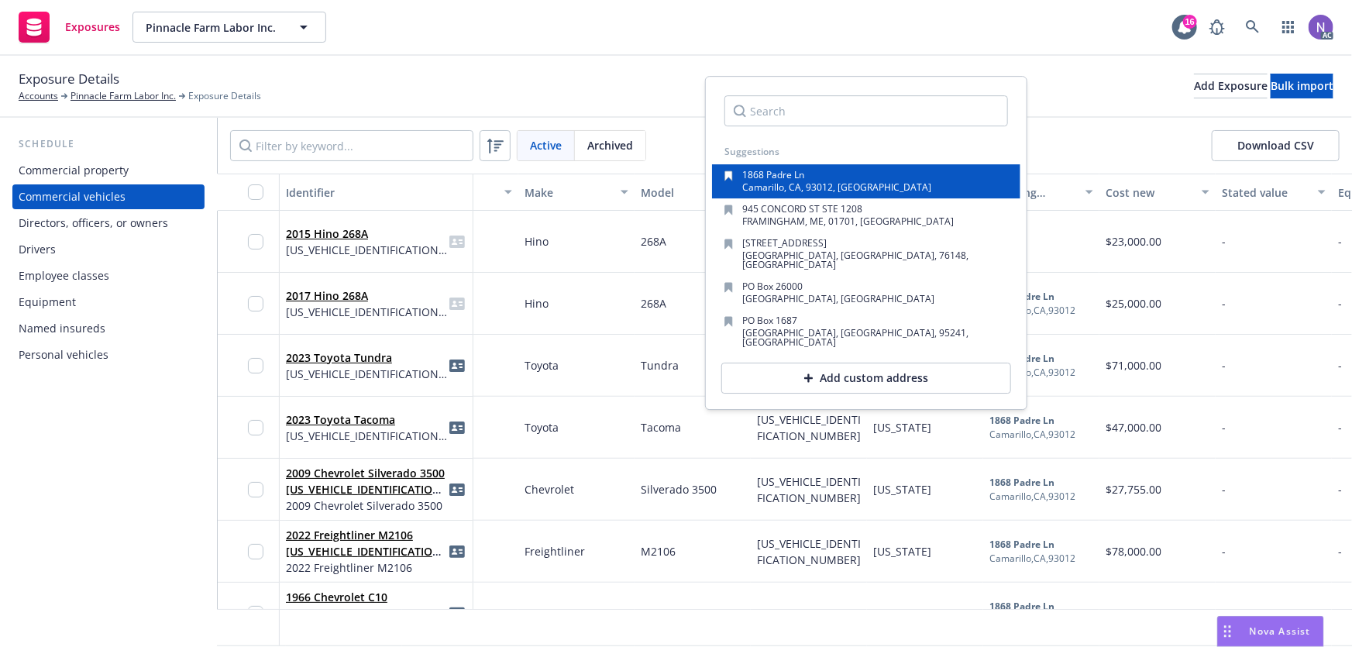
click at [857, 184] on div "1868 Padre Ln Camarillo, CA, 93012, USA" at bounding box center [866, 181] width 284 height 22
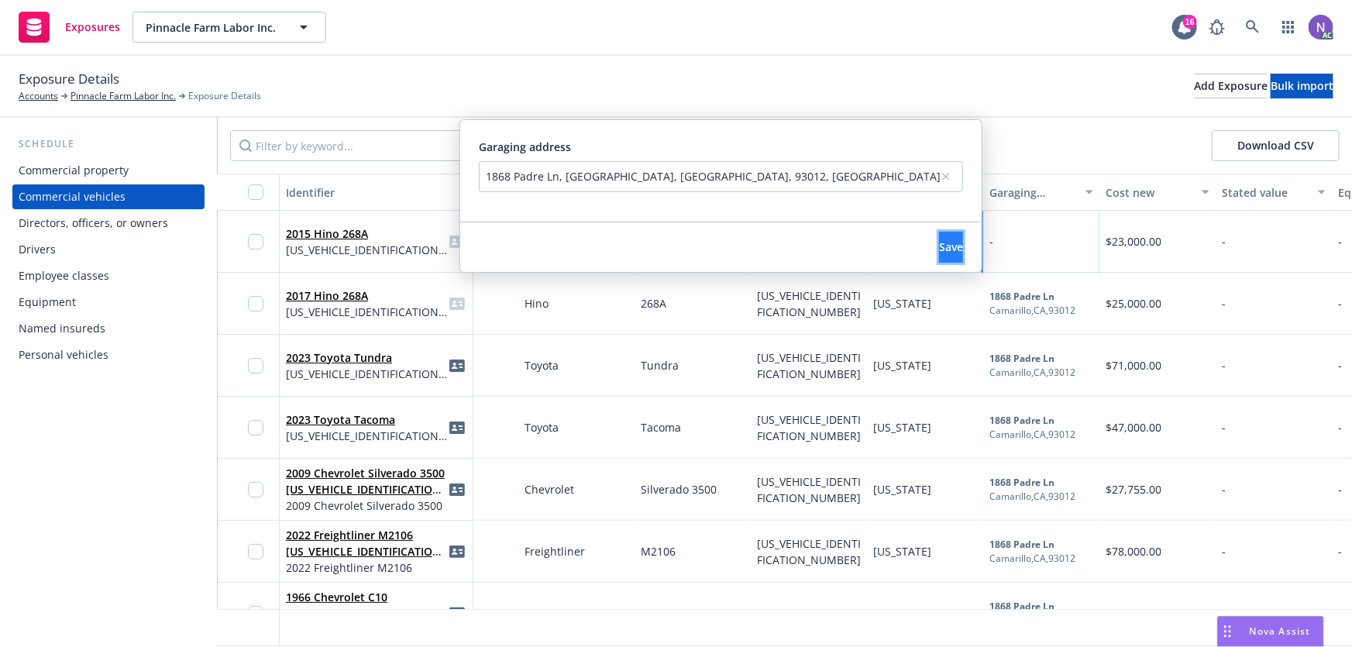
click at [939, 245] on span "Save" at bounding box center [951, 246] width 24 height 15
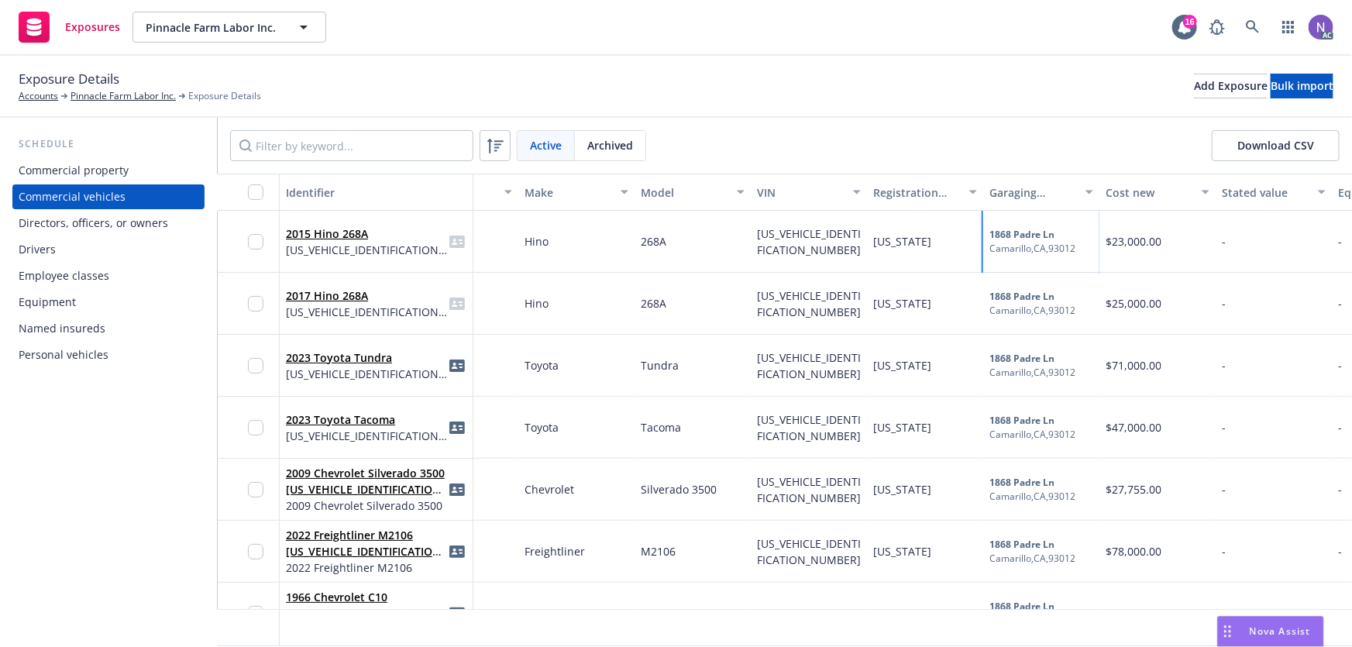
drag, startPoint x: 893, startPoint y: 635, endPoint x: 975, endPoint y: 635, distance: 82.1
click at [975, 635] on div at bounding box center [925, 627] width 116 height 37
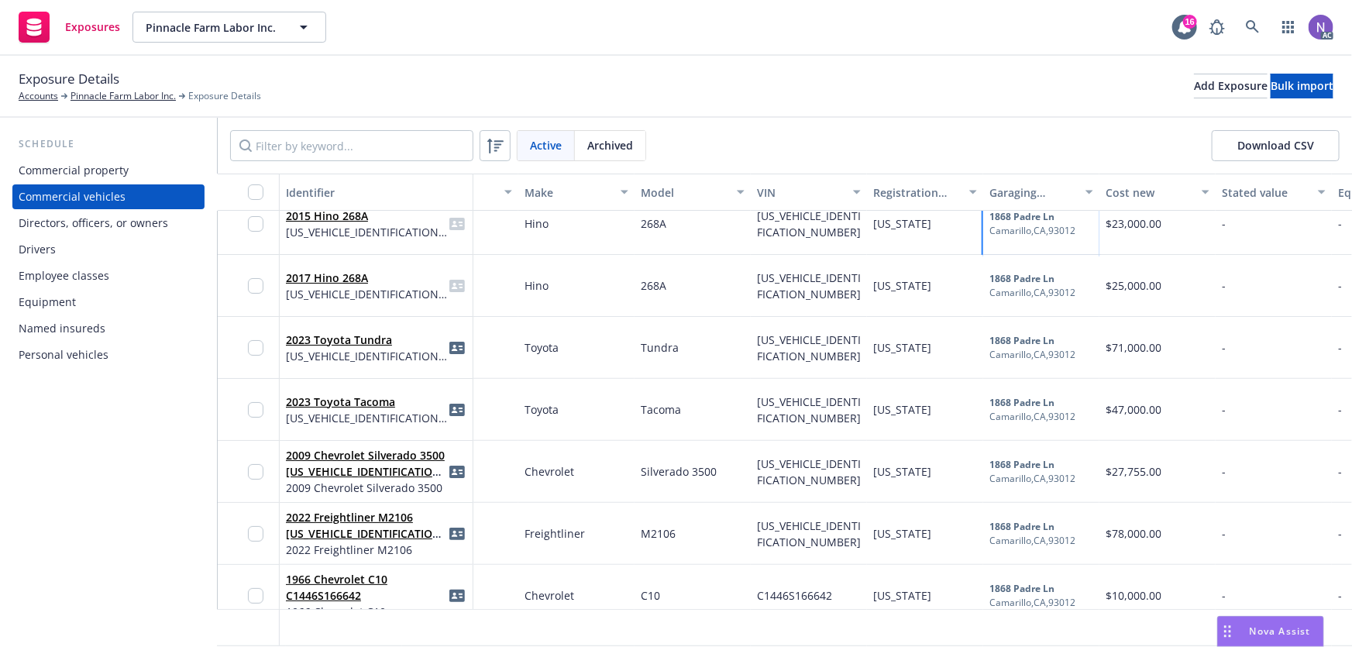
drag, startPoint x: 937, startPoint y: 635, endPoint x: 1116, endPoint y: 614, distance: 179.3
click at [1118, 614] on div "29 records" at bounding box center [1029, 628] width 1999 height 38
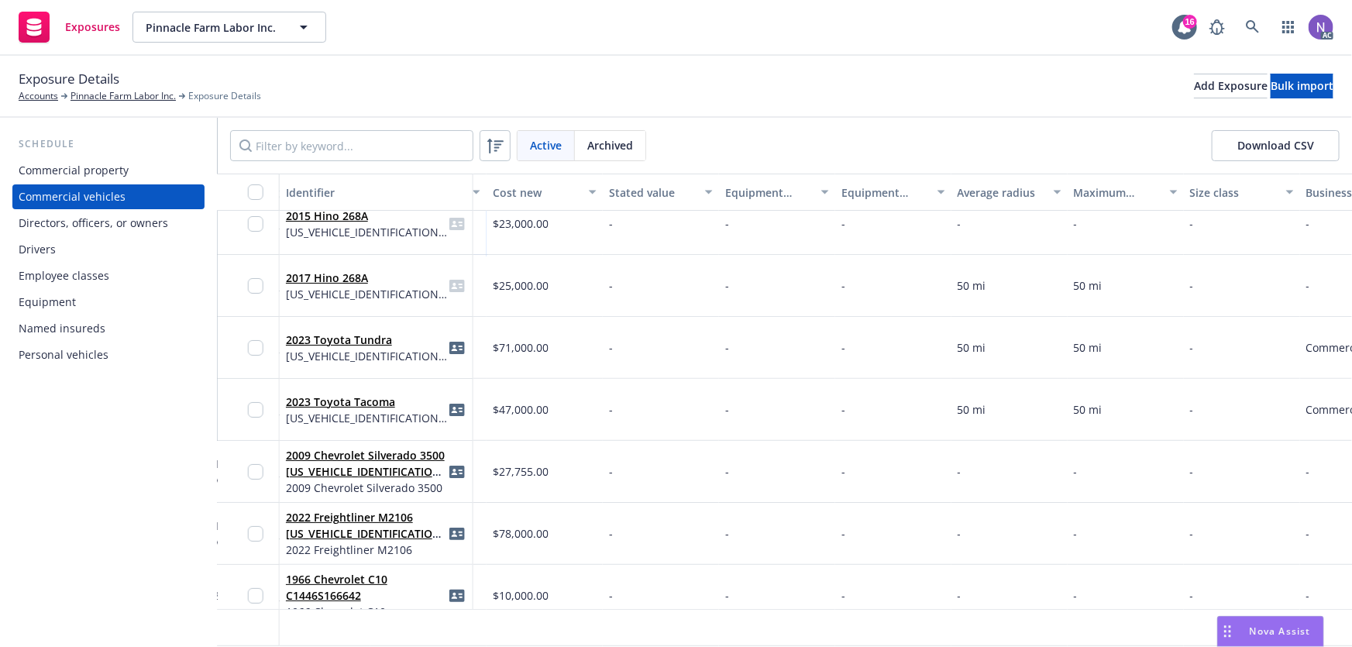
scroll to position [18, 838]
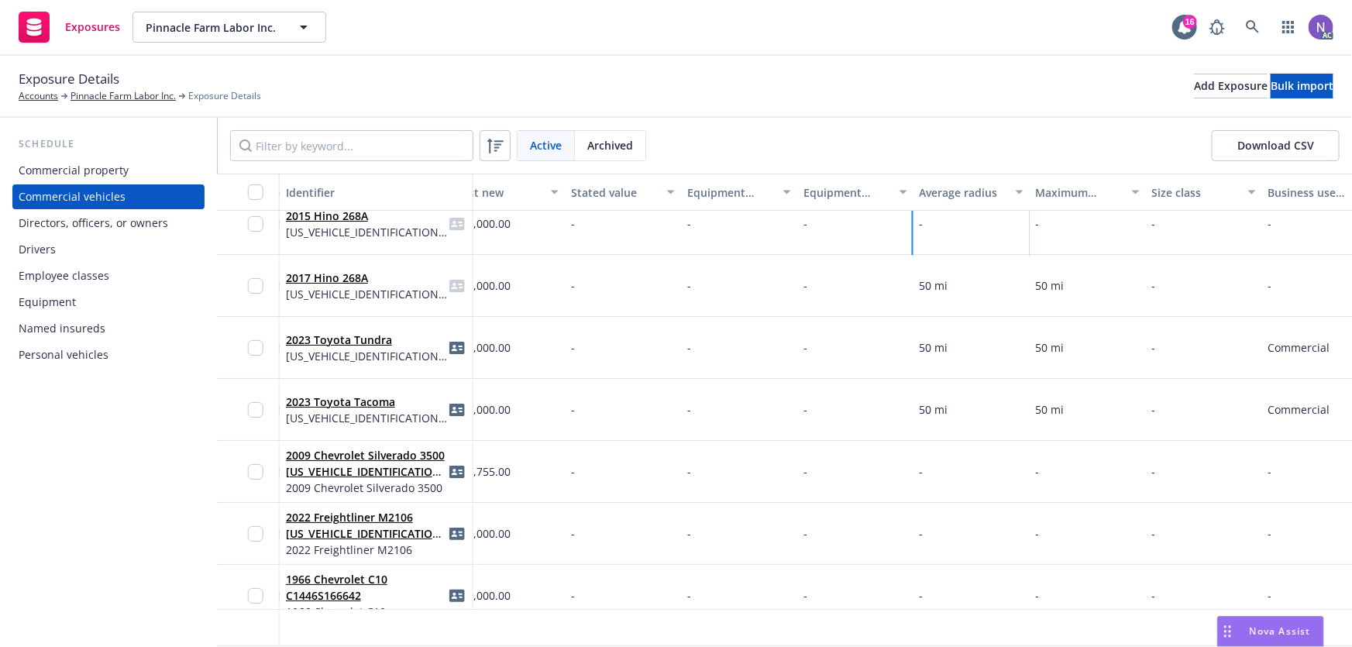
click at [970, 225] on div "-" at bounding box center [971, 224] width 116 height 62
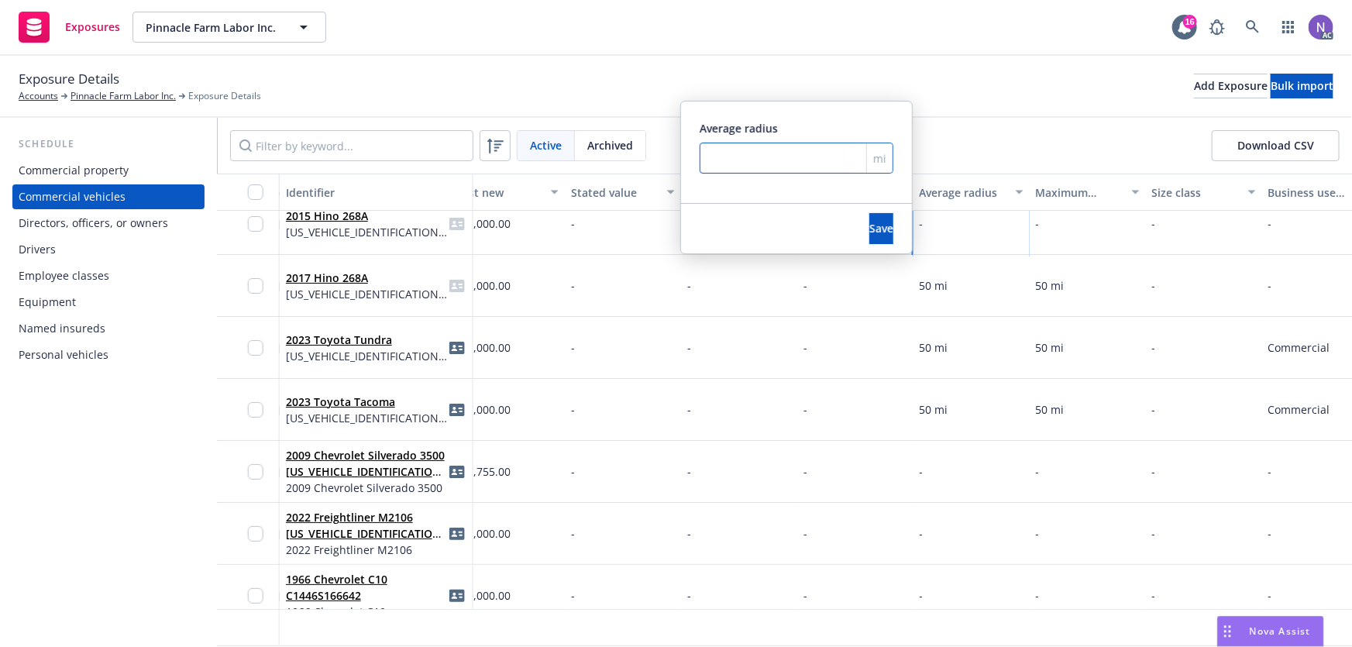
click at [802, 170] on input "number" at bounding box center [797, 158] width 194 height 31
type input "50"
click at [869, 228] on span "Save" at bounding box center [881, 228] width 24 height 15
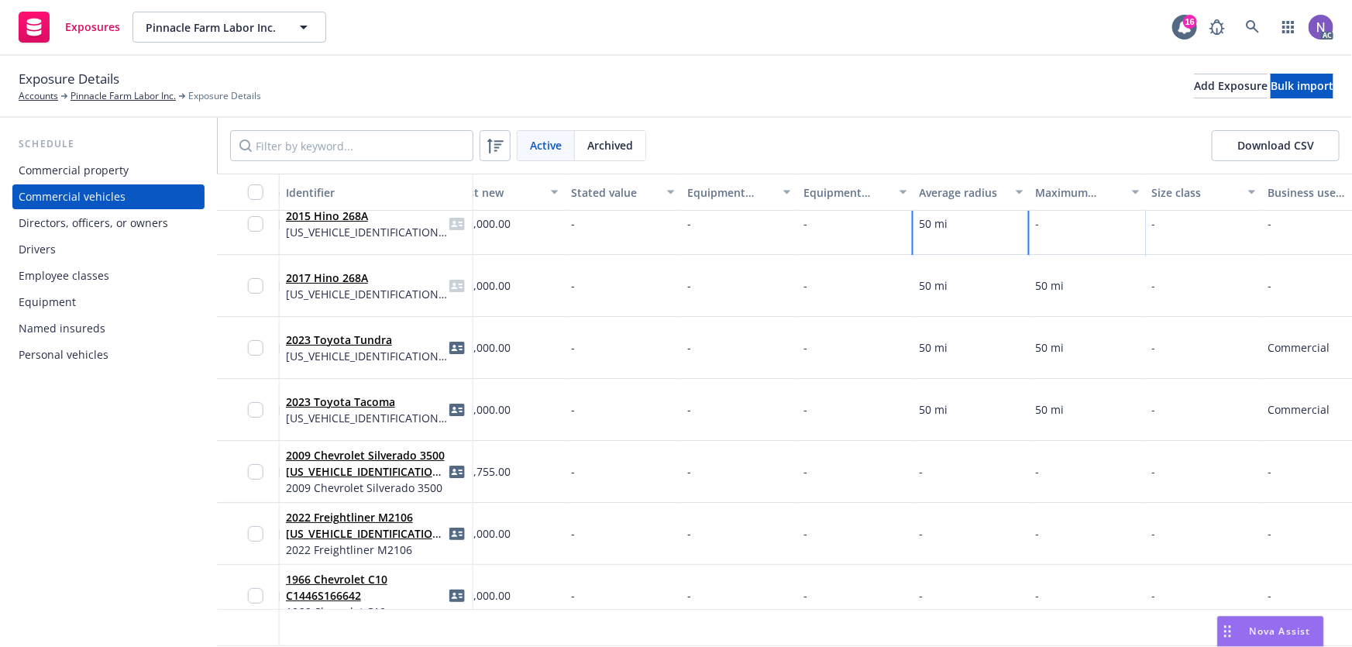
click at [1068, 233] on div "-" at bounding box center [1088, 224] width 116 height 62
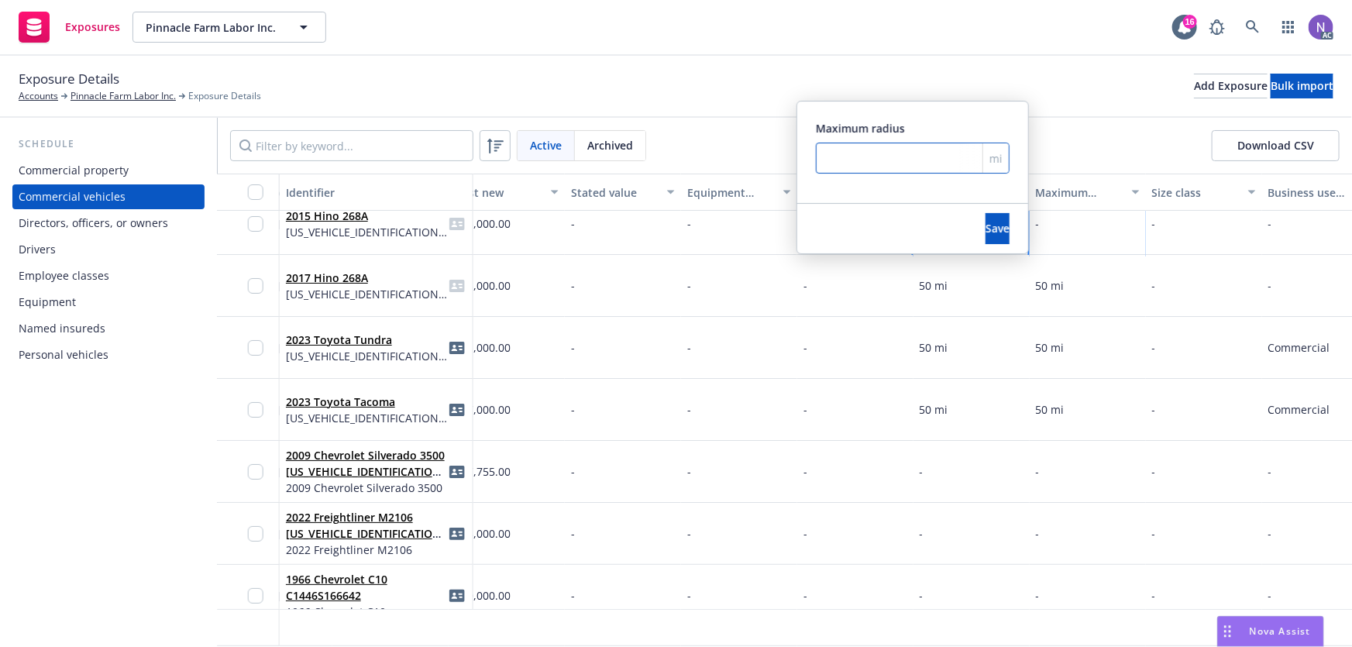
click at [899, 156] on input "number" at bounding box center [913, 158] width 194 height 31
type input "50"
click at [985, 218] on button "Save" at bounding box center [997, 228] width 24 height 31
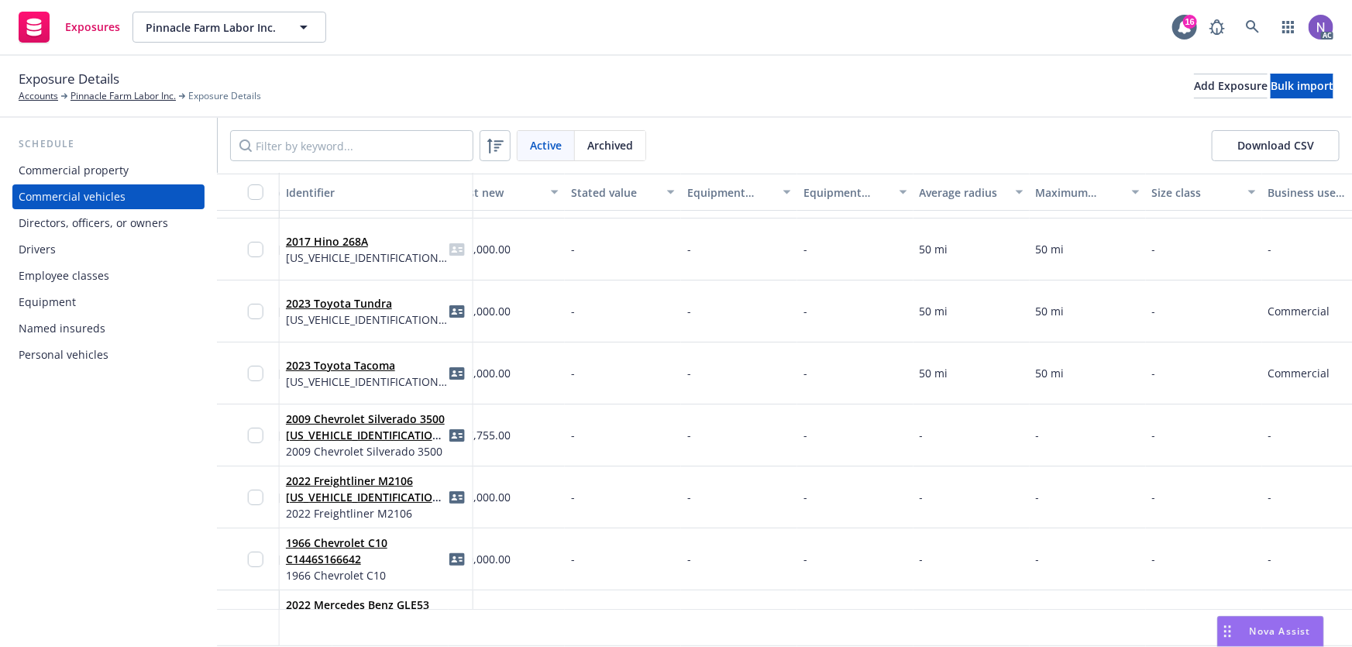
scroll to position [0, 838]
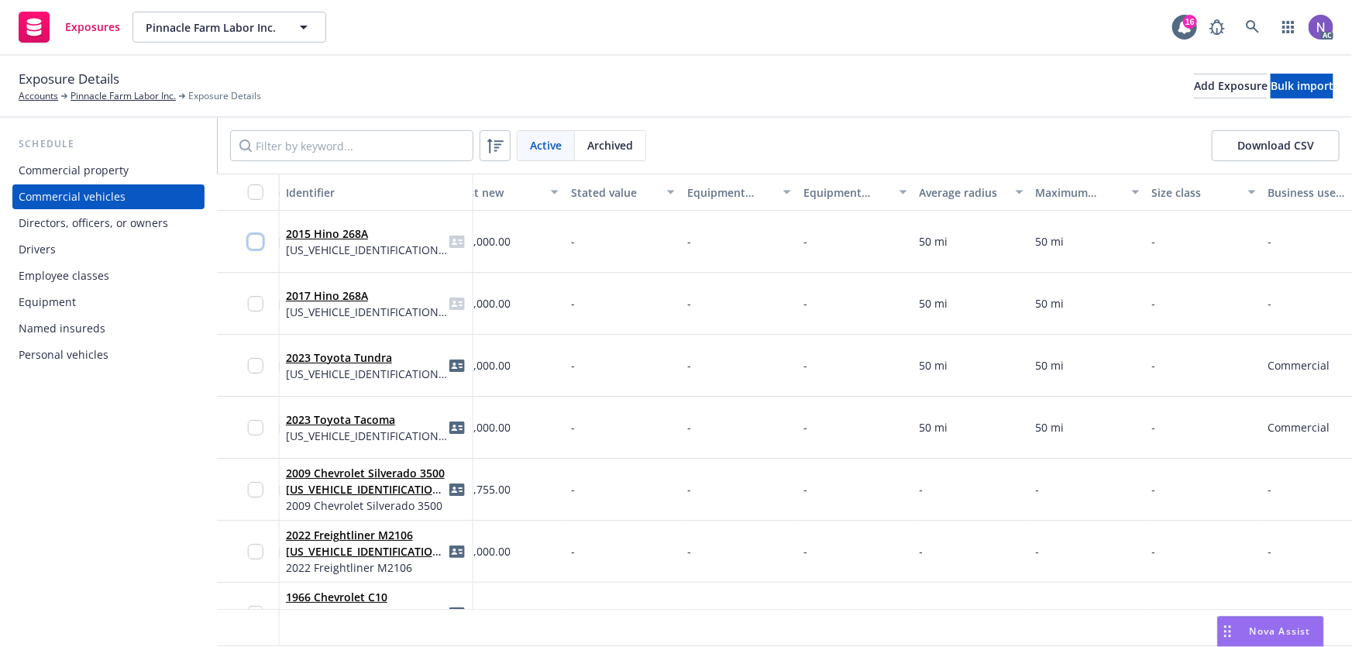
click at [256, 234] on input "checkbox" at bounding box center [255, 241] width 15 height 15
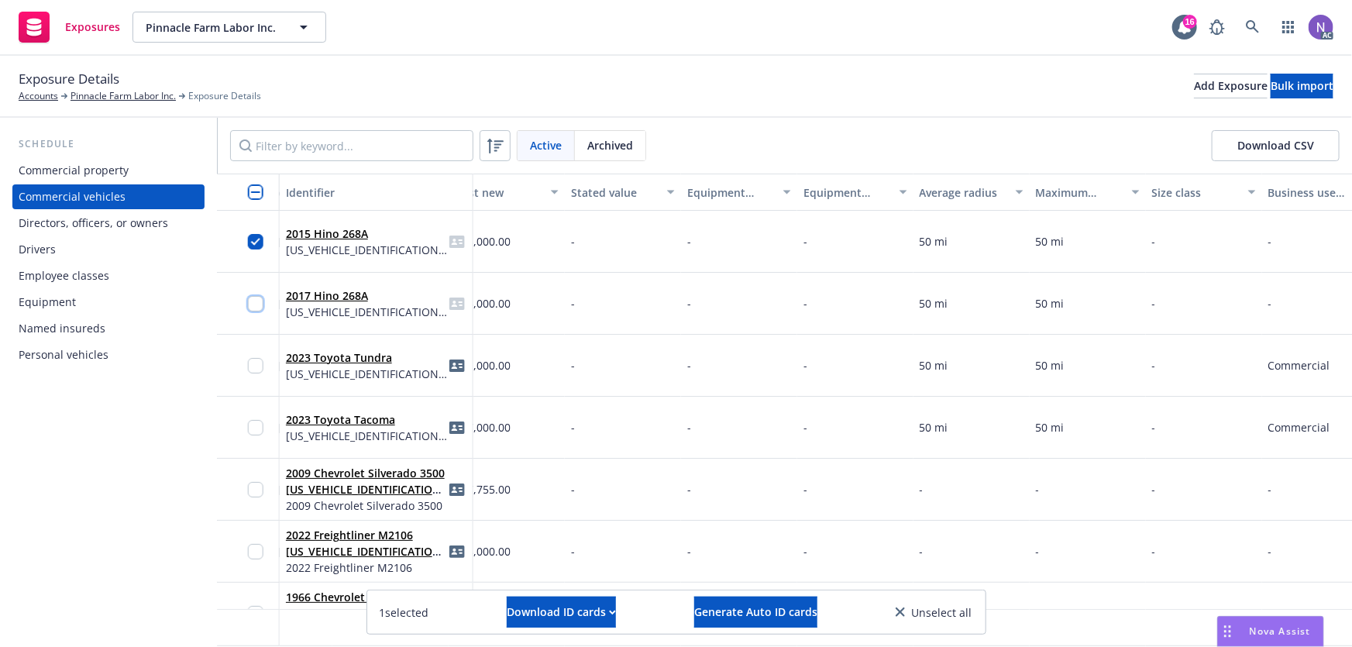
click at [256, 298] on input "checkbox" at bounding box center [255, 303] width 15 height 15
click at [724, 624] on button "Generate Auto ID cards" at bounding box center [755, 612] width 123 height 31
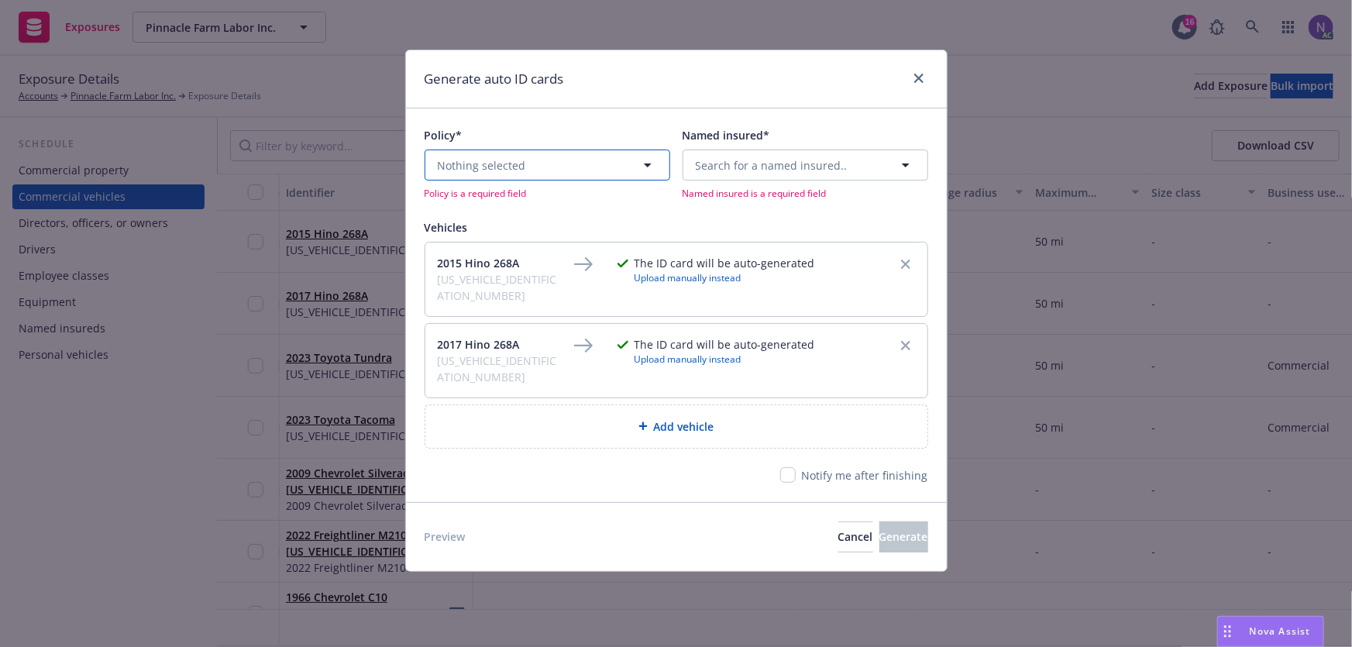
click at [576, 172] on button "Nothing selected" at bounding box center [548, 165] width 246 height 31
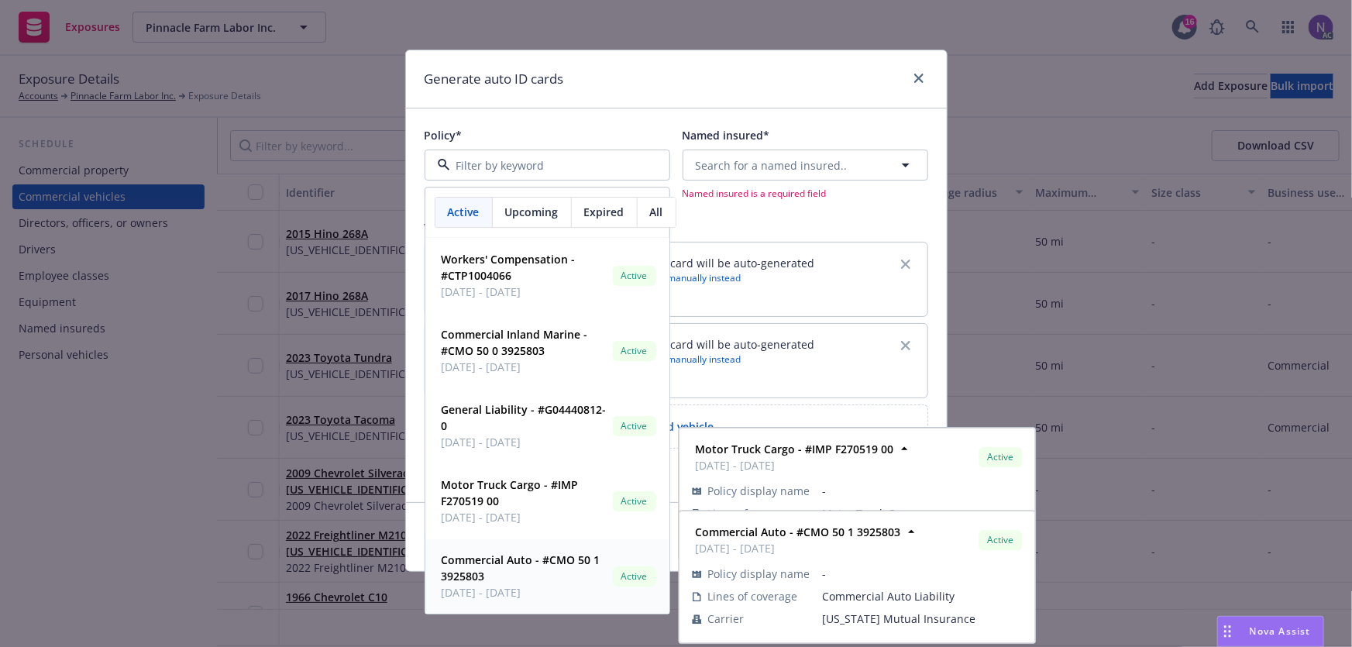
click at [550, 560] on strong "Commercial Auto - #CMO 50 1 3925803" at bounding box center [521, 568] width 159 height 31
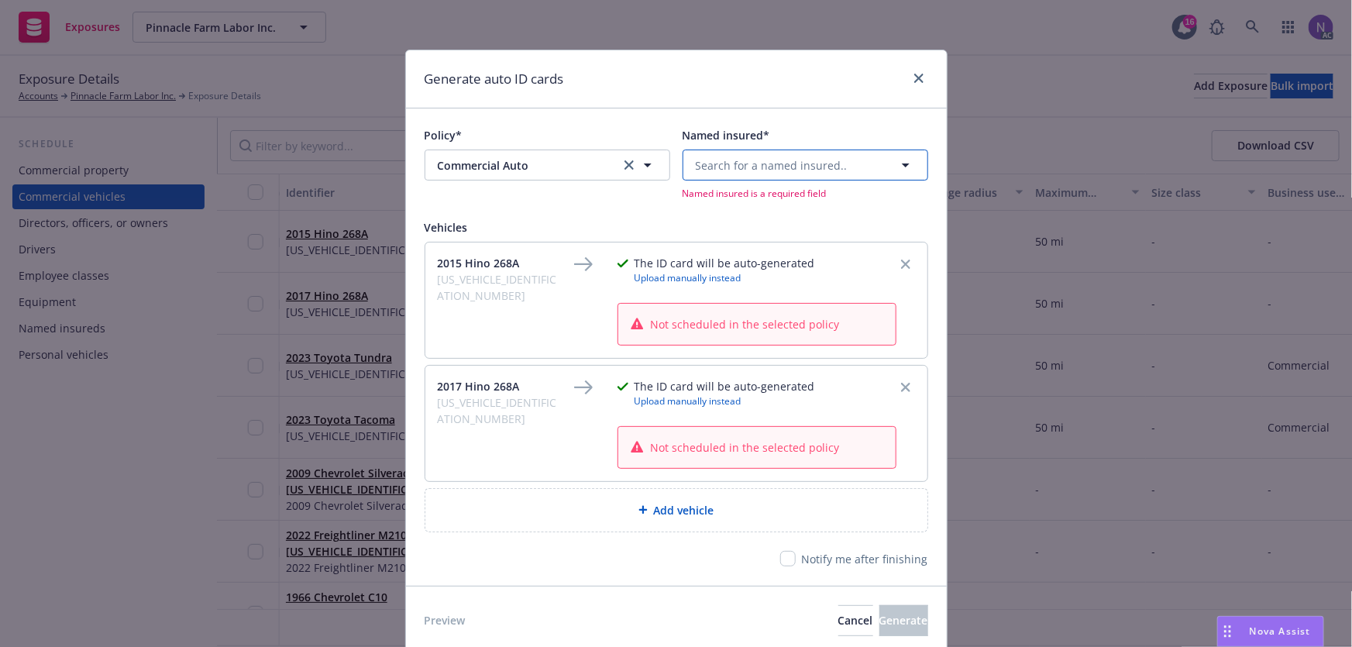
click at [726, 170] on span "Search for a named insured.." at bounding box center [772, 165] width 152 height 16
click at [774, 222] on span "1868 Padre Ln Camarillo, CA 93012" at bounding box center [801, 226] width 202 height 16
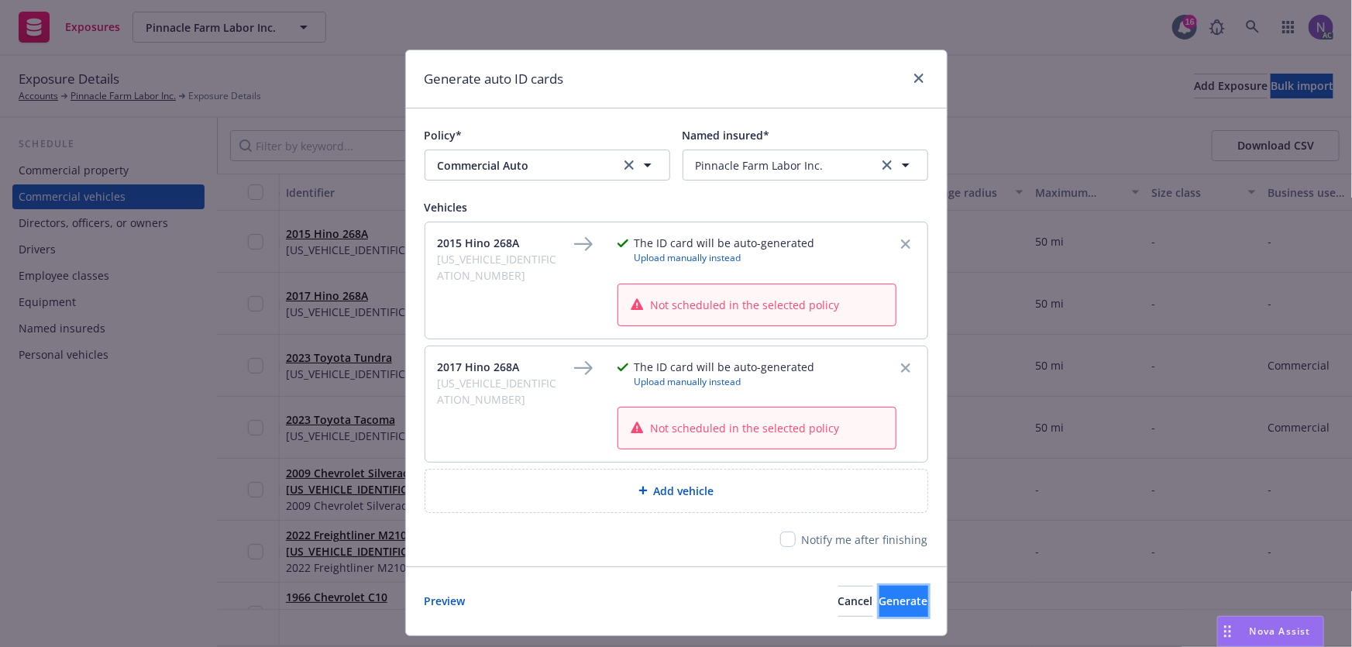
click at [882, 612] on button "Generate" at bounding box center [903, 601] width 49 height 31
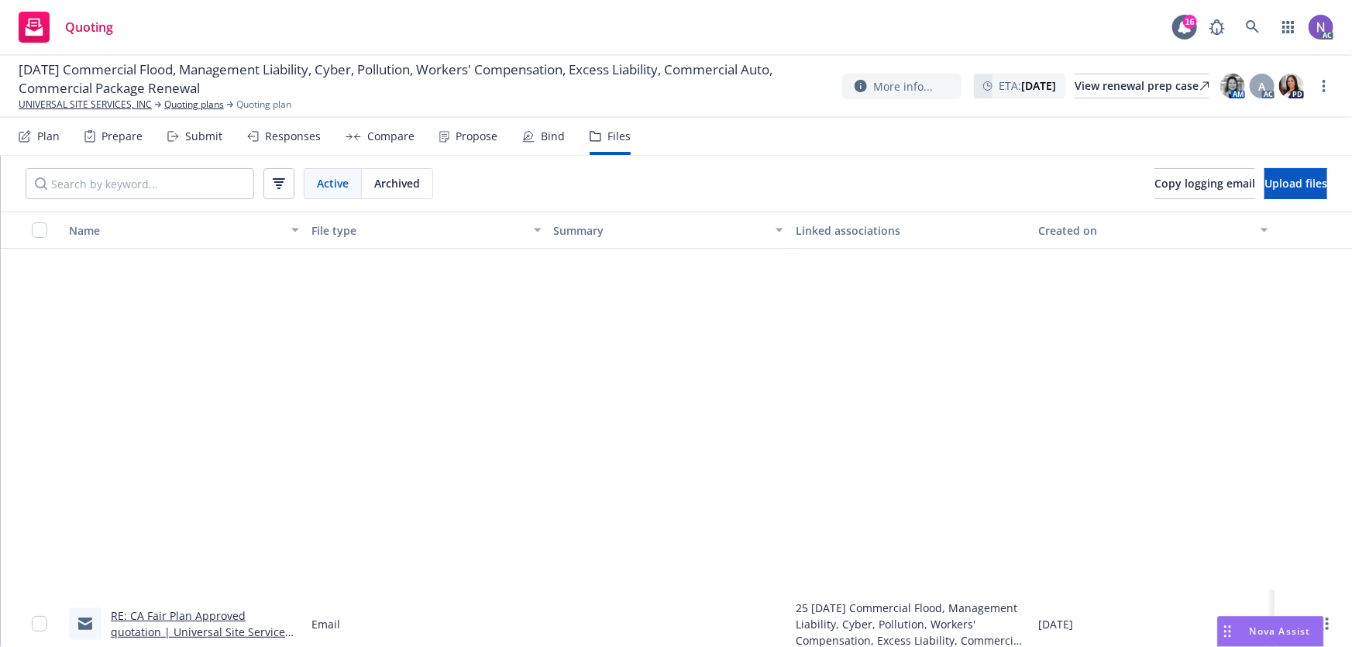
scroll to position [421, 0]
